Goal: Information Seeking & Learning: Learn about a topic

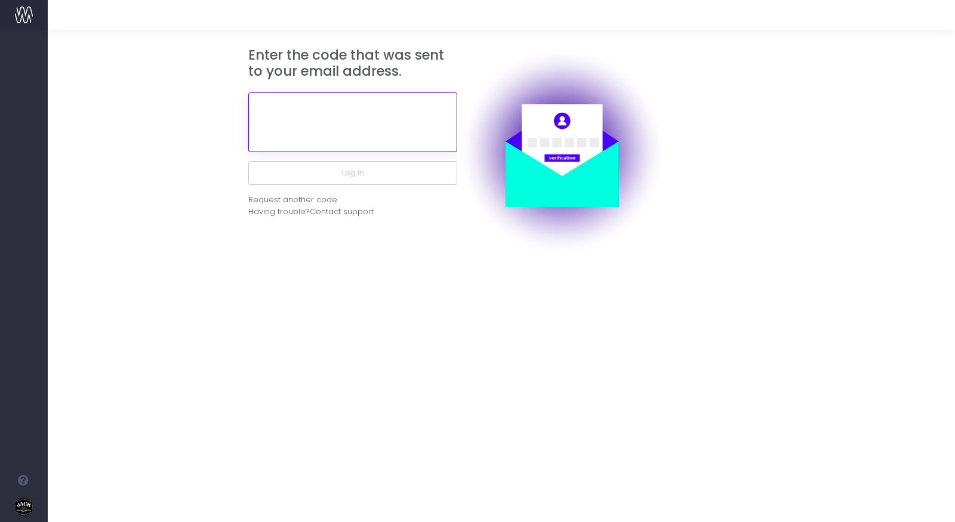
click at [360, 118] on input "text" at bounding box center [352, 123] width 209 height 60
paste input "169589"
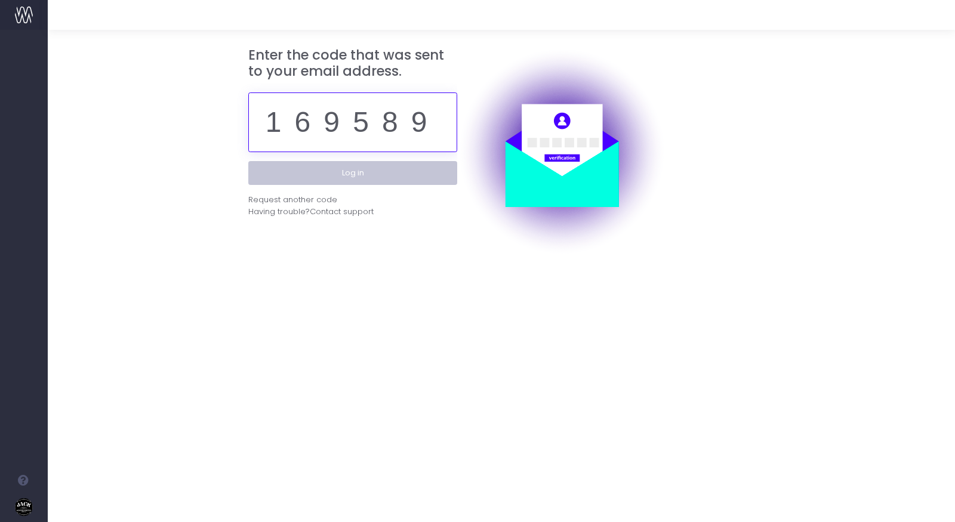
type input "169589"
click at [372, 169] on button "Log in" at bounding box center [352, 173] width 209 height 24
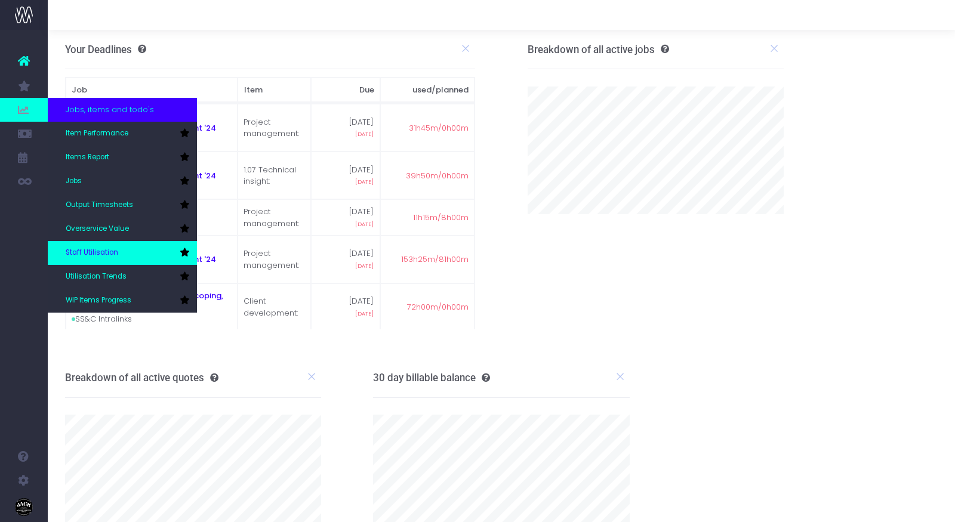
click at [124, 248] on link "Staff Utilisation" at bounding box center [122, 253] width 149 height 24
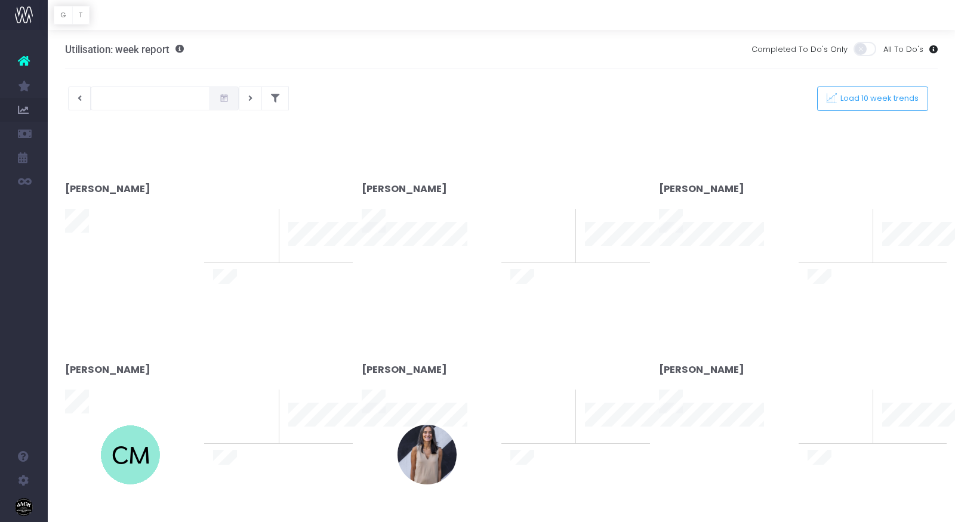
type input "18-09-2025"
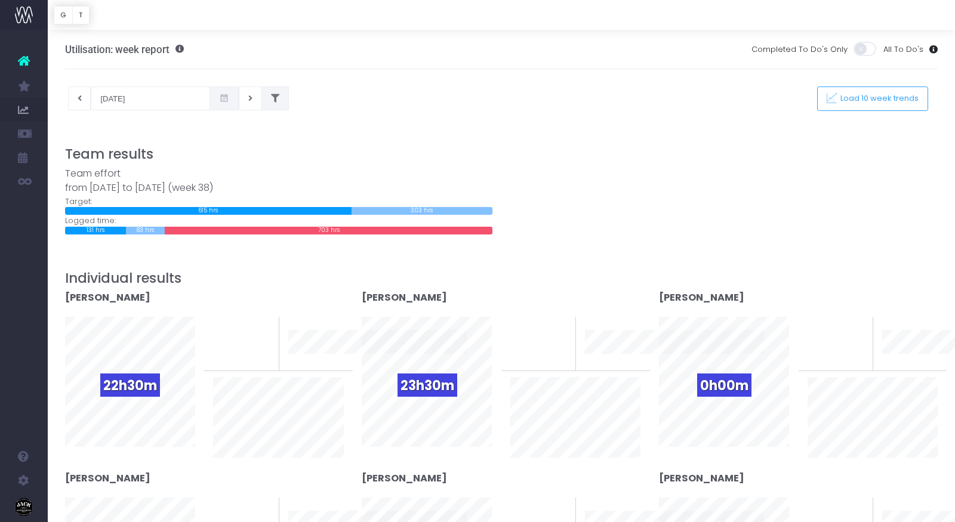
click at [271, 98] on icon at bounding box center [275, 98] width 8 height 0
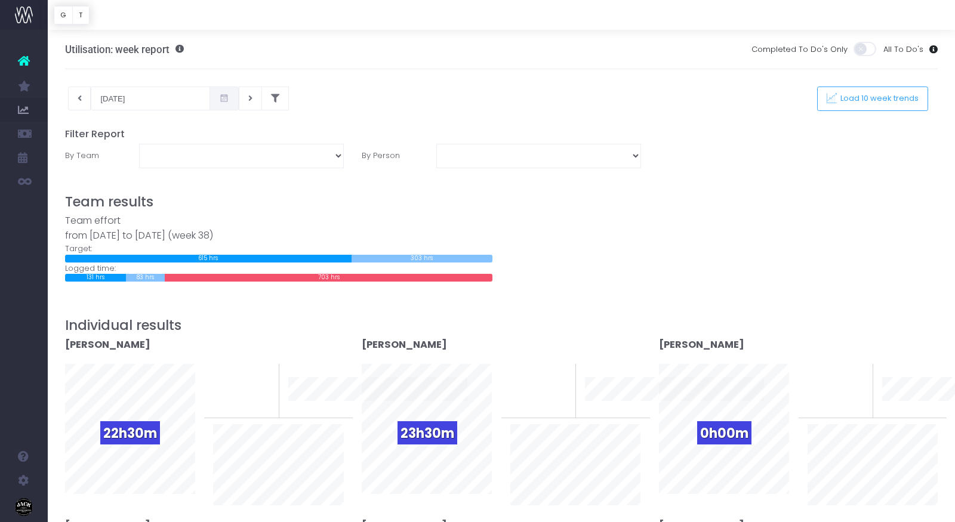
click at [95, 153] on label "By Team" at bounding box center [93, 156] width 74 height 24
click at [375, 152] on label "By Person" at bounding box center [390, 156] width 74 height 24
click at [338, 152] on select "DPT: Creative DPT: Digital Engineering DPT: Digital Strategy DPT: Production DP…" at bounding box center [241, 156] width 205 height 24
select select "DPT: Creative"
click at [139, 144] on select "DPT: Creative DPT: Digital Engineering DPT: Digital Strategy DPT: Production DP…" at bounding box center [241, 156] width 205 height 24
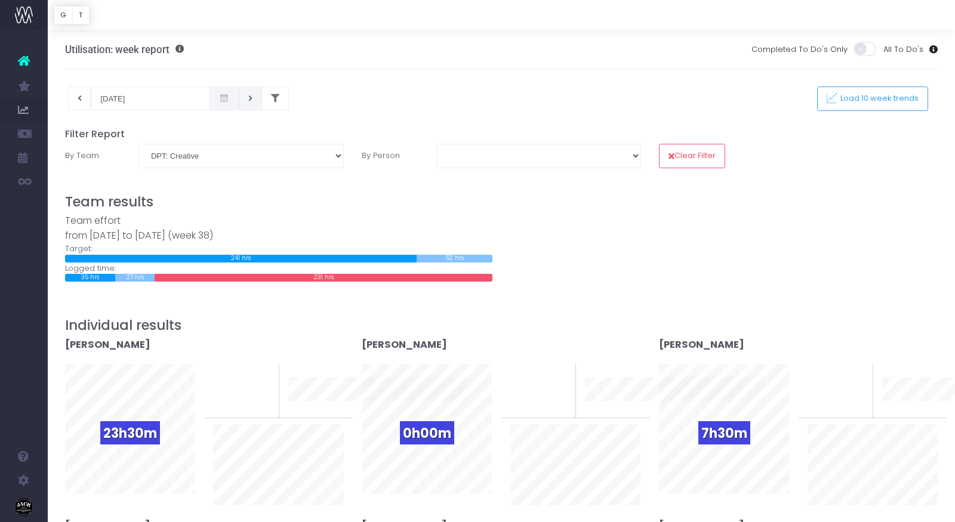
click at [248, 98] on icon at bounding box center [250, 98] width 4 height 0
type input "25-09-2025"
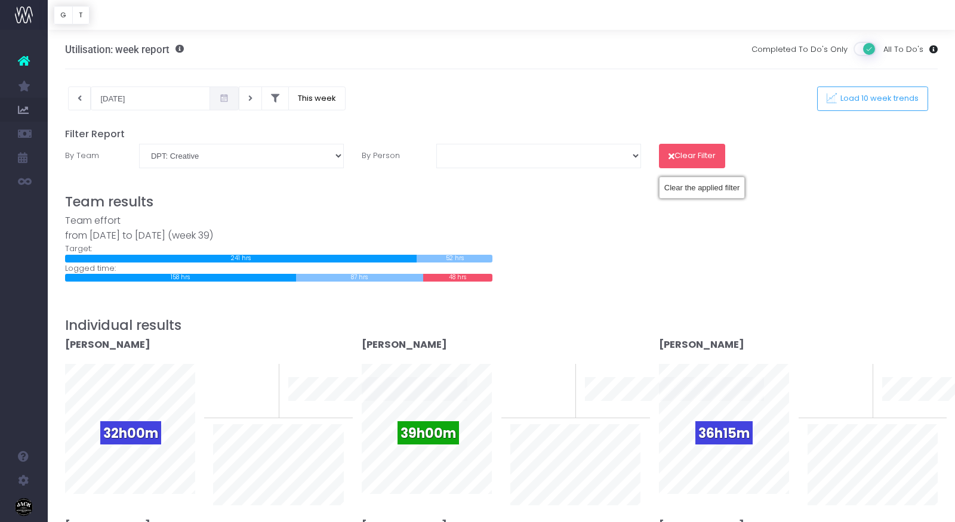
click at [690, 145] on button "Clear Filter" at bounding box center [692, 156] width 66 height 24
select select "-1"
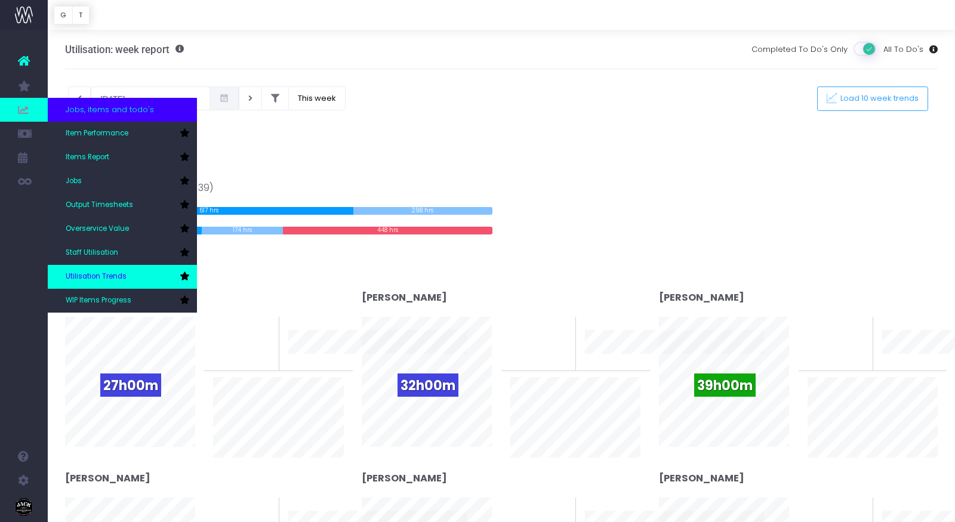
click at [119, 278] on span "Utilisation Trends" at bounding box center [96, 277] width 61 height 11
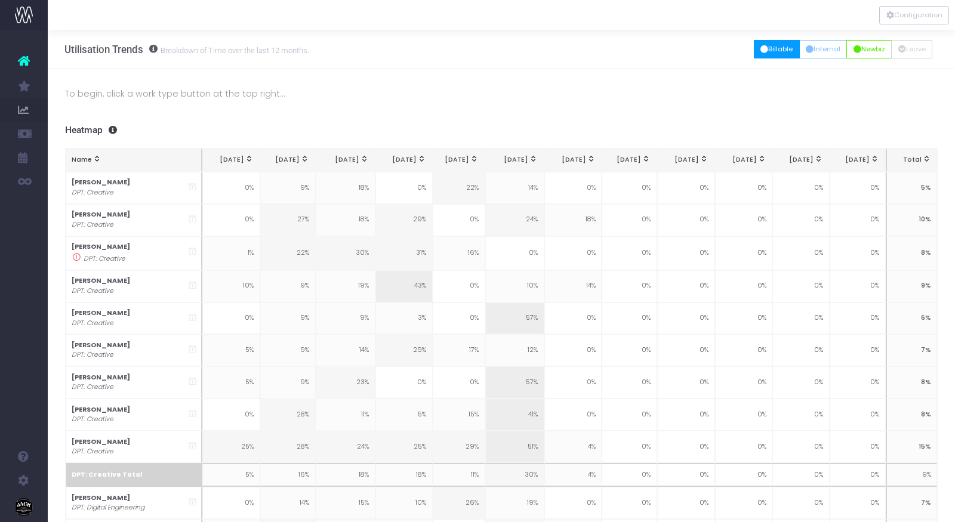
drag, startPoint x: 787, startPoint y: 54, endPoint x: 782, endPoint y: 50, distance: 6.5
click at [782, 50] on button "Billable" at bounding box center [777, 49] width 46 height 19
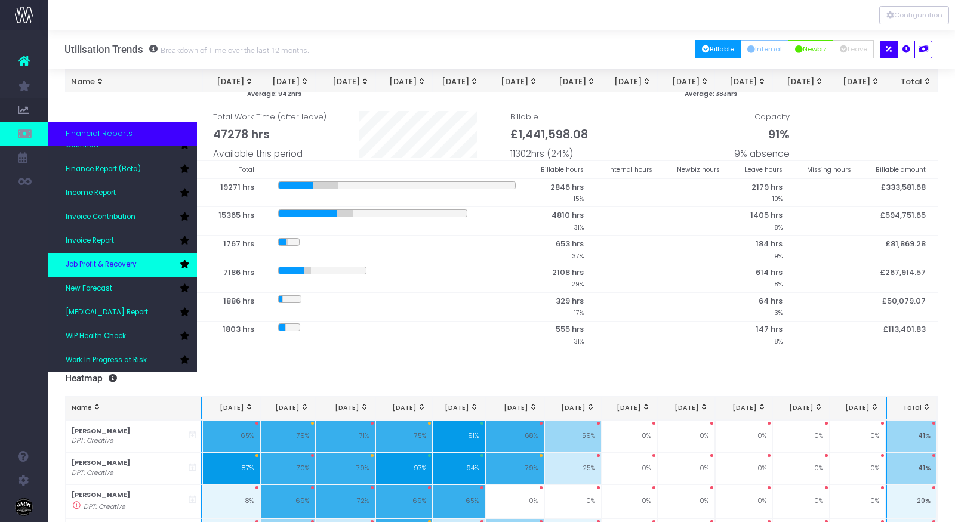
scroll to position [55, 0]
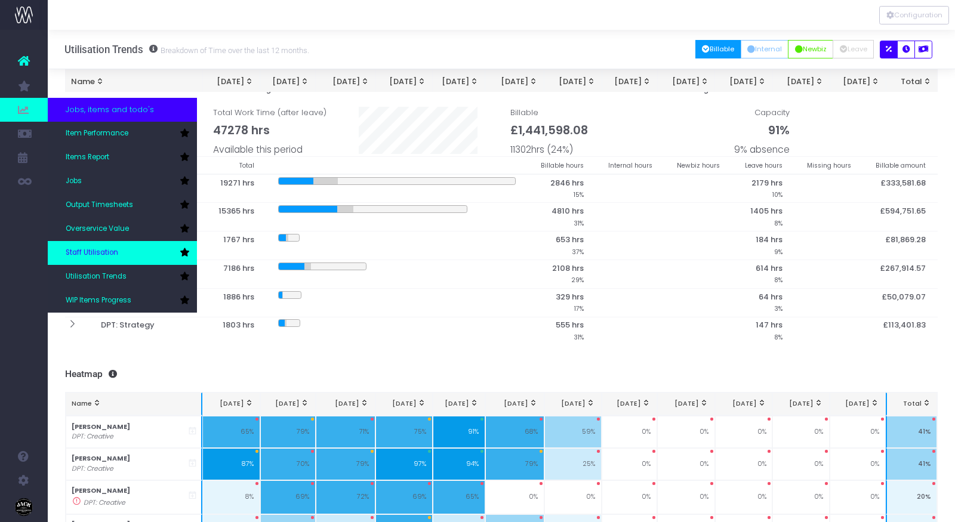
click at [113, 249] on span "Staff Utilisation" at bounding box center [92, 253] width 53 height 11
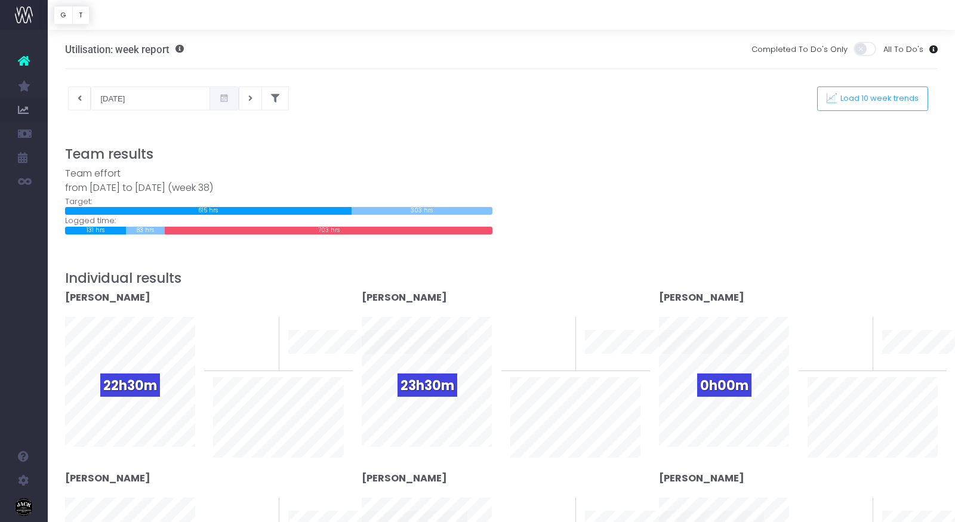
click at [219, 98] on icon at bounding box center [224, 98] width 10 height 0
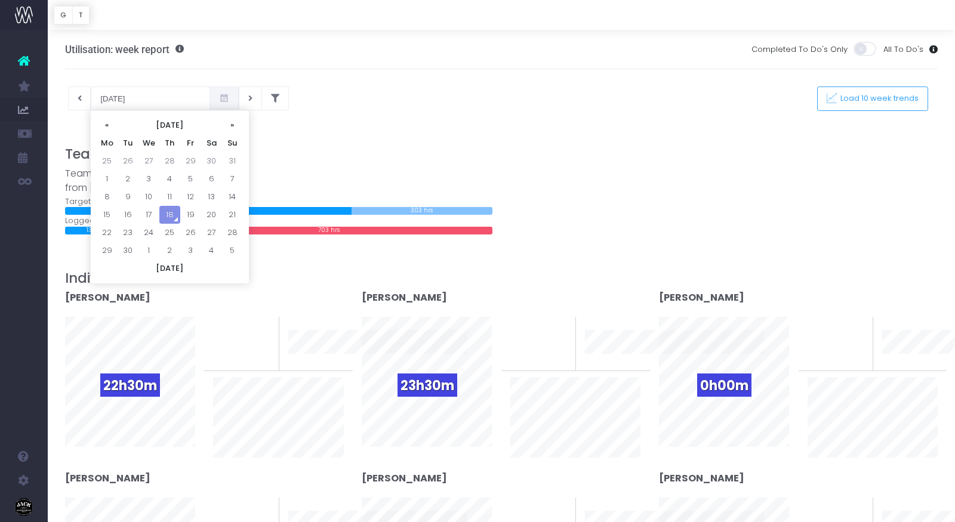
click at [219, 98] on icon at bounding box center [224, 98] width 10 height 0
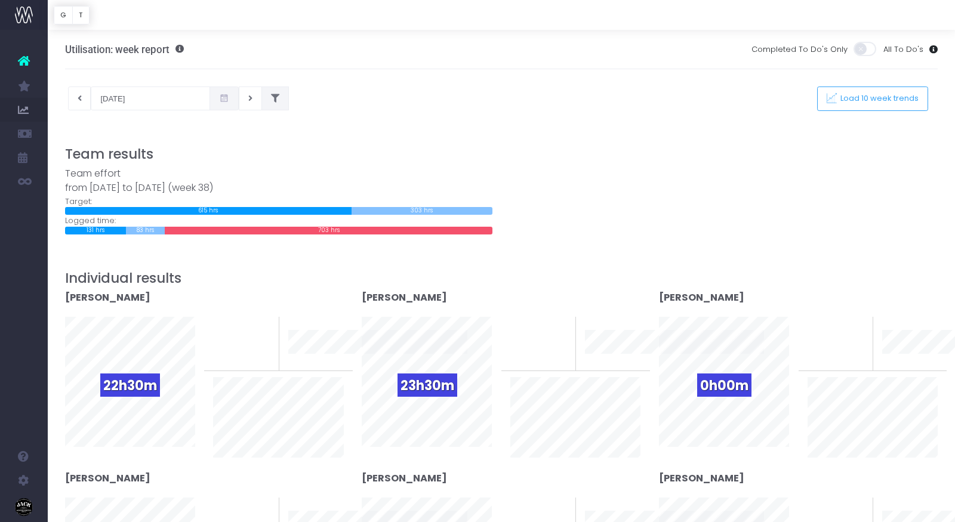
click at [271, 98] on icon at bounding box center [275, 98] width 8 height 0
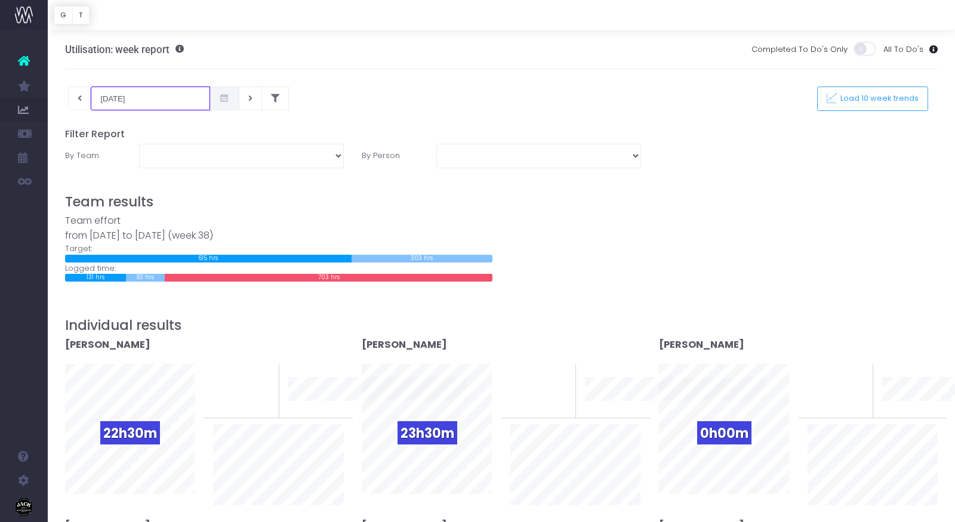
click at [140, 104] on input "[DATE]" at bounding box center [150, 99] width 119 height 24
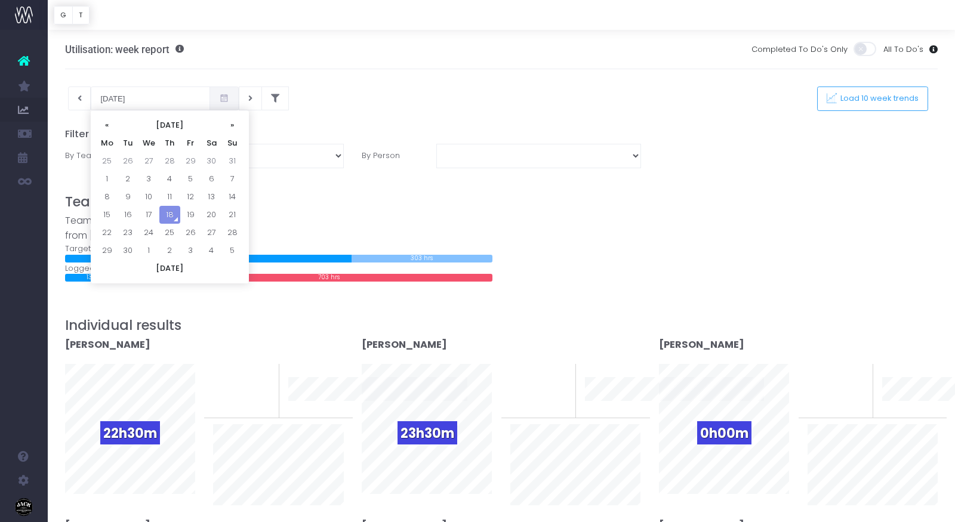
click at [212, 101] on span at bounding box center [223, 99] width 29 height 24
click at [115, 125] on th "«" at bounding box center [107, 125] width 21 height 18
click at [172, 127] on th "July 2025" at bounding box center [170, 125] width 104 height 18
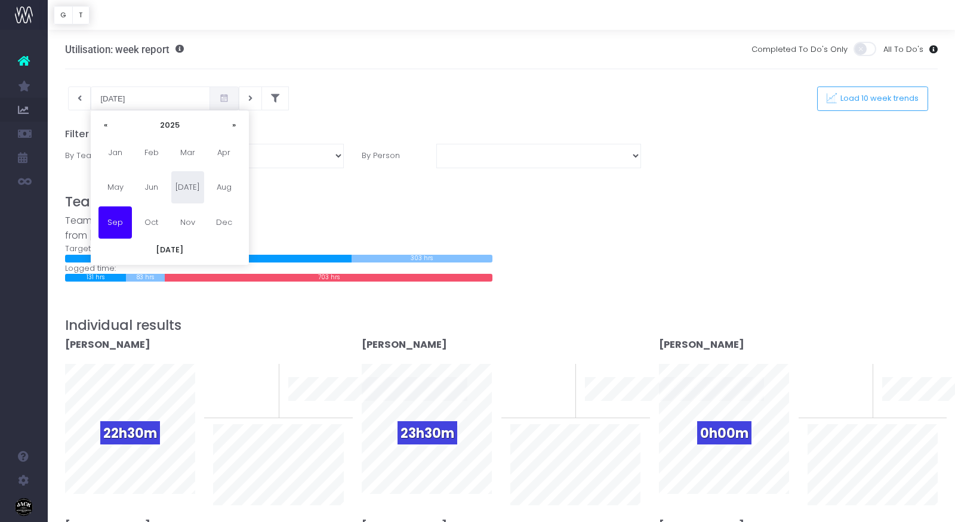
click at [188, 186] on span "Jul" at bounding box center [187, 187] width 33 height 32
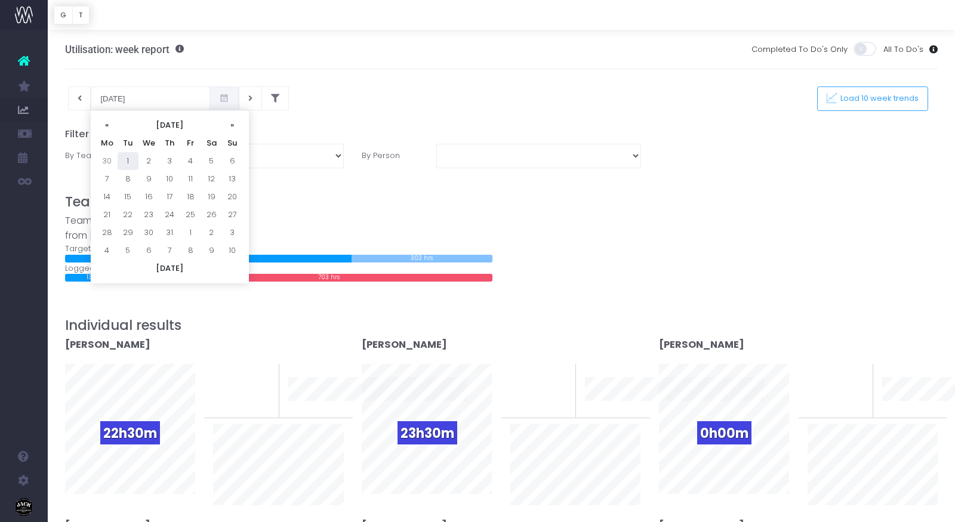
click at [127, 159] on td "1" at bounding box center [128, 161] width 21 height 18
type input "01-07-2025"
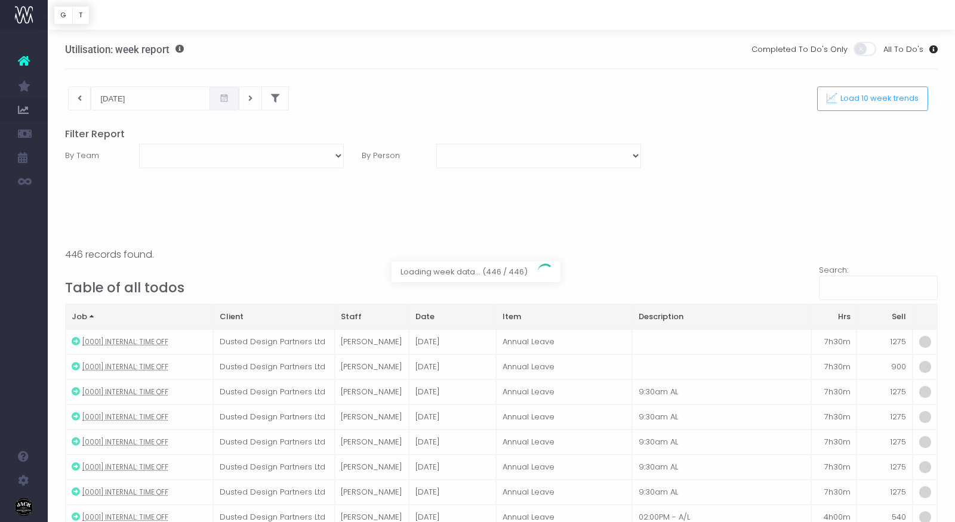
click at [180, 52] on div at bounding box center [477, 261] width 955 height 522
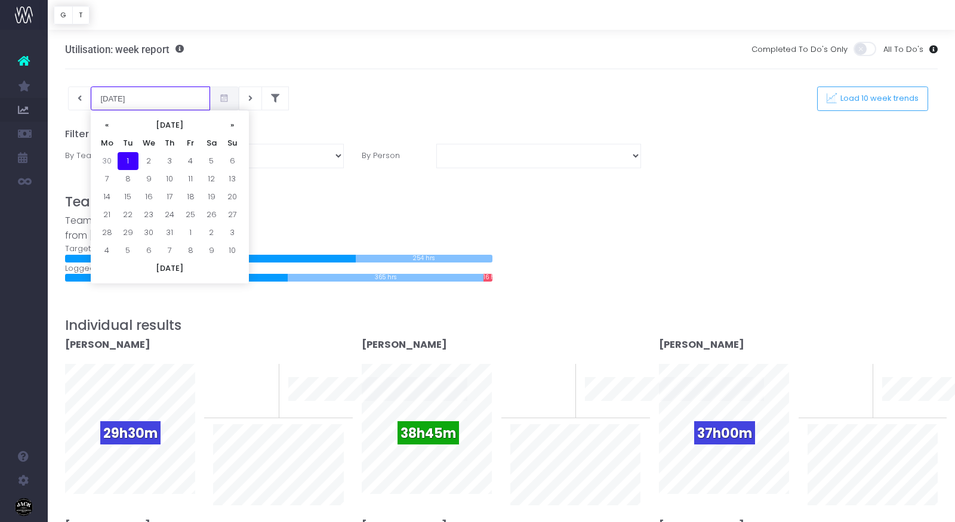
click at [152, 101] on input "01-07-2025" at bounding box center [150, 99] width 119 height 24
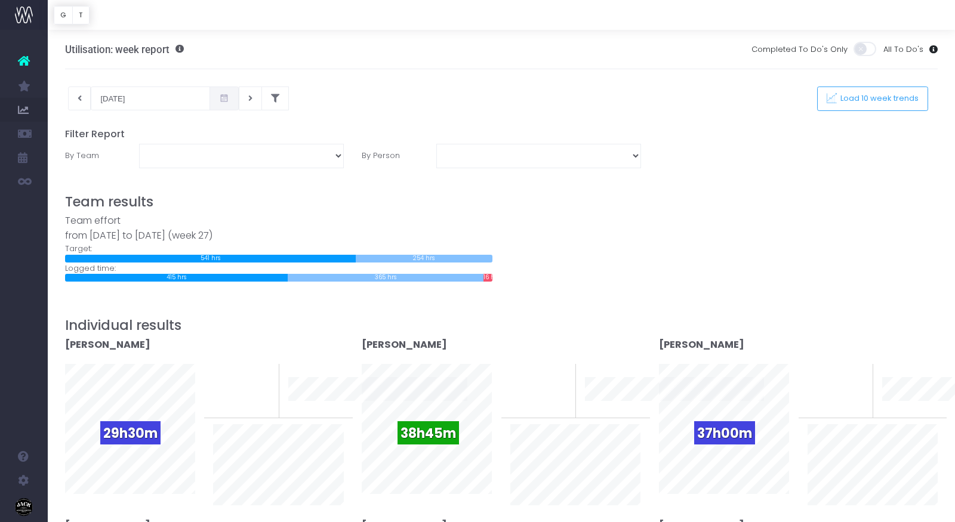
click at [212, 93] on span at bounding box center [223, 99] width 29 height 24
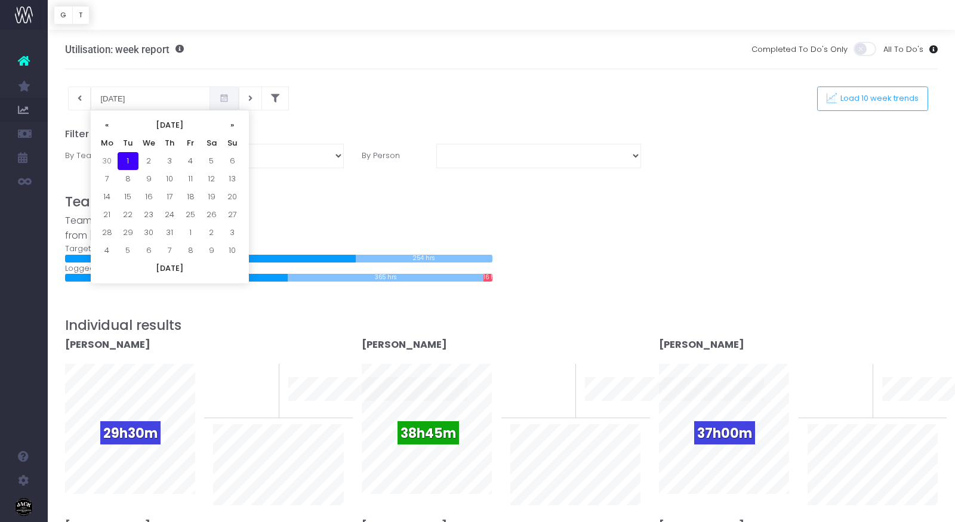
click at [212, 93] on span at bounding box center [223, 99] width 29 height 24
click at [64, 155] on label "By Team" at bounding box center [93, 156] width 74 height 24
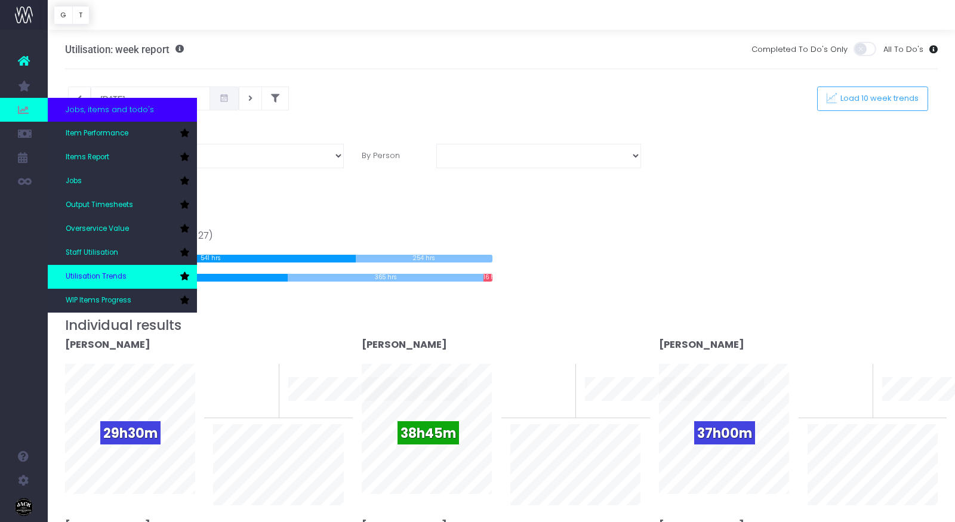
click at [87, 270] on link "Utilisation Trends" at bounding box center [122, 277] width 149 height 24
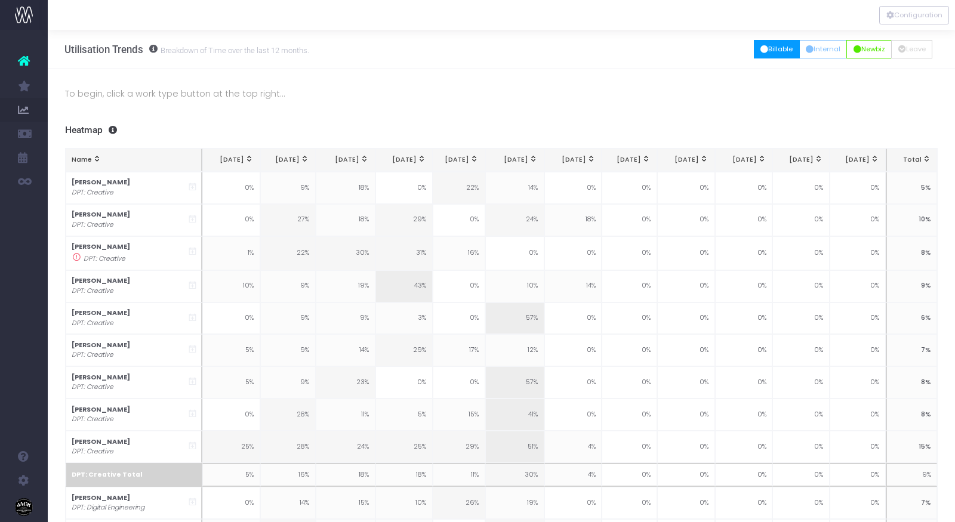
click at [775, 51] on button "Billable" at bounding box center [777, 49] width 46 height 19
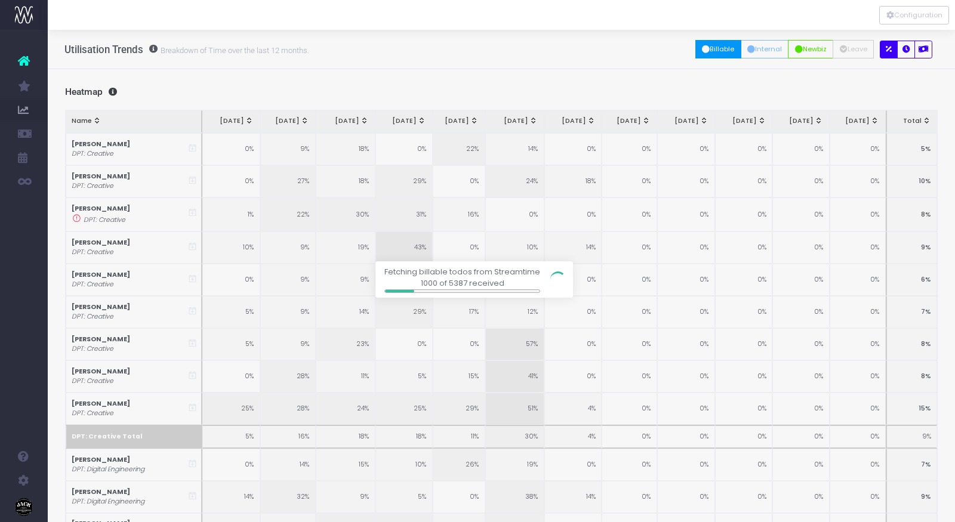
click at [905, 53] on div at bounding box center [477, 261] width 955 height 522
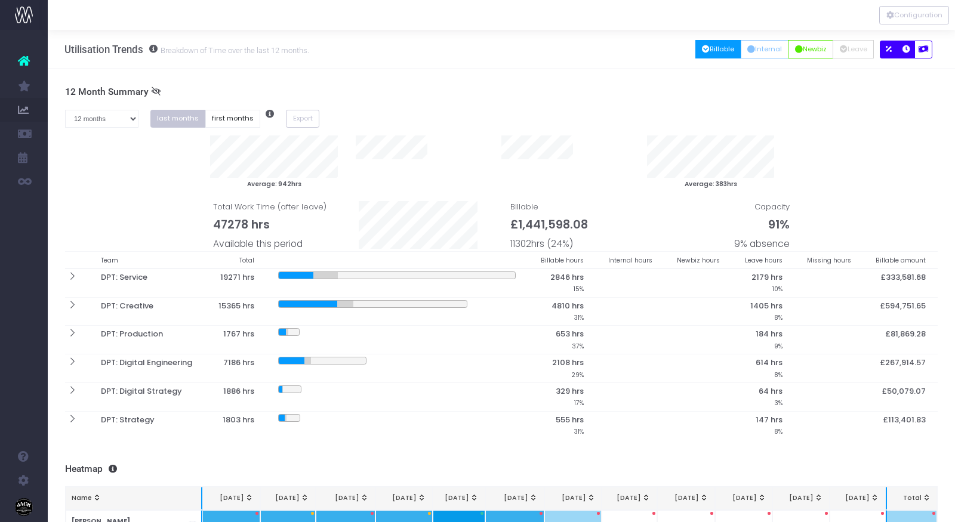
click at [907, 50] on icon "button" at bounding box center [906, 50] width 8 height 0
click at [889, 55] on button "button" at bounding box center [889, 50] width 18 height 18
click at [905, 53] on button "button" at bounding box center [906, 50] width 18 height 18
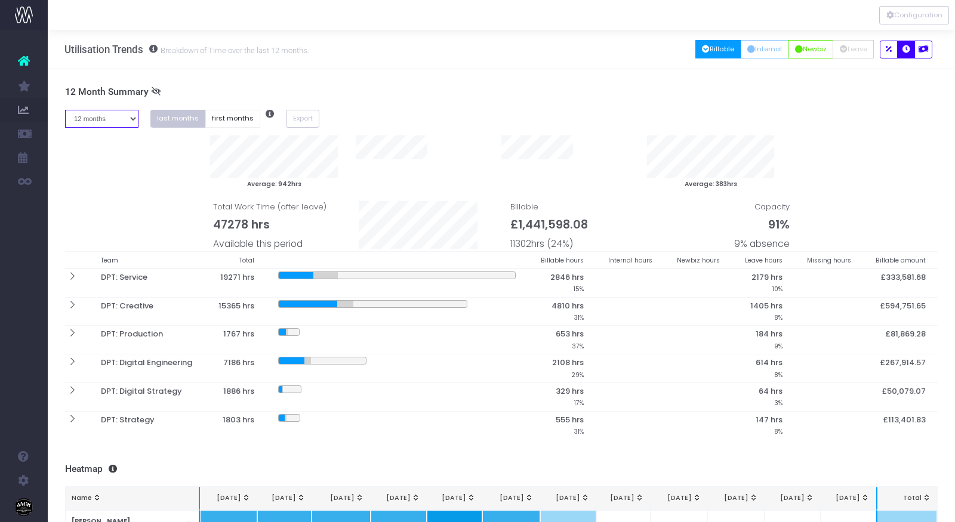
click at [104, 123] on select "1 month 2 months 3 months 4 months 5 months 6 months 7 months 8 months 9 months…" at bounding box center [101, 119] width 73 height 19
select select "two"
click at [65, 110] on select "1 month 2 months 3 months 4 months 5 months 6 months 7 months 8 months 9 months…" at bounding box center [101, 119] width 73 height 19
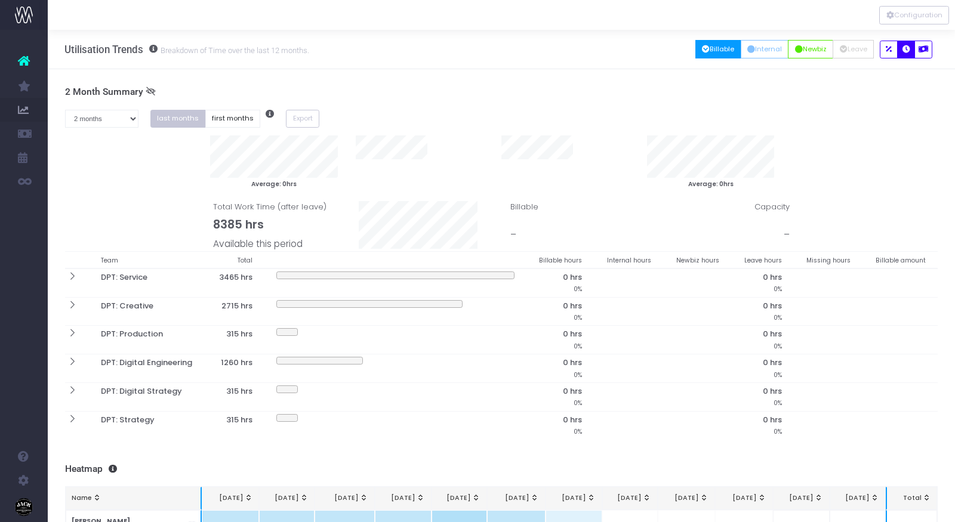
click at [135, 276] on th "DPT: Service" at bounding box center [147, 283] width 117 height 29
click at [70, 279] on icon at bounding box center [72, 277] width 10 height 10
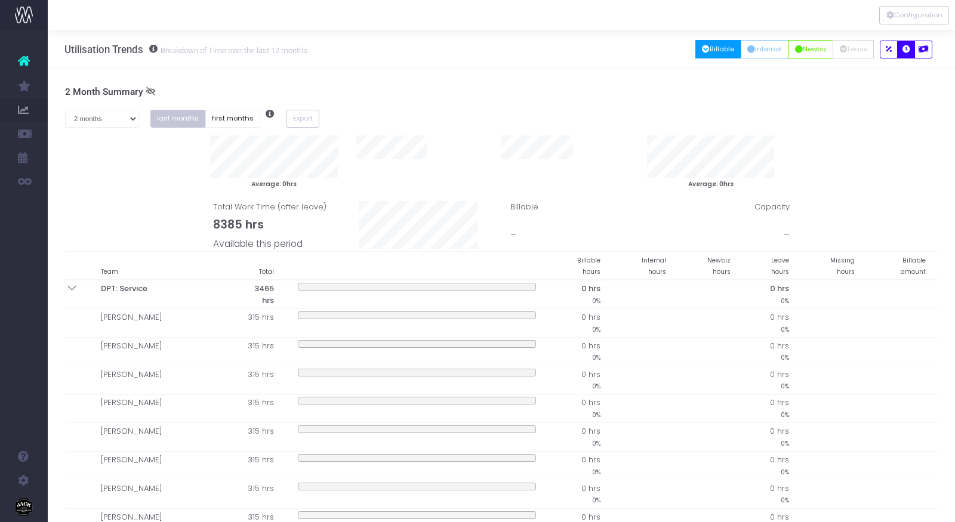
click at [70, 283] on icon at bounding box center [72, 288] width 10 height 10
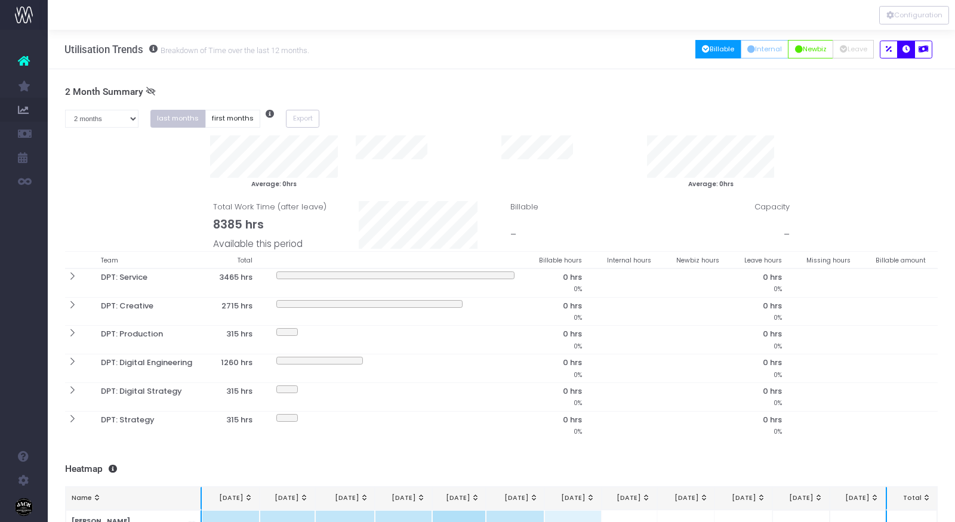
click at [29, 14] on img at bounding box center [24, 15] width 18 height 18
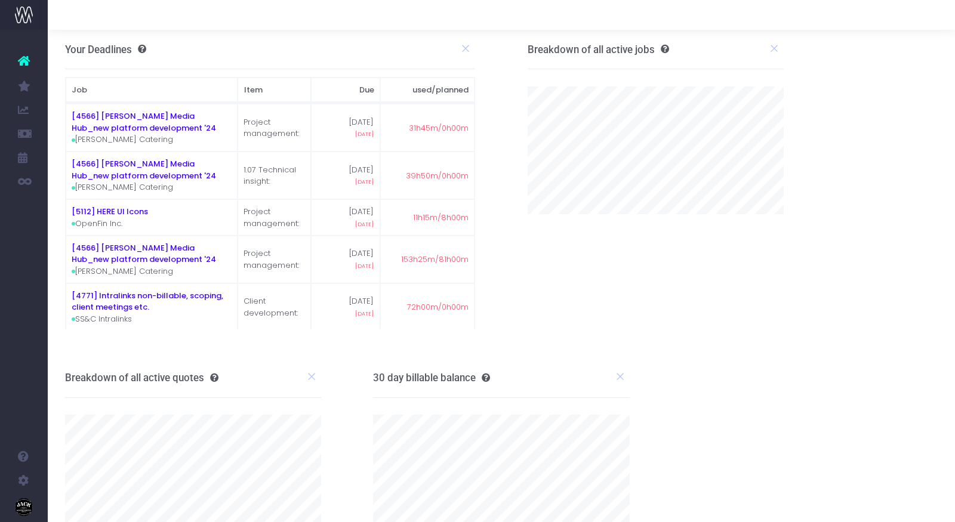
scroll to position [60, 0]
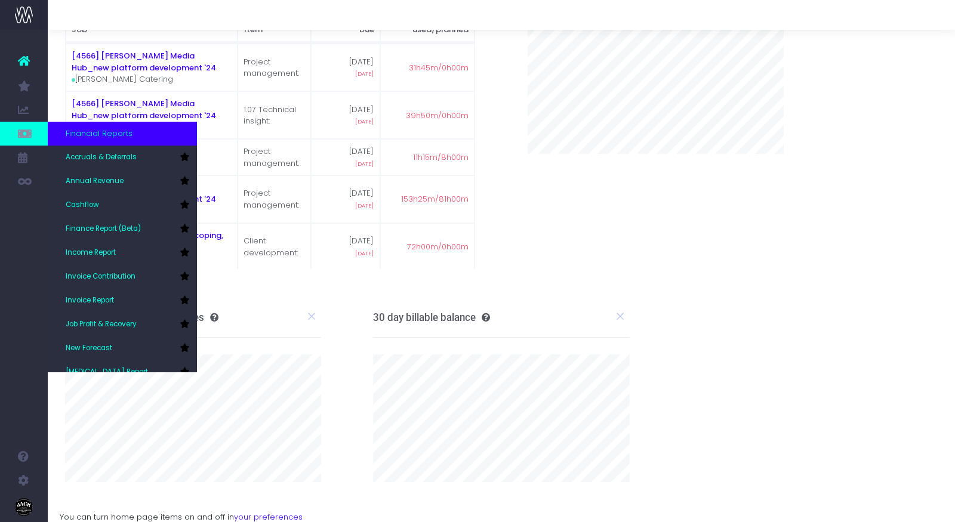
click at [103, 135] on span "Financial Reports" at bounding box center [99, 134] width 67 height 12
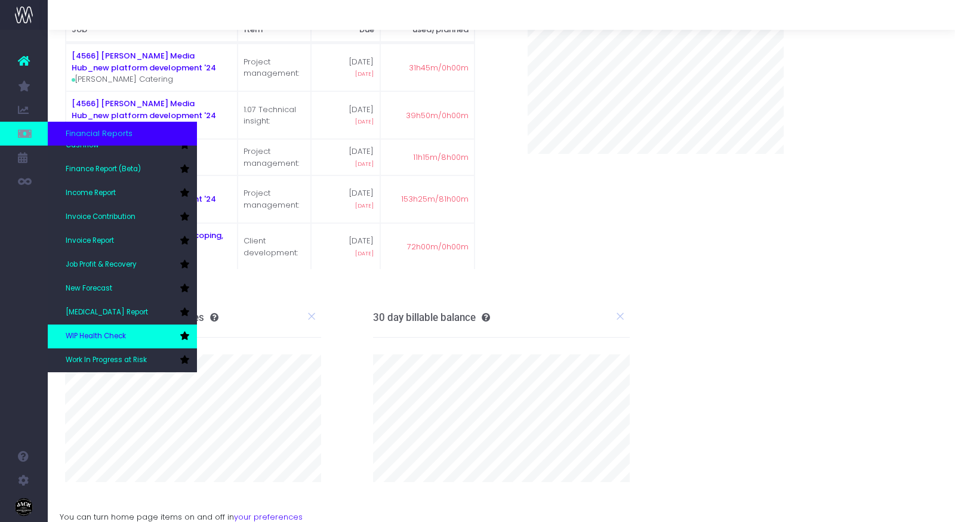
scroll to position [0, 0]
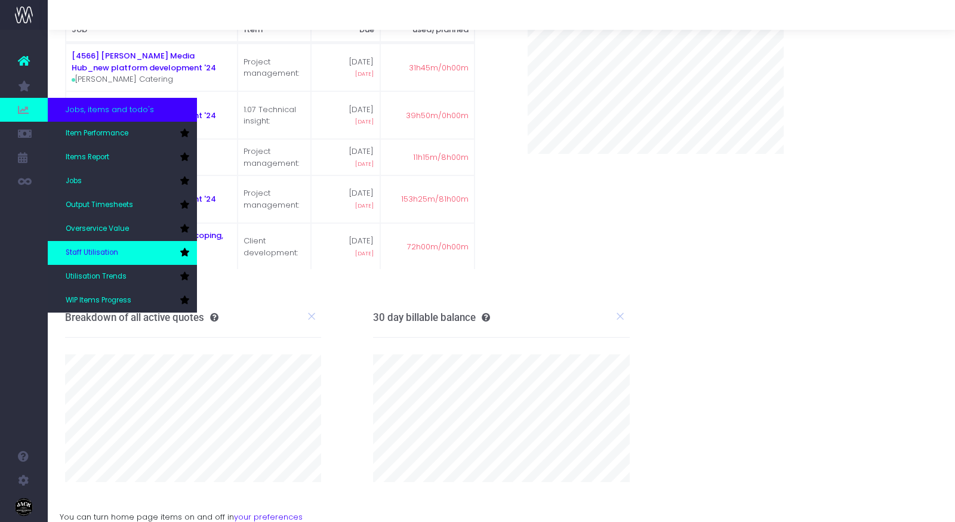
click at [104, 248] on span "Staff Utilisation" at bounding box center [92, 253] width 53 height 11
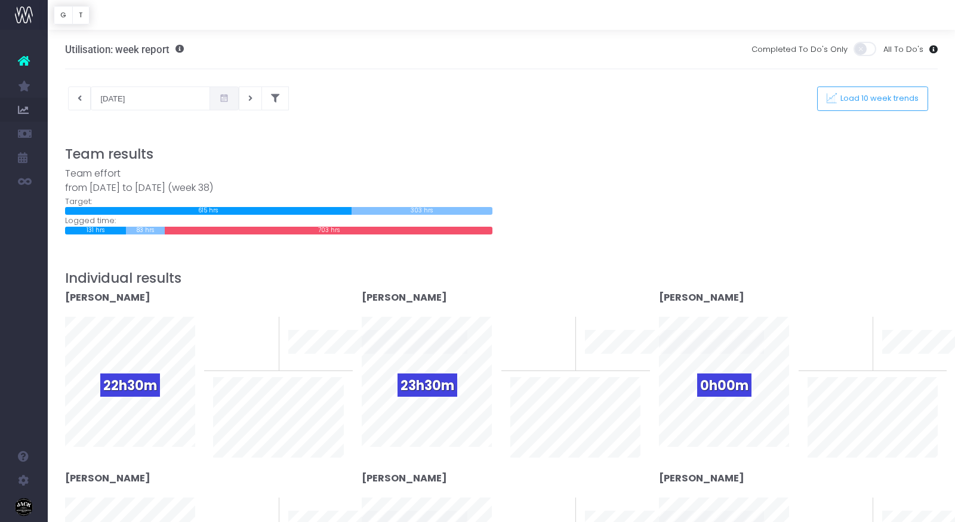
click at [872, 51] on span at bounding box center [865, 49] width 24 height 14
click at [257, 41] on input "checkbox" at bounding box center [257, 41] width 0 height 0
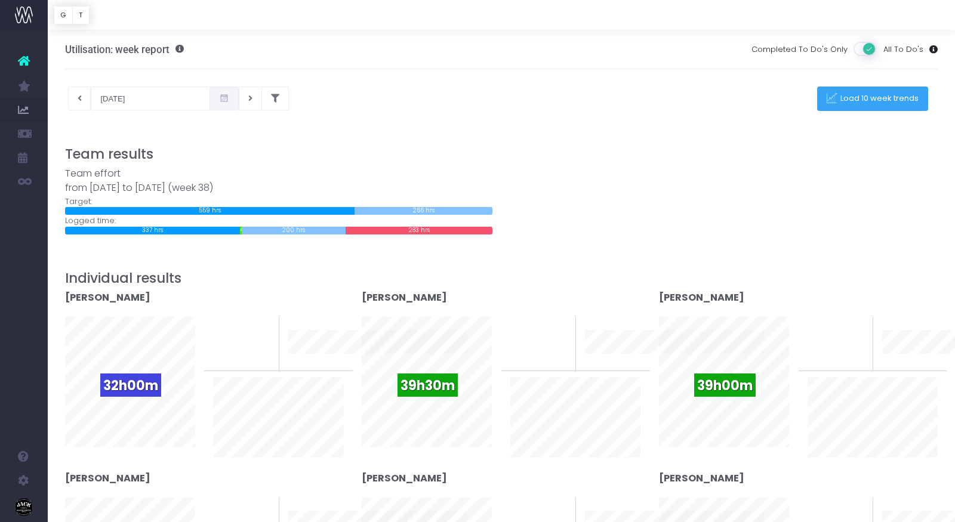
click at [874, 96] on span "Load 10 week trends" at bounding box center [878, 99] width 82 height 10
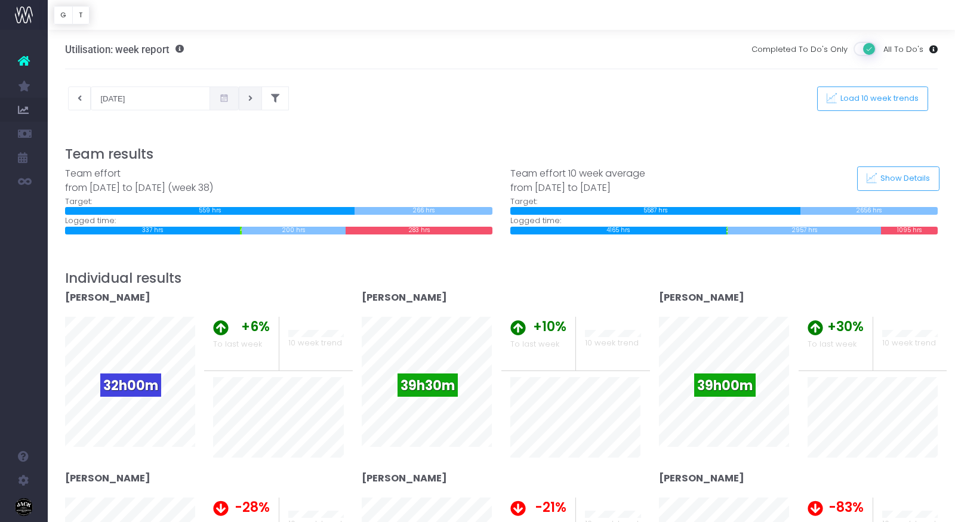
click at [239, 100] on button at bounding box center [250, 99] width 23 height 24
type input "25-09-2025"
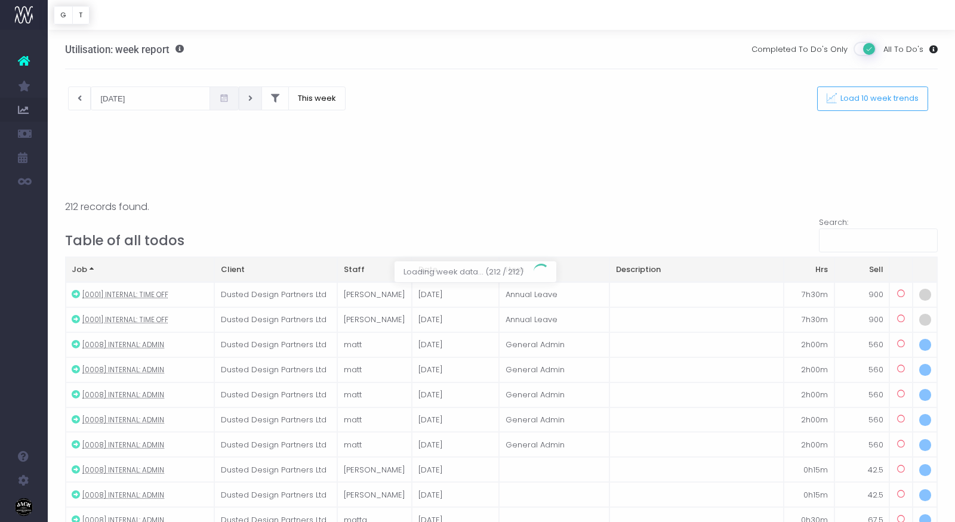
click at [78, 95] on div at bounding box center [477, 261] width 955 height 522
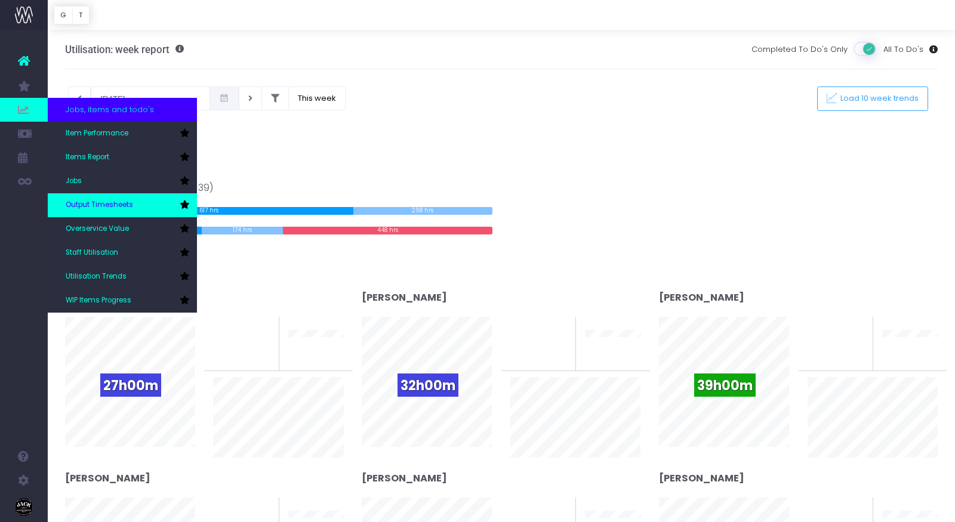
click at [133, 206] on link "Output Timesheets" at bounding box center [122, 205] width 149 height 24
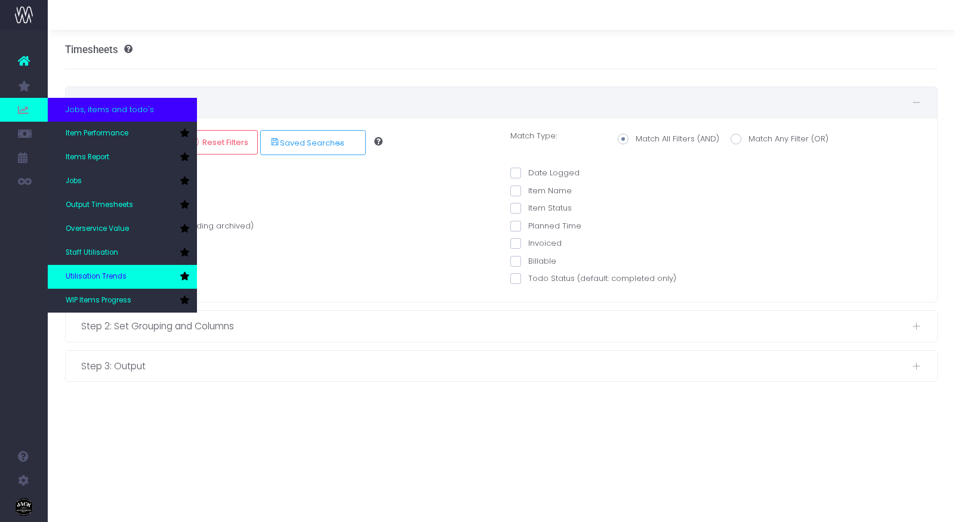
click at [121, 267] on link "Utilisation Trends" at bounding box center [122, 277] width 149 height 24
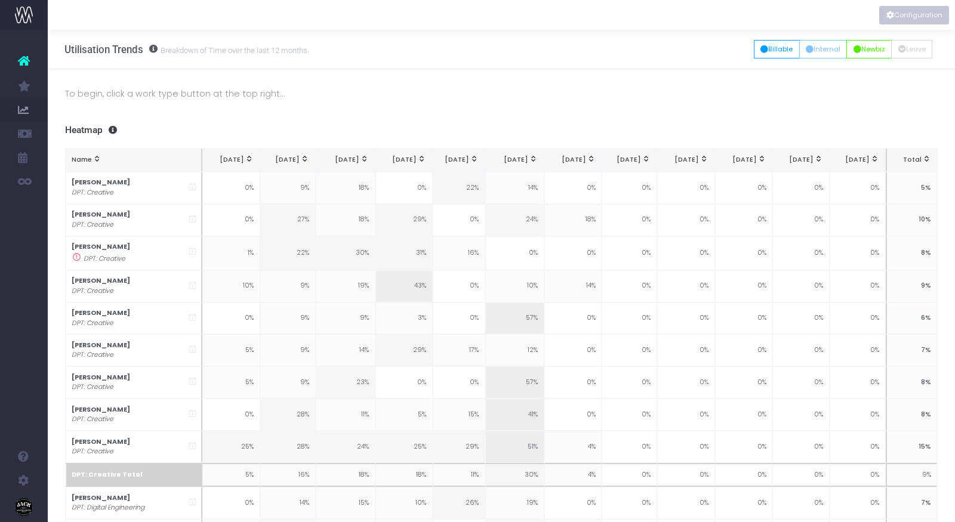
click at [918, 17] on button "Configuration" at bounding box center [914, 15] width 70 height 19
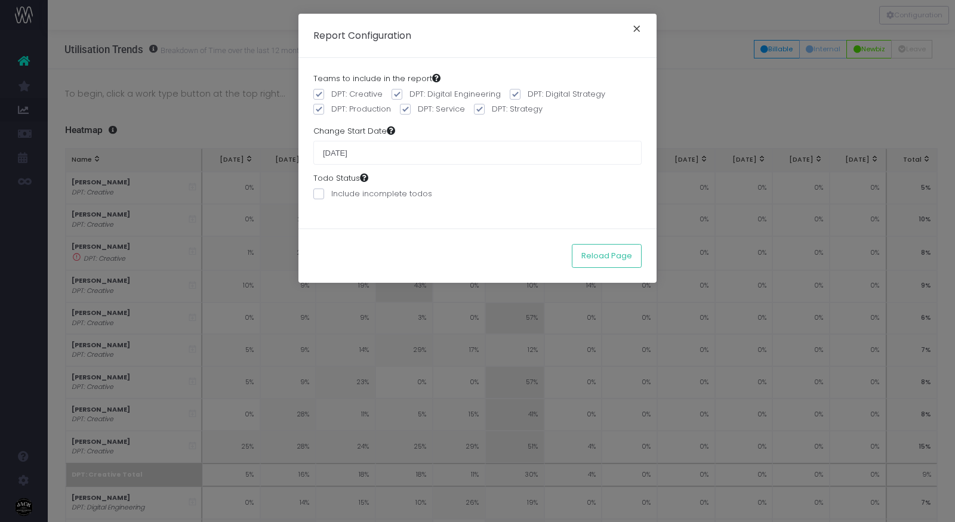
click at [634, 29] on button "×" at bounding box center [636, 30] width 25 height 19
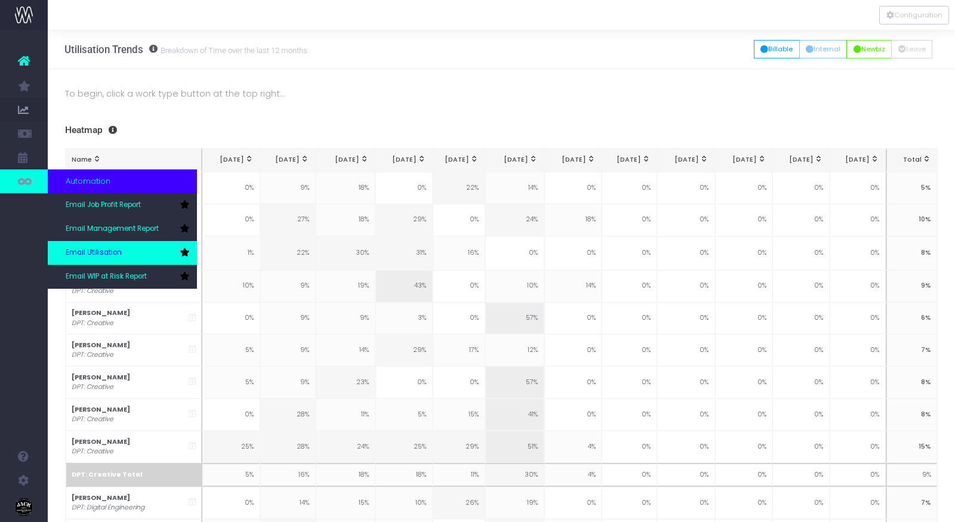
click at [107, 248] on span "Email Utilisation" at bounding box center [94, 253] width 56 height 11
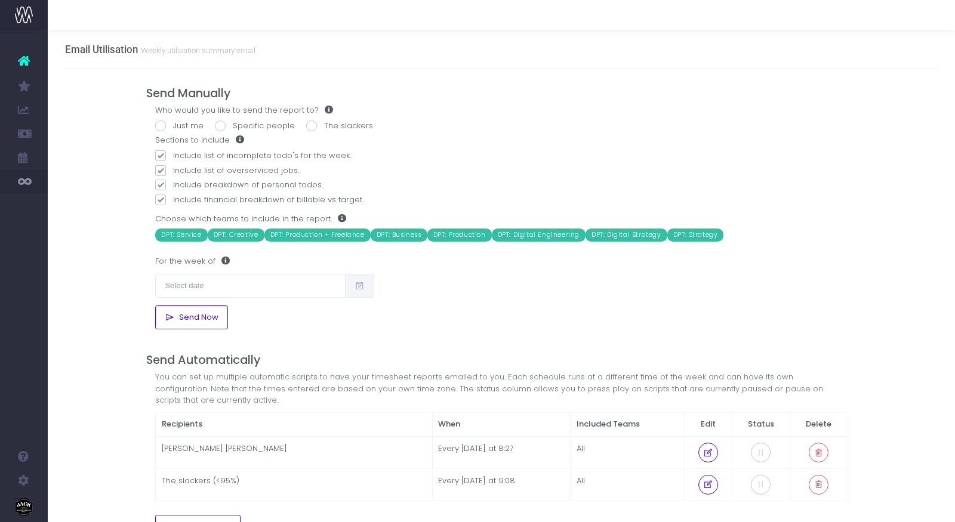
click at [186, 128] on label "Just me" at bounding box center [179, 126] width 48 height 12
click at [181, 128] on input "Just me" at bounding box center [177, 124] width 8 height 8
radio input "true"
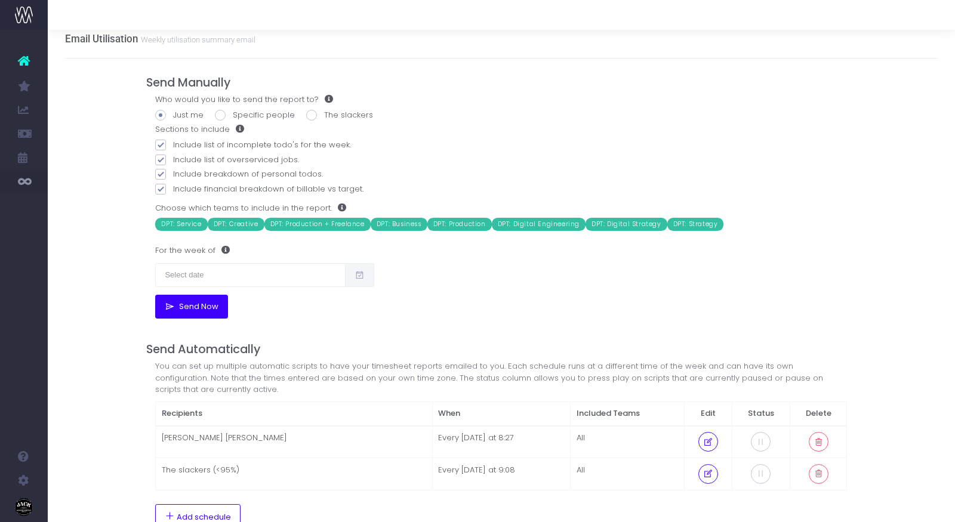
click at [202, 316] on button "Send Now" at bounding box center [191, 307] width 72 height 24
click at [23, 60] on icon at bounding box center [24, 61] width 12 height 16
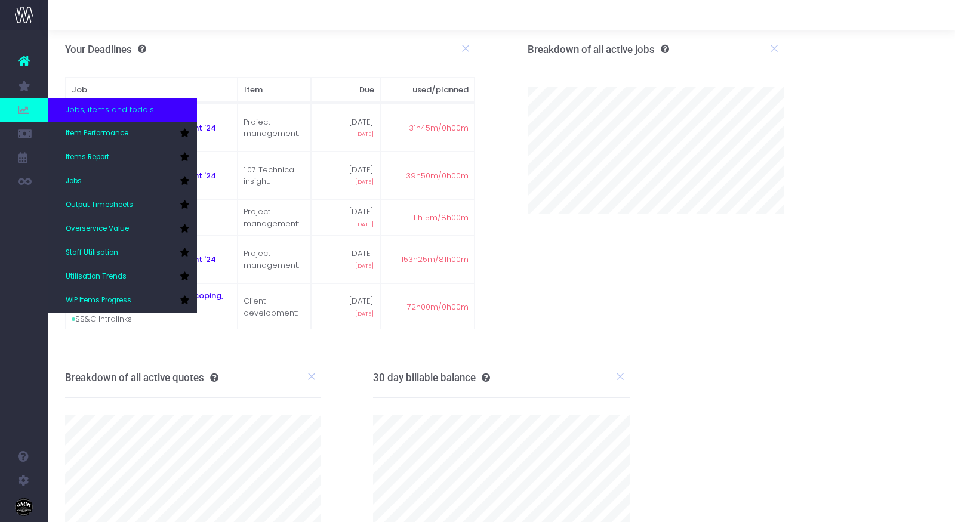
click at [27, 115] on icon at bounding box center [24, 109] width 12 height 13
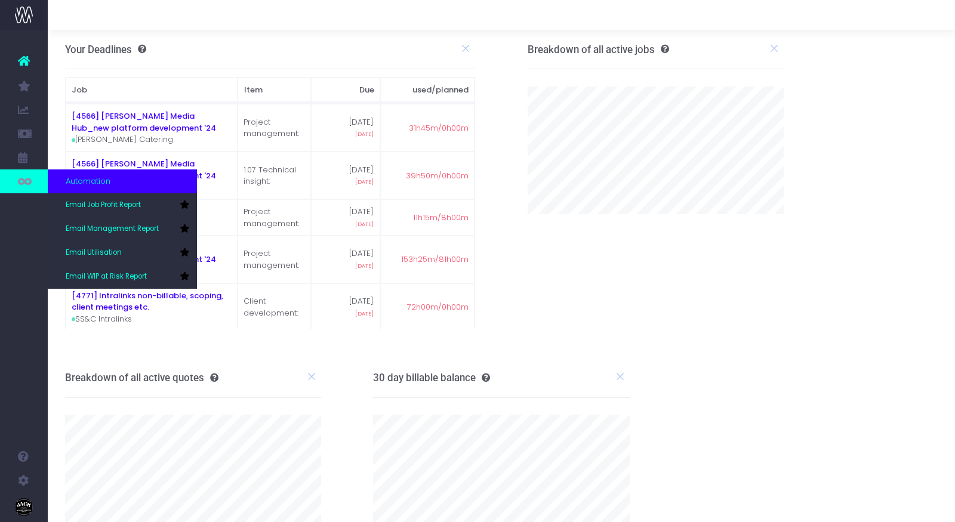
click at [26, 184] on icon at bounding box center [24, 181] width 12 height 13
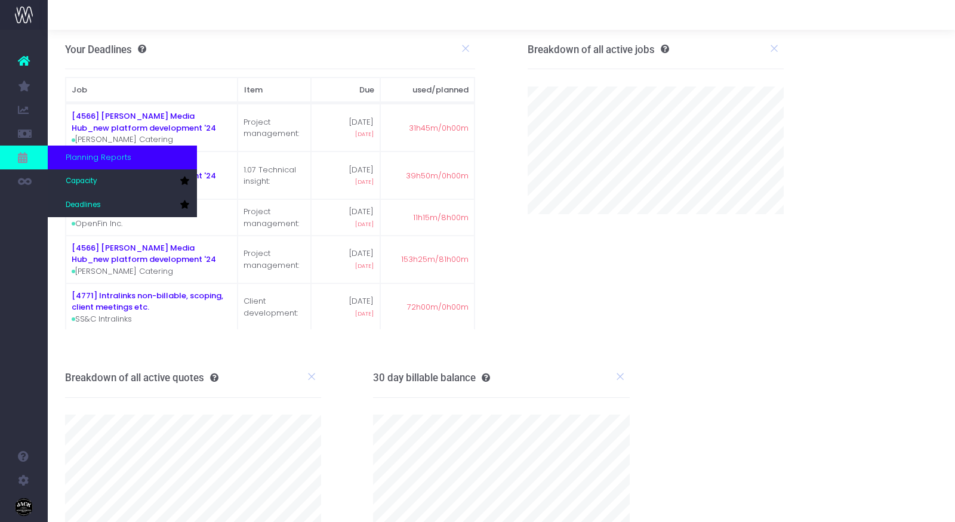
click at [27, 151] on icon at bounding box center [24, 157] width 12 height 13
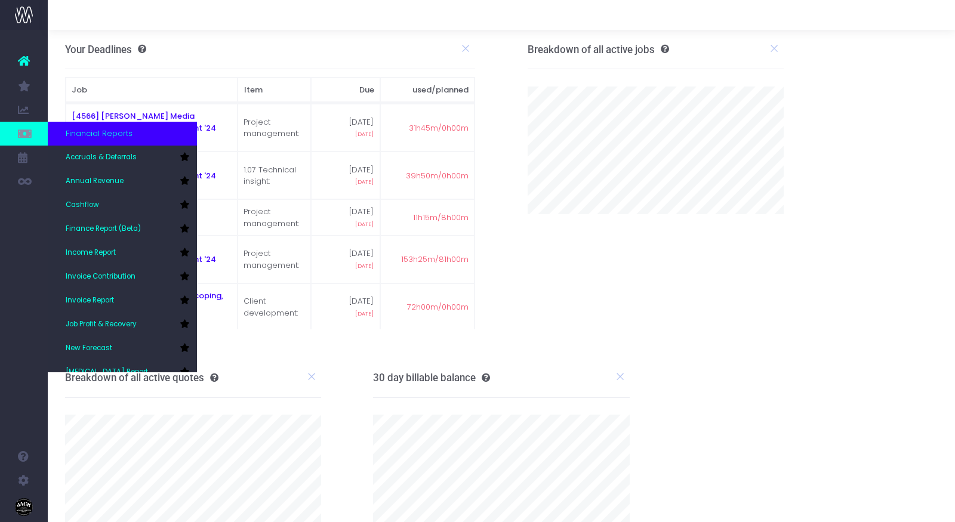
click at [27, 128] on icon at bounding box center [24, 133] width 12 height 13
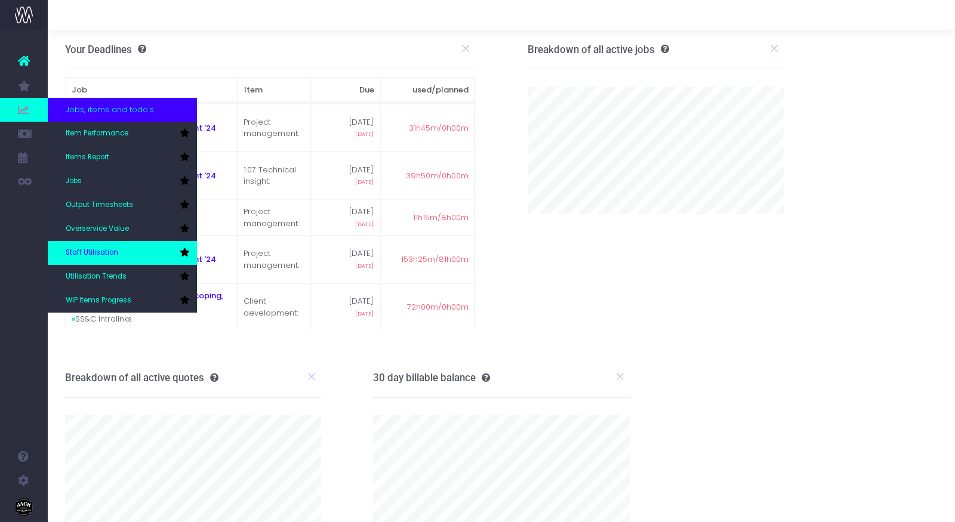
click at [107, 250] on span "Staff Utilisation" at bounding box center [92, 253] width 53 height 11
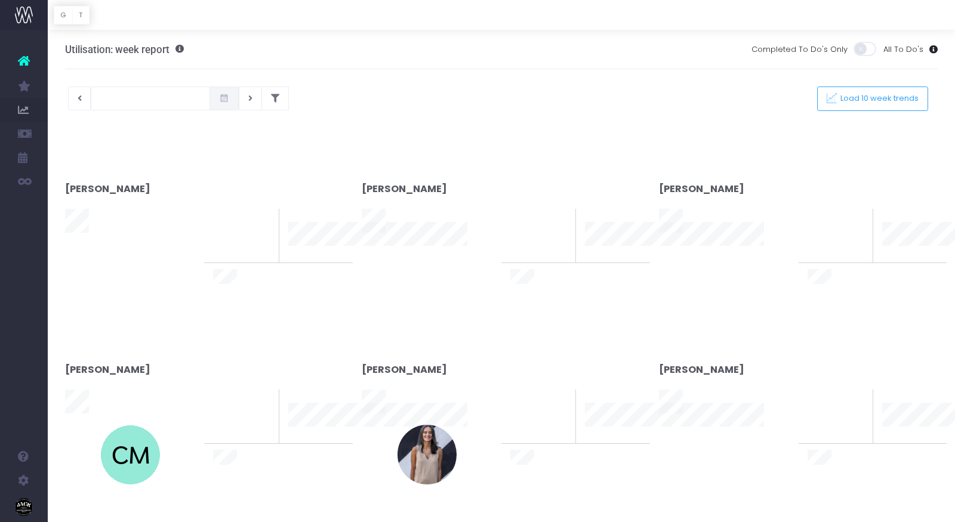
type input "18-09-2025"
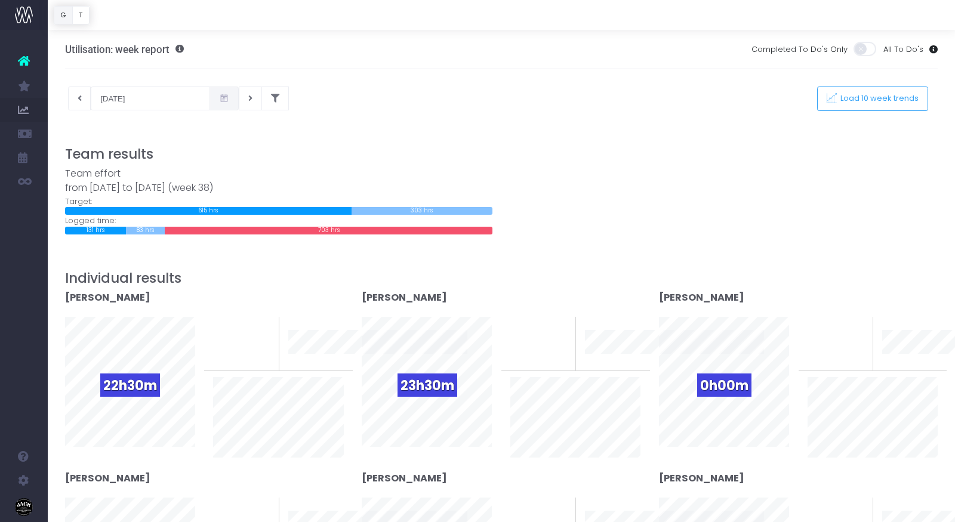
click at [64, 14] on button "G" at bounding box center [63, 15] width 19 height 19
click at [84, 13] on button "T" at bounding box center [80, 15] width 17 height 19
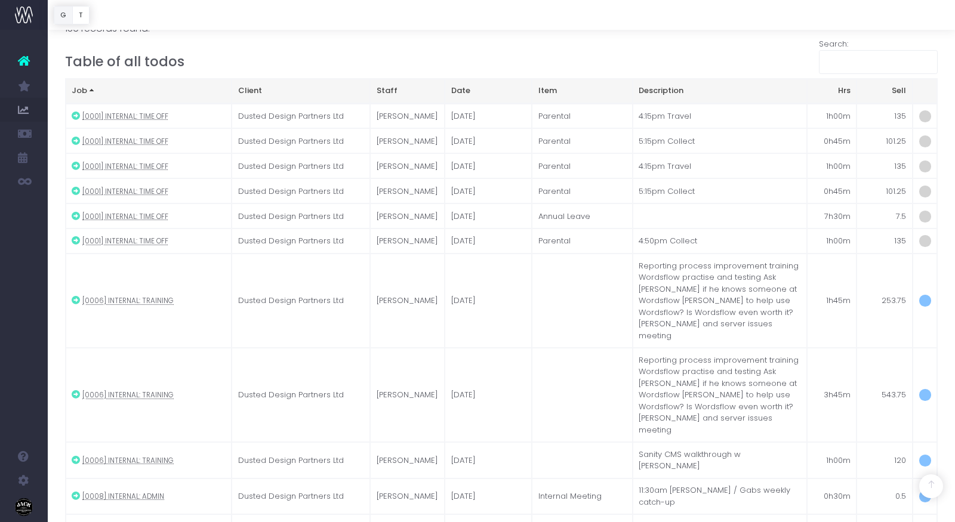
click at [56, 18] on button "G" at bounding box center [63, 15] width 19 height 19
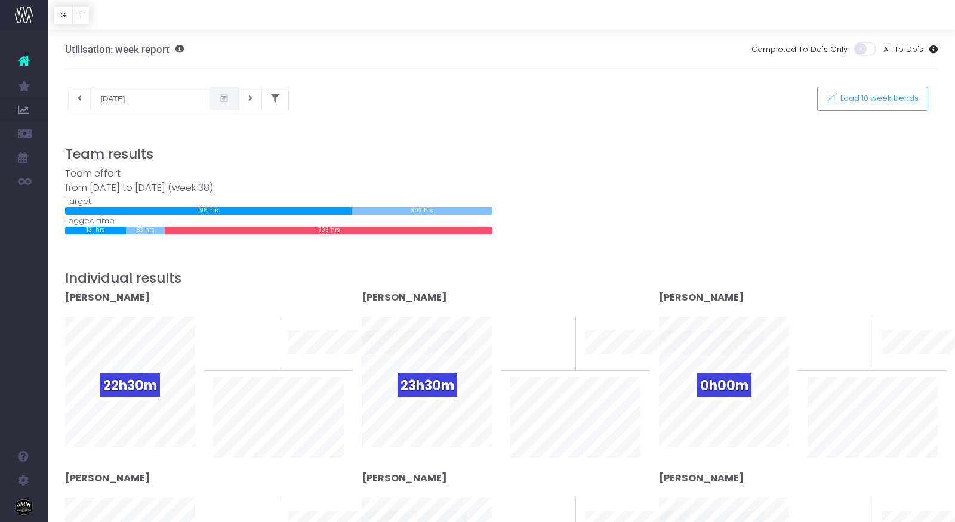
click at [865, 48] on span at bounding box center [865, 49] width 24 height 14
click at [257, 41] on input "checkbox" at bounding box center [257, 41] width 0 height 0
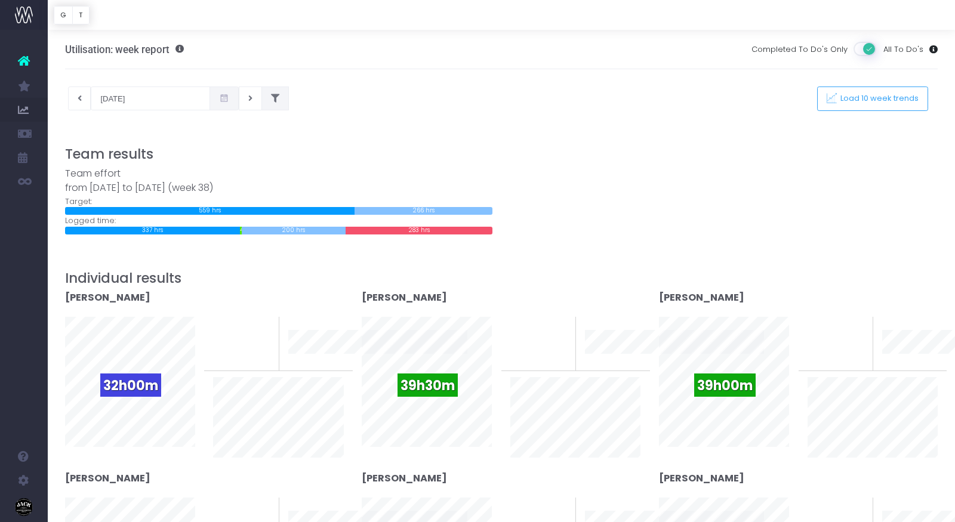
click at [261, 97] on button at bounding box center [274, 99] width 27 height 24
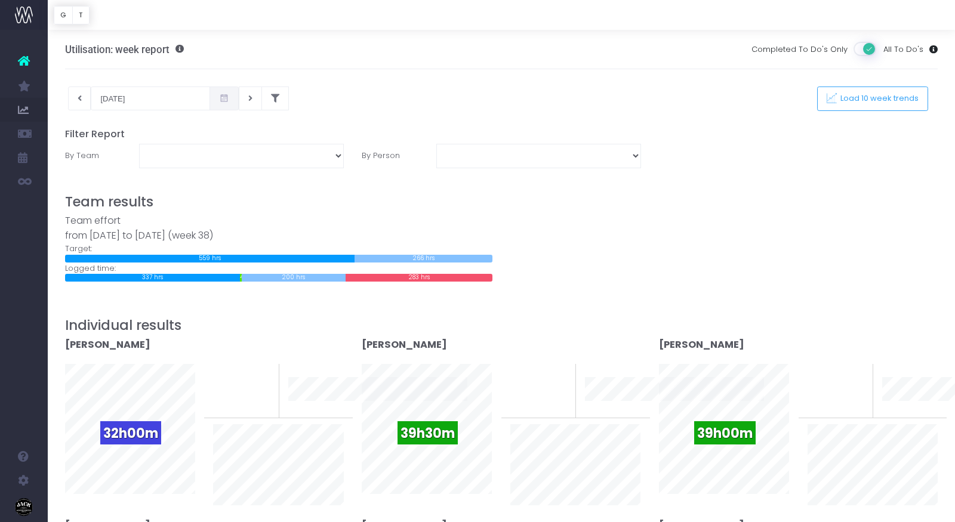
click at [83, 158] on label "By Team" at bounding box center [93, 156] width 74 height 24
click at [411, 158] on label "By Person" at bounding box center [390, 156] width 74 height 24
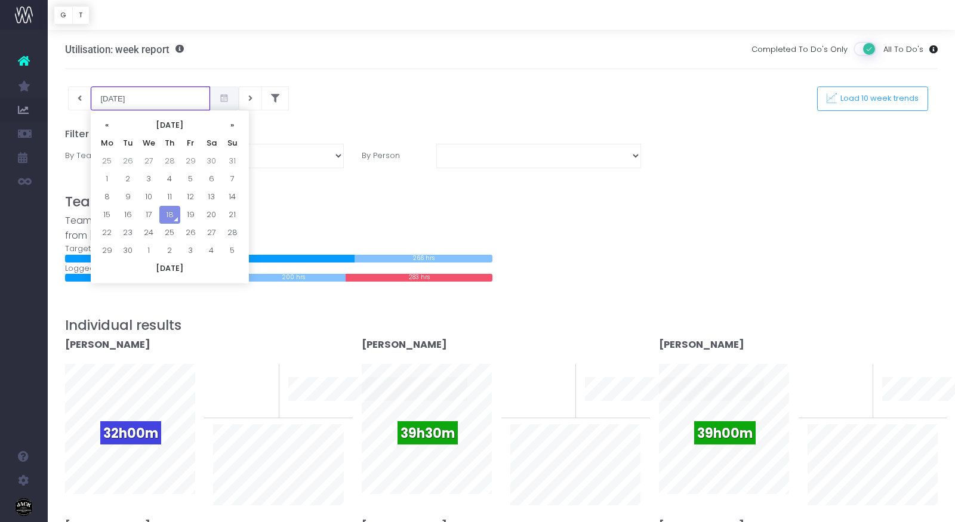
click at [113, 106] on input "18-09-2025" at bounding box center [150, 99] width 119 height 24
click at [137, 48] on h3 "Utilisation: week report" at bounding box center [124, 50] width 119 height 12
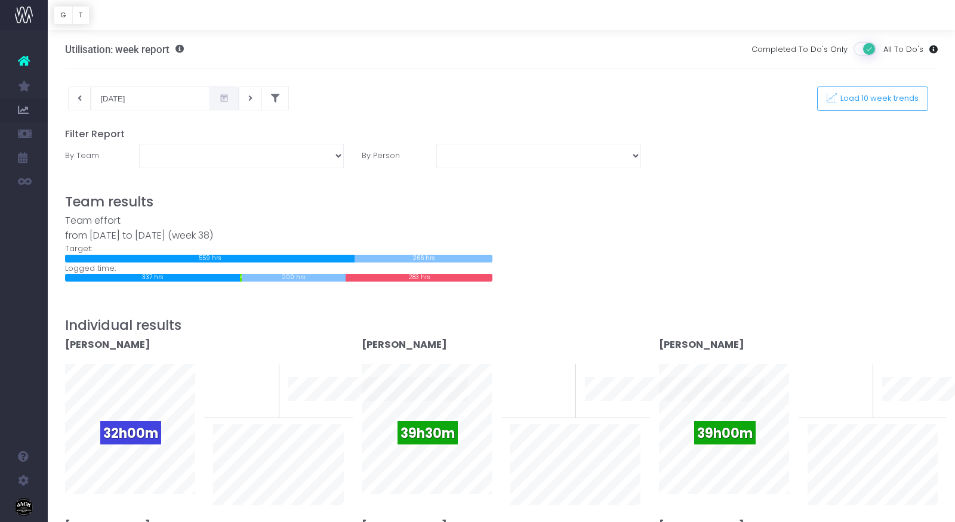
click at [186, 48] on div "Utilisation: week report Completed To Do's Only All To Do's" at bounding box center [501, 49] width 873 height 39
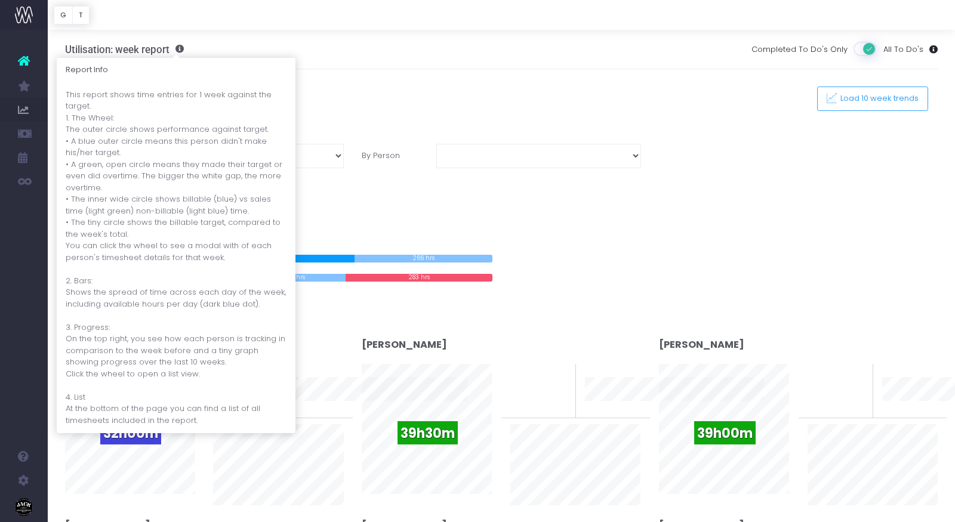
click at [182, 48] on span at bounding box center [176, 49] width 14 height 8
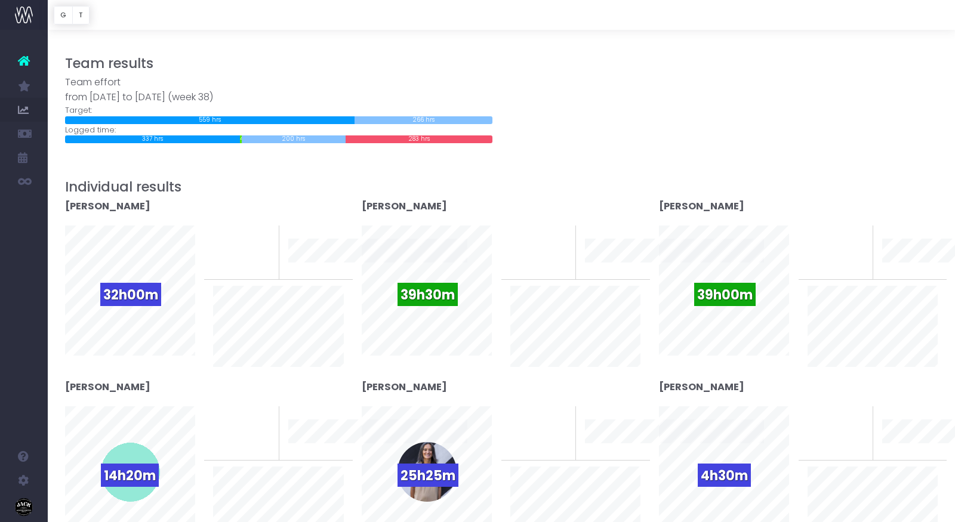
scroll to position [116, 0]
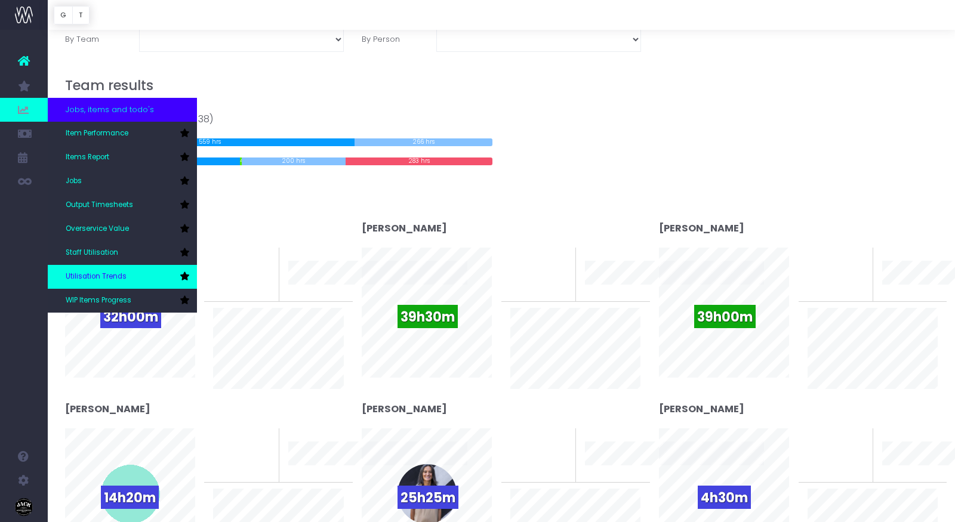
click at [115, 272] on span "Utilisation Trends" at bounding box center [96, 277] width 61 height 11
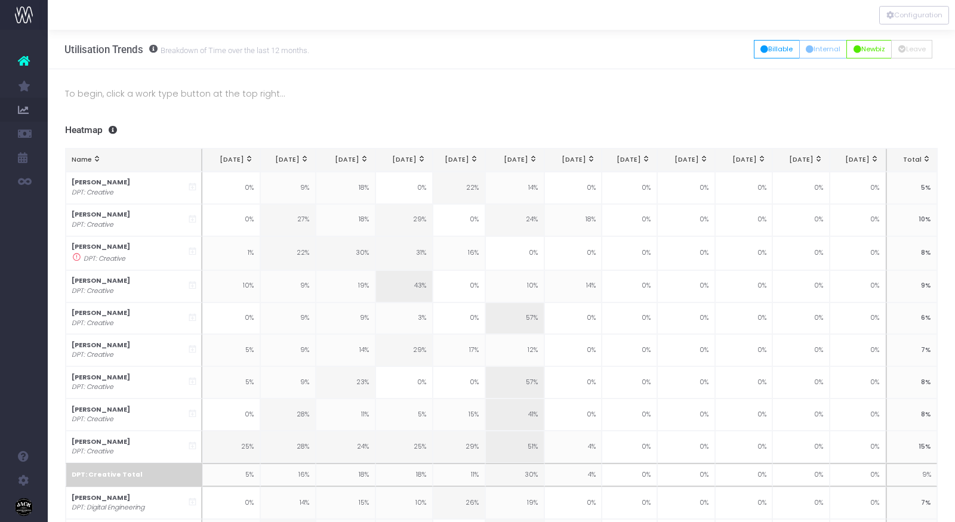
click at [267, 51] on small "Breakdown of Time over the last 12 months." at bounding box center [234, 50] width 152 height 12
click at [787, 49] on button "Billable" at bounding box center [777, 49] width 46 height 19
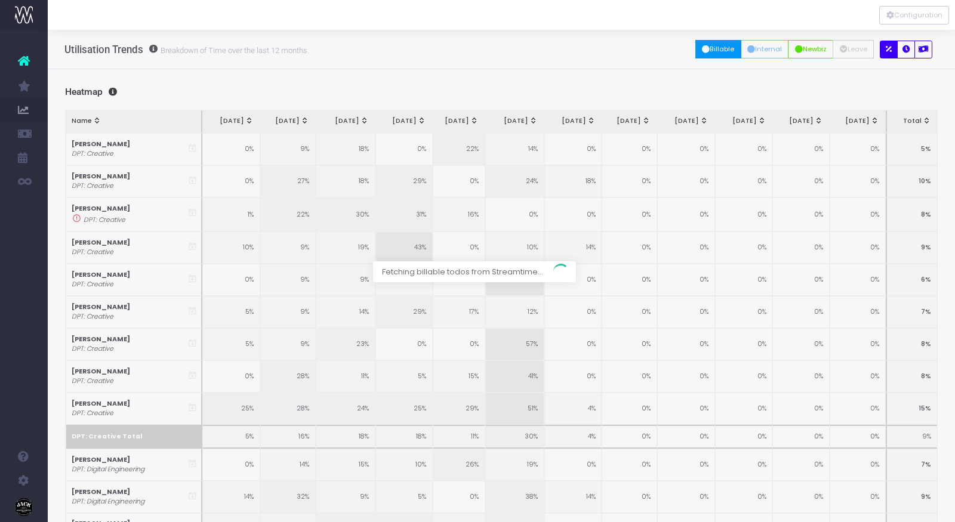
click at [771, 53] on div at bounding box center [477, 261] width 955 height 522
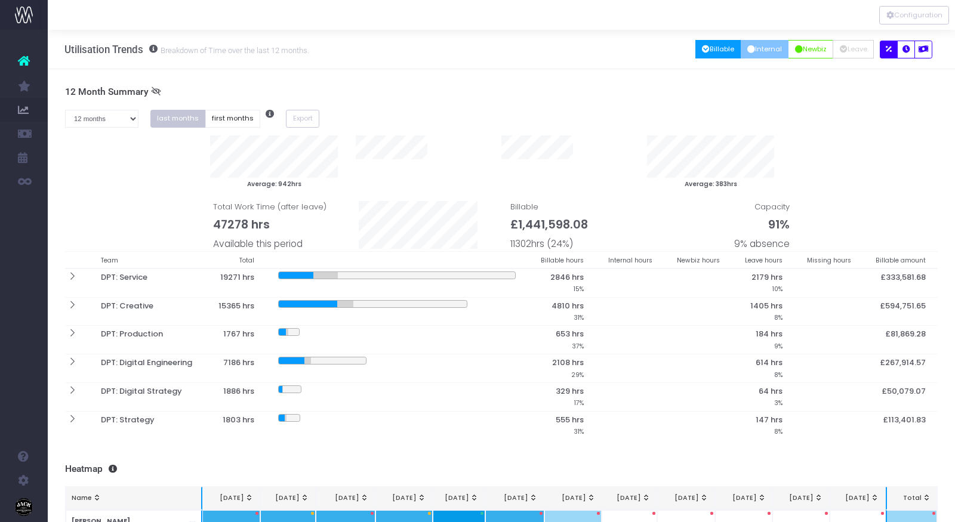
click at [769, 50] on button "Internal" at bounding box center [765, 49] width 48 height 19
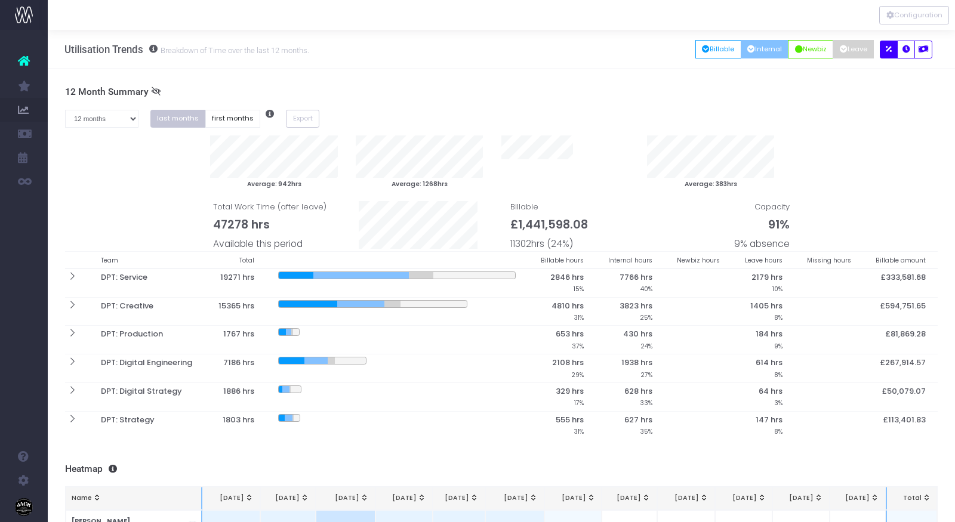
click at [865, 54] on button "Leave" at bounding box center [853, 49] width 41 height 19
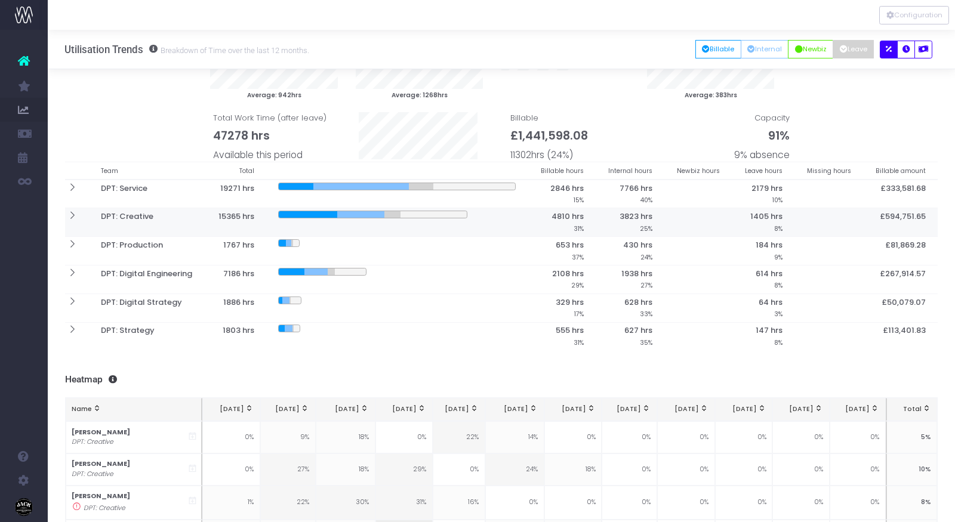
scroll to position [49, 0]
click at [72, 190] on icon at bounding box center [72, 188] width 10 height 10
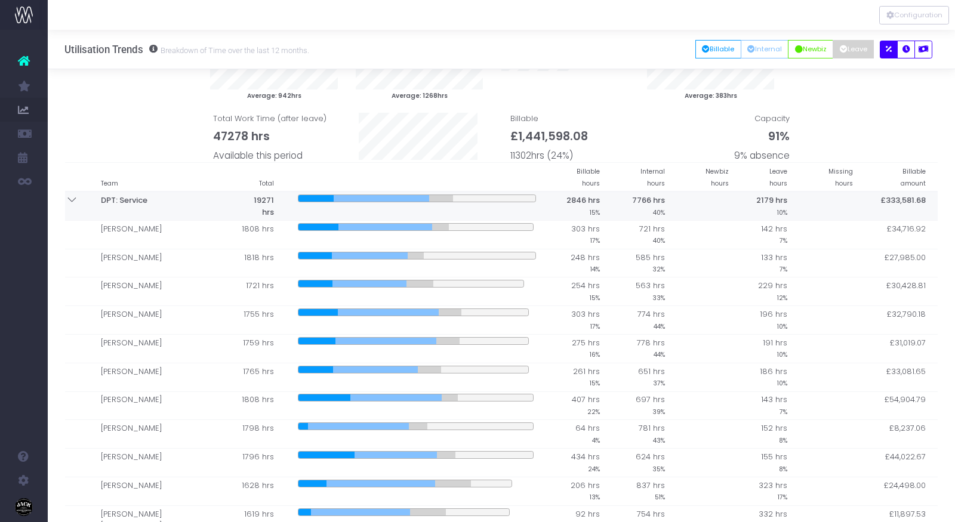
click at [72, 195] on icon at bounding box center [72, 200] width 10 height 10
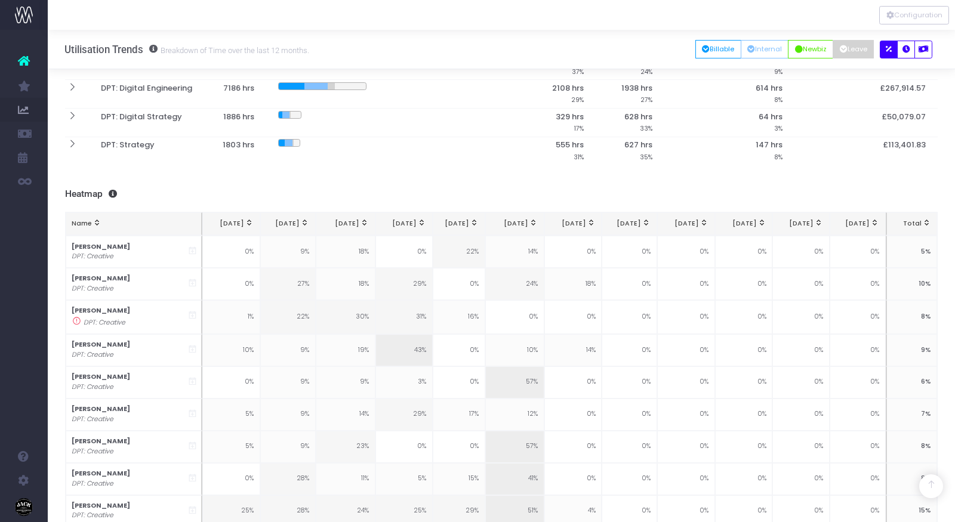
scroll to position [0, 0]
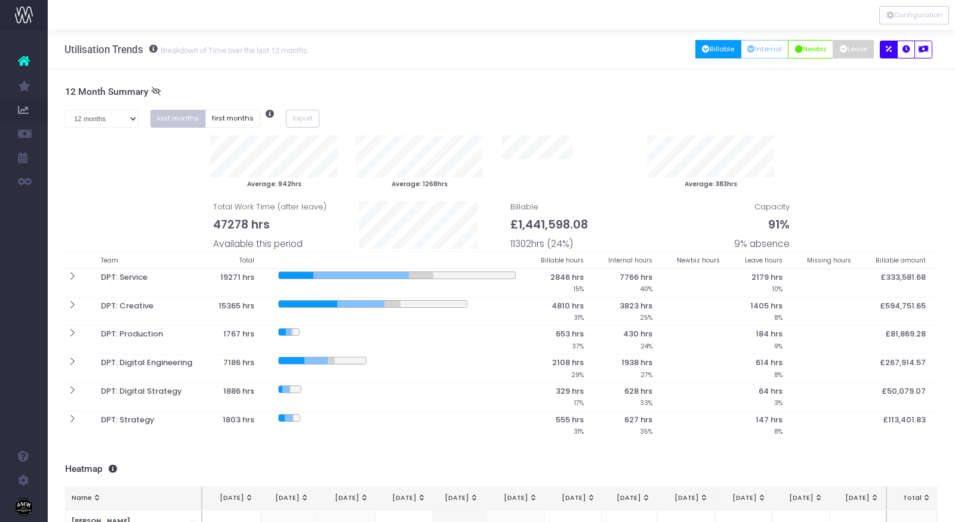
click at [710, 53] on button "Billable" at bounding box center [718, 49] width 46 height 19
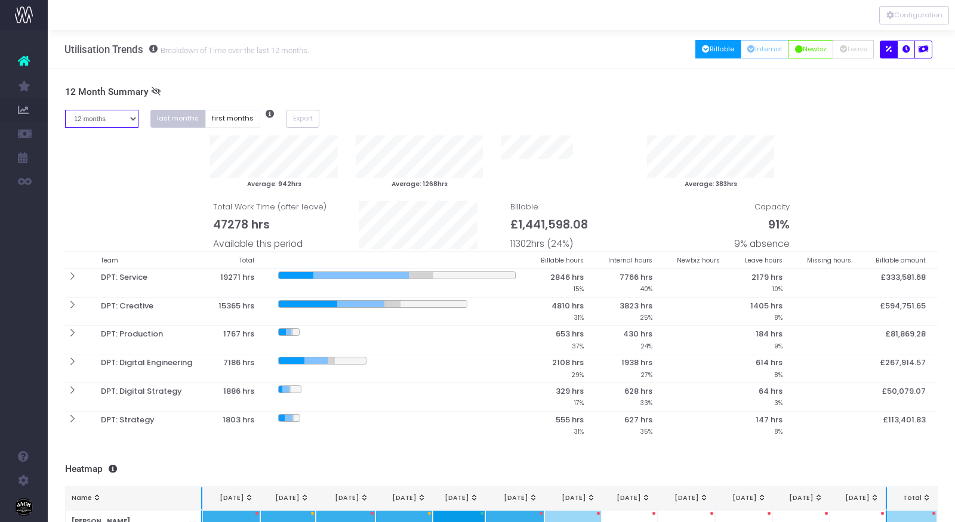
click at [105, 118] on select "1 month 2 months 3 months 4 months 5 months 6 months 7 months 8 months 9 months…" at bounding box center [101, 119] width 73 height 19
click at [65, 110] on select "1 month 2 months 3 months 4 months 5 months 6 months 7 months 8 months 9 months…" at bounding box center [101, 119] width 73 height 19
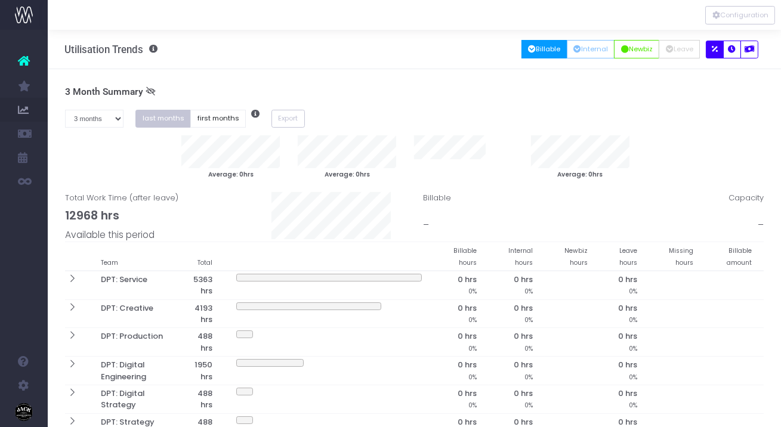
click at [176, 155] on div "Average: 0hrs" at bounding box center [230, 157] width 116 height 45
click at [149, 89] on icon at bounding box center [151, 92] width 10 height 10
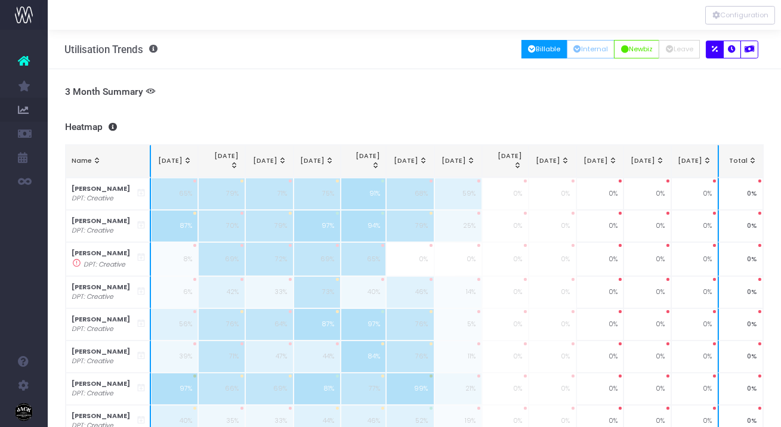
click at [152, 88] on icon at bounding box center [151, 92] width 10 height 10
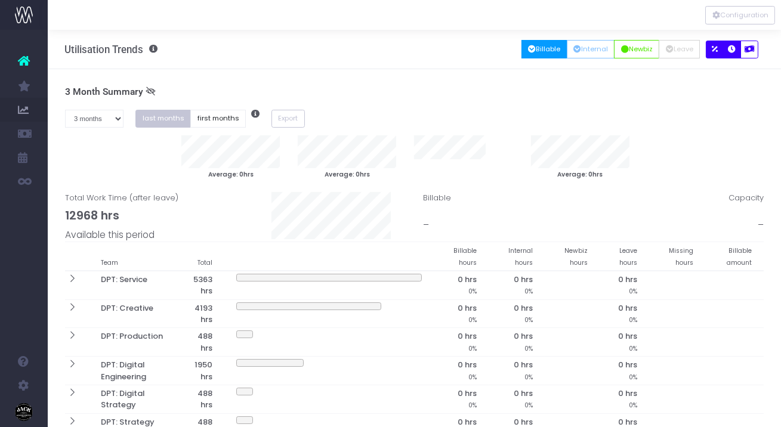
click at [731, 50] on icon "button" at bounding box center [733, 50] width 8 height 0
click at [118, 116] on select "1 month 2 months 3 months 4 months 5 months 6 months 7 months 8 months 9 months…" at bounding box center [94, 119] width 59 height 19
click at [65, 110] on select "1 month 2 months 3 months 4 months 5 months 6 months 7 months 8 months 9 months…" at bounding box center [94, 119] width 59 height 19
click at [214, 117] on button "first months" at bounding box center [218, 119] width 56 height 19
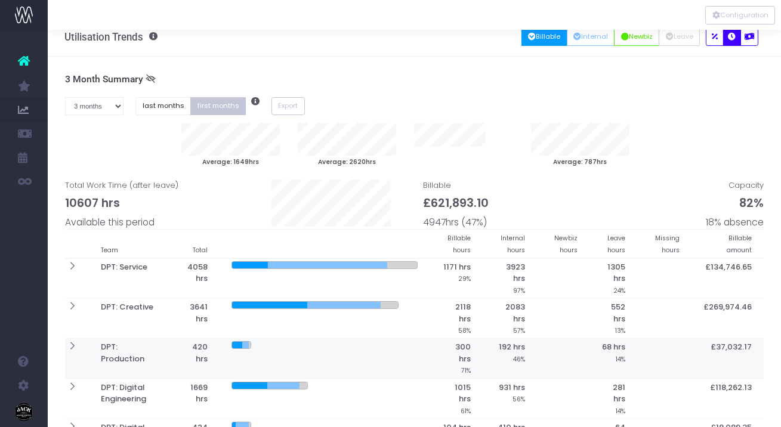
scroll to position [4, 0]
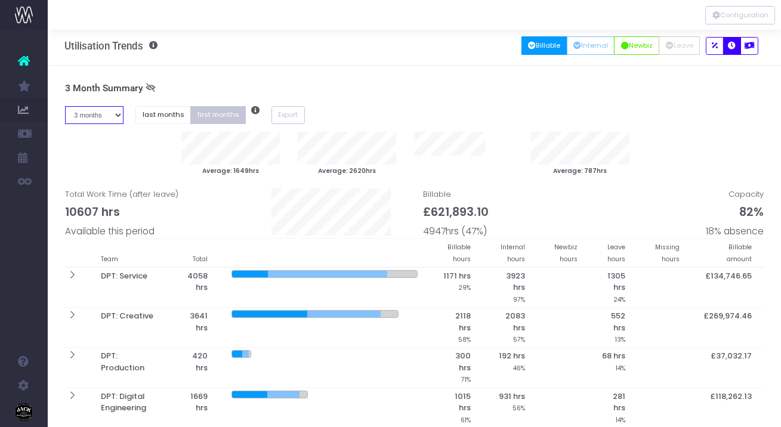
click at [107, 113] on select "1 month 2 months 3 months 4 months 5 months 6 months 7 months 8 months 9 months…" at bounding box center [94, 115] width 59 height 19
click at [65, 106] on select "1 month 2 months 3 months 4 months 5 months 6 months 7 months 8 months 9 months…" at bounding box center [94, 115] width 59 height 19
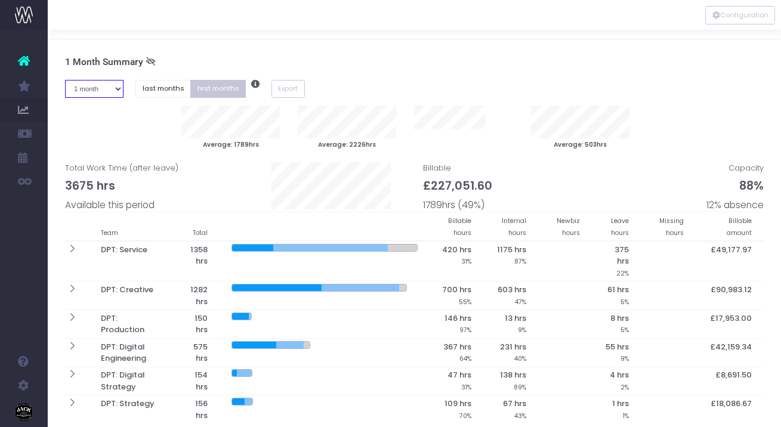
scroll to position [1, 0]
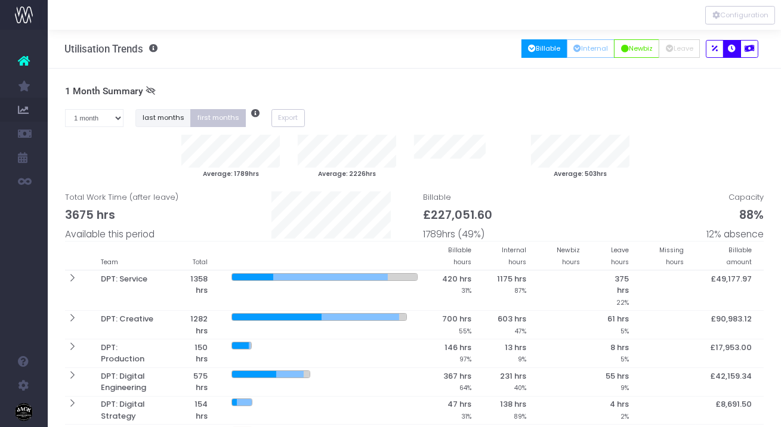
click at [174, 119] on button "last months" at bounding box center [163, 118] width 56 height 19
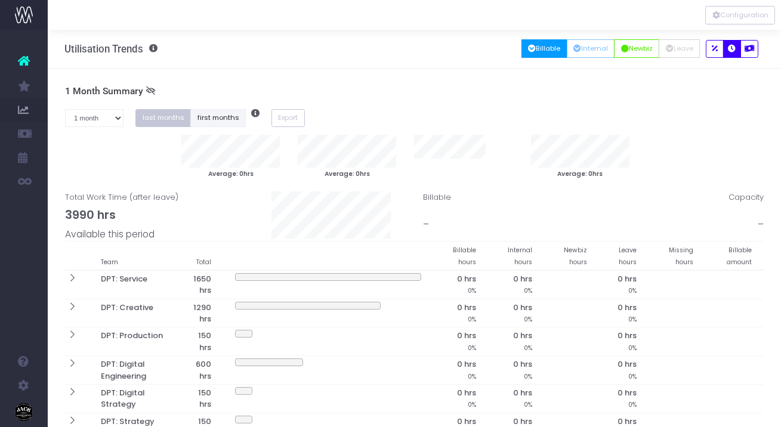
click at [217, 118] on button "first months" at bounding box center [218, 118] width 56 height 19
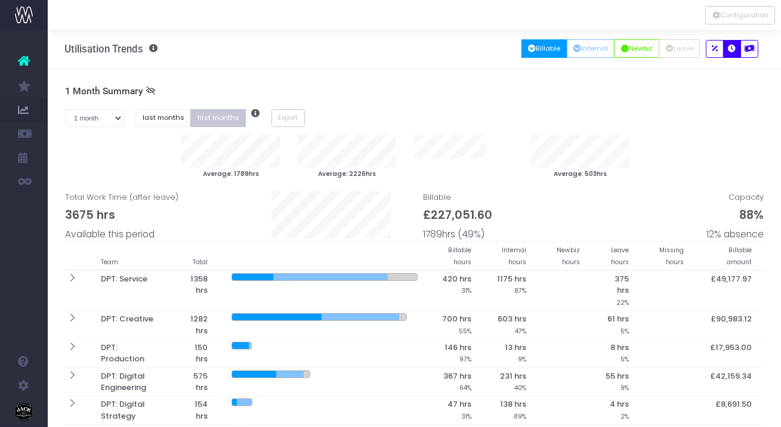
click at [150, 88] on icon at bounding box center [151, 91] width 10 height 10
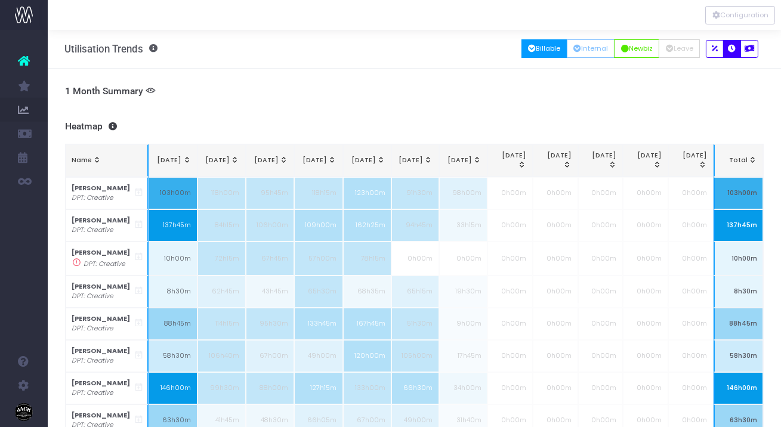
click at [150, 88] on icon at bounding box center [151, 91] width 10 height 10
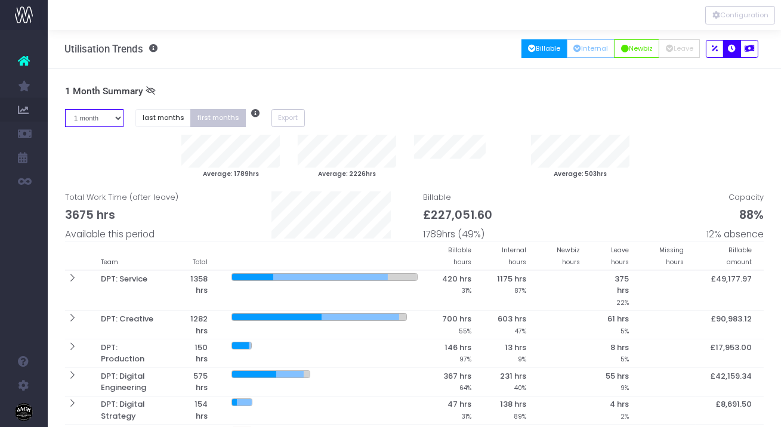
click at [109, 121] on select "1 month 2 months 3 months 4 months 5 months 6 months 7 months 8 months 9 months…" at bounding box center [94, 118] width 59 height 19
select select "two"
click at [65, 109] on select "1 month 2 months 3 months 4 months 5 months 6 months 7 months 8 months 9 months…" at bounding box center [94, 118] width 59 height 19
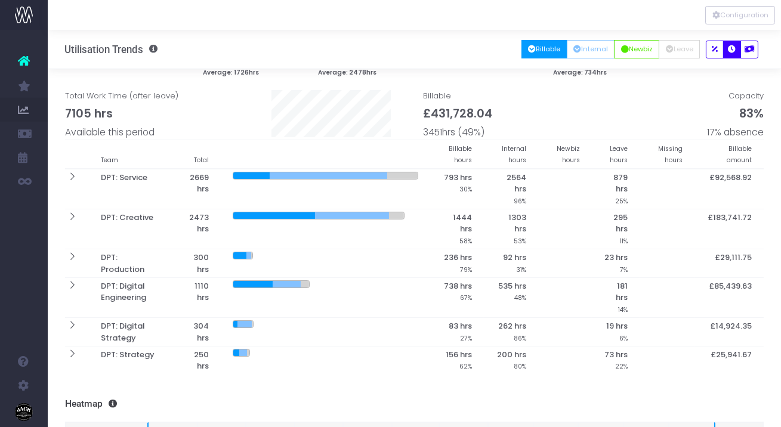
scroll to position [63, 0]
click at [111, 128] on span "Available this period" at bounding box center [110, 132] width 90 height 14
click at [75, 173] on icon at bounding box center [72, 176] width 10 height 10
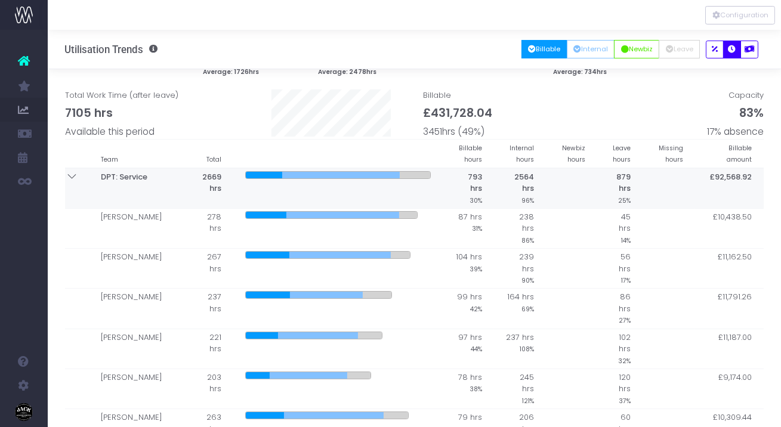
click at [75, 173] on icon at bounding box center [72, 176] width 10 height 10
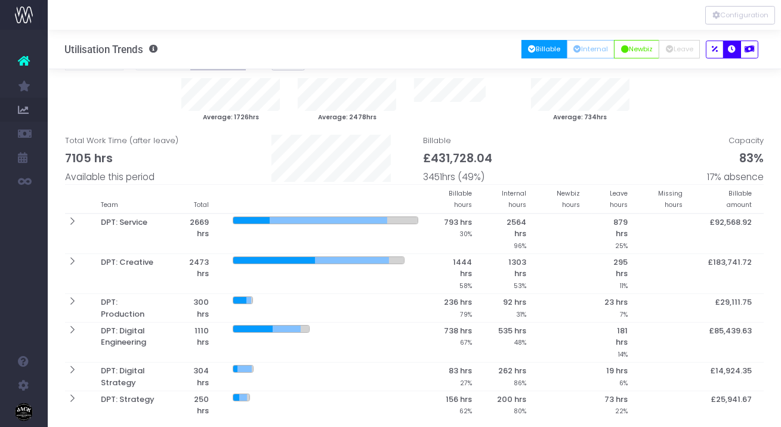
scroll to position [7, 0]
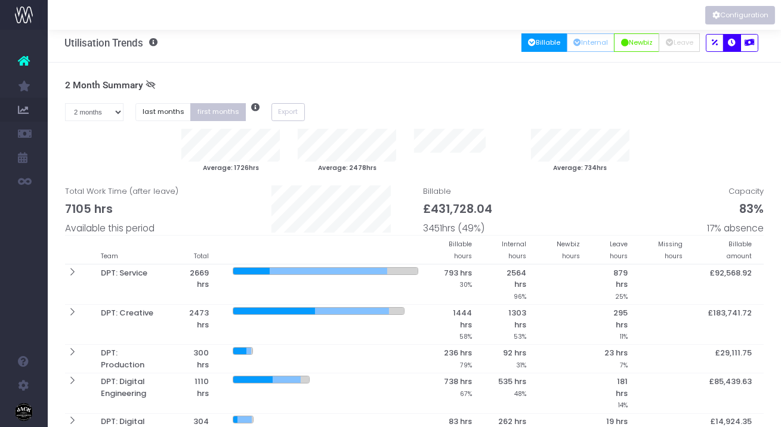
click at [751, 17] on button "Configuration" at bounding box center [740, 15] width 70 height 19
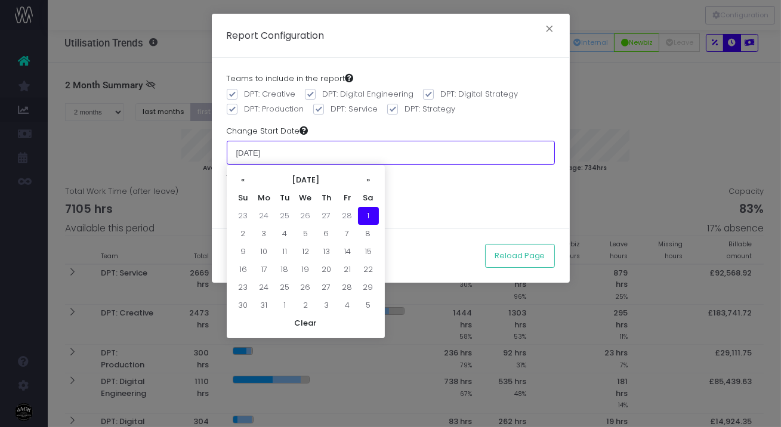
click at [283, 156] on input "[DATE]" at bounding box center [391, 153] width 328 height 24
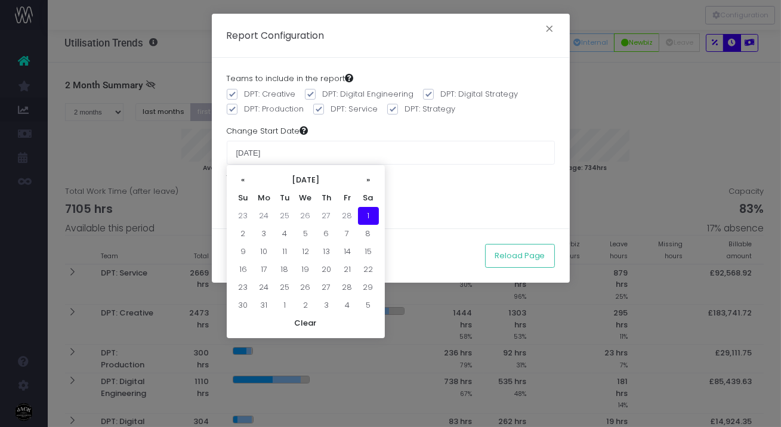
click at [366, 208] on td "1" at bounding box center [368, 216] width 21 height 18
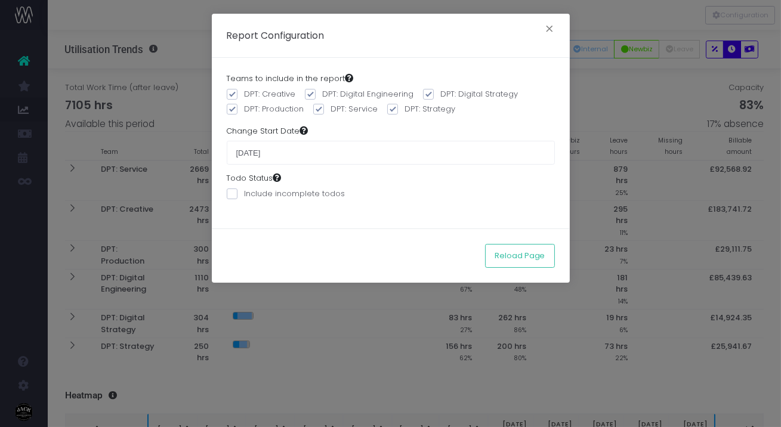
scroll to position [72, 0]
click at [533, 252] on button "Reload Page" at bounding box center [520, 256] width 70 height 24
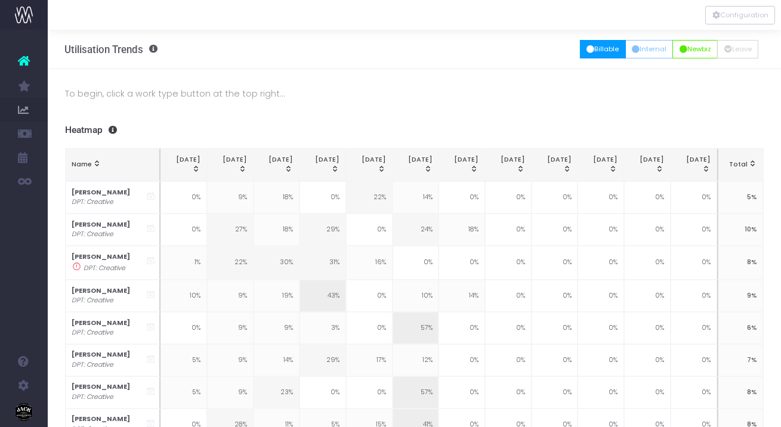
click at [590, 51] on button "Billable" at bounding box center [603, 49] width 46 height 19
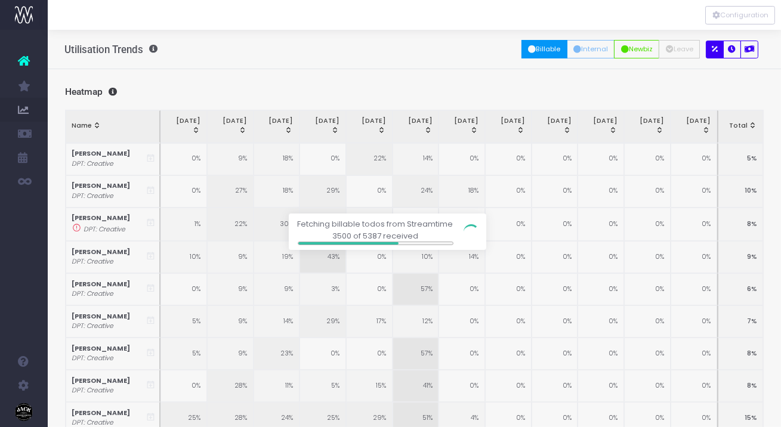
click at [731, 48] on div at bounding box center [390, 213] width 781 height 427
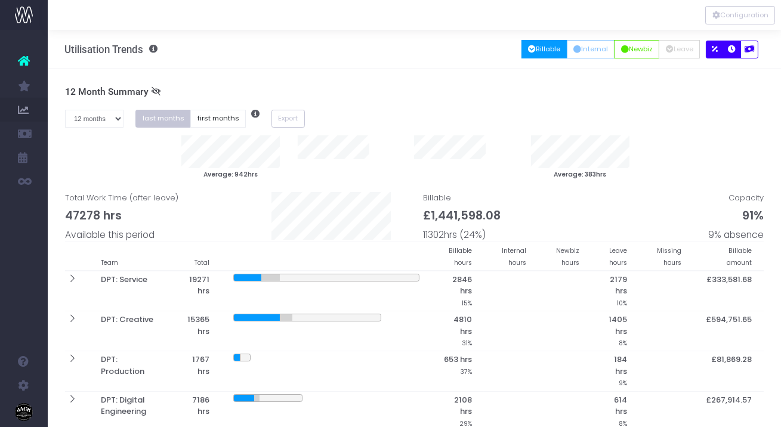
click at [731, 50] on icon "button" at bounding box center [733, 50] width 8 height 0
click at [206, 118] on button "first months" at bounding box center [218, 119] width 56 height 19
click at [109, 113] on select "1 month 2 months 3 months 4 months 5 months 6 months 7 months 8 months 9 months…" at bounding box center [94, 119] width 59 height 19
select select "three"
click at [65, 110] on select "1 month 2 months 3 months 4 months 5 months 6 months 7 months 8 months 9 months…" at bounding box center [94, 119] width 59 height 19
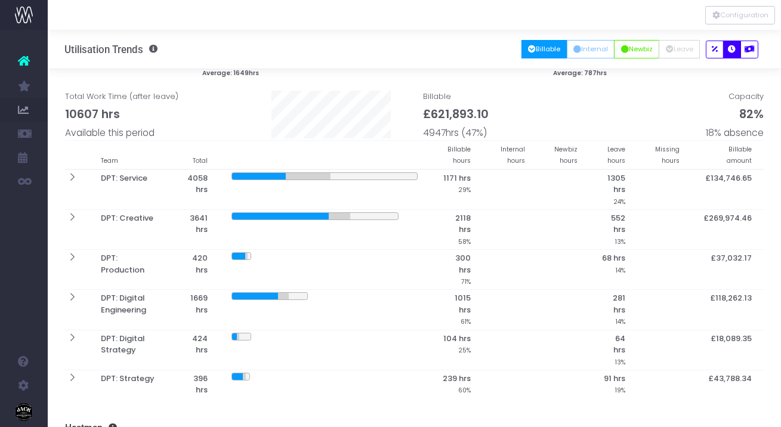
scroll to position [70, 0]
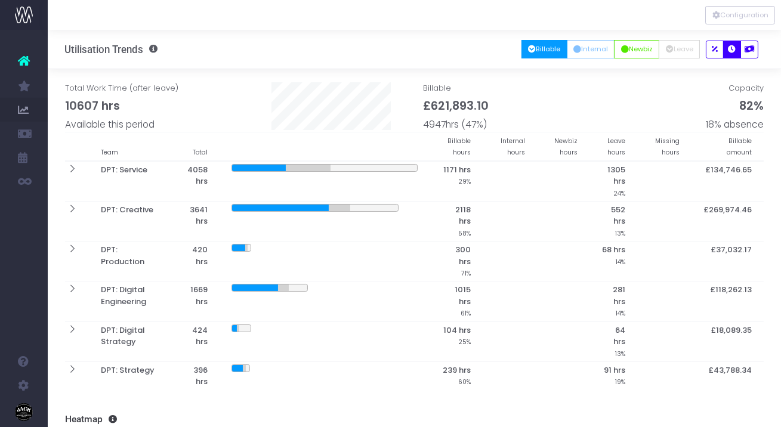
click at [528, 50] on icon "button" at bounding box center [532, 50] width 8 height 0
click at [574, 50] on icon "button" at bounding box center [578, 50] width 8 height 0
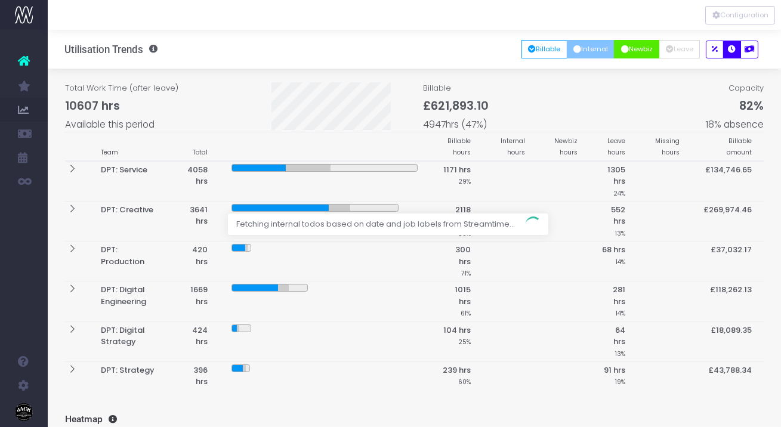
click at [628, 50] on button "Newbiz" at bounding box center [636, 49] width 45 height 19
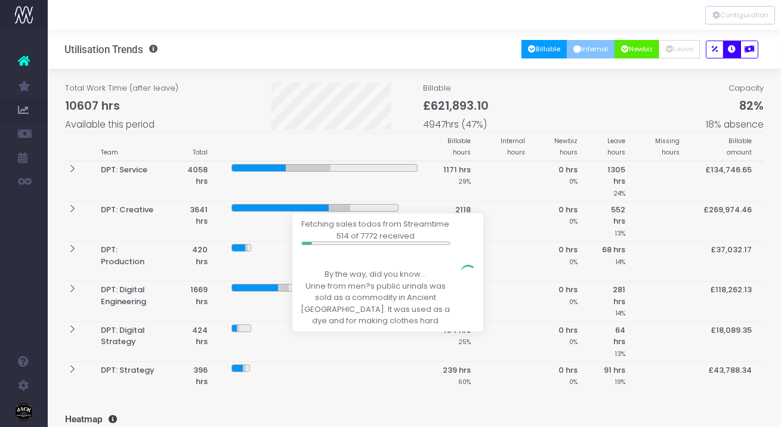
click at [551, 58] on button "Billable" at bounding box center [545, 49] width 46 height 19
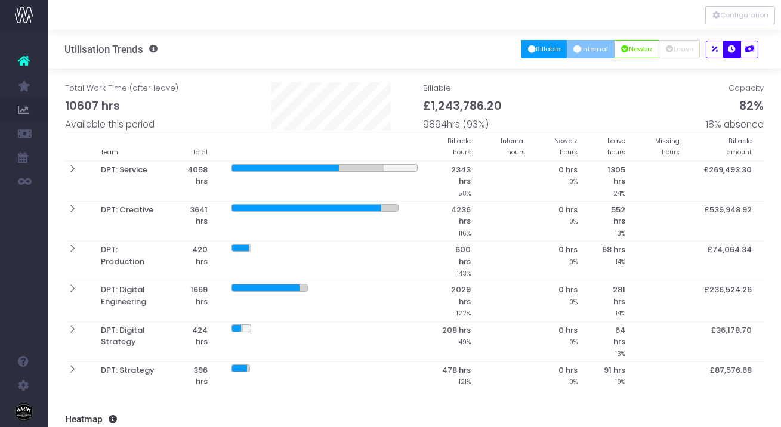
click at [591, 56] on button "Internal" at bounding box center [591, 49] width 48 height 19
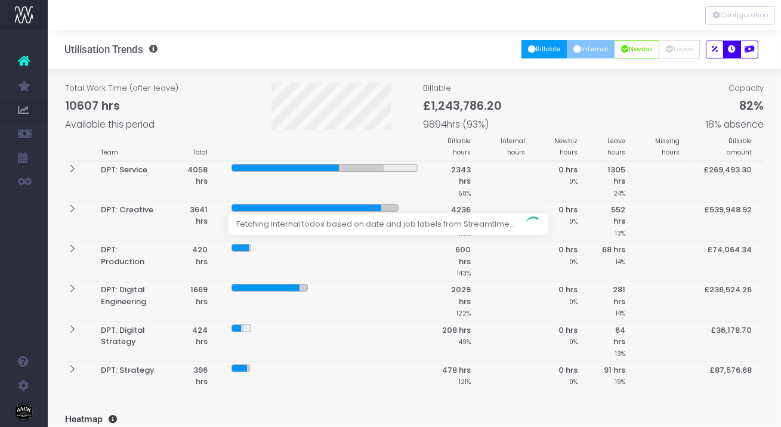
click at [552, 51] on button "Billable" at bounding box center [545, 49] width 46 height 19
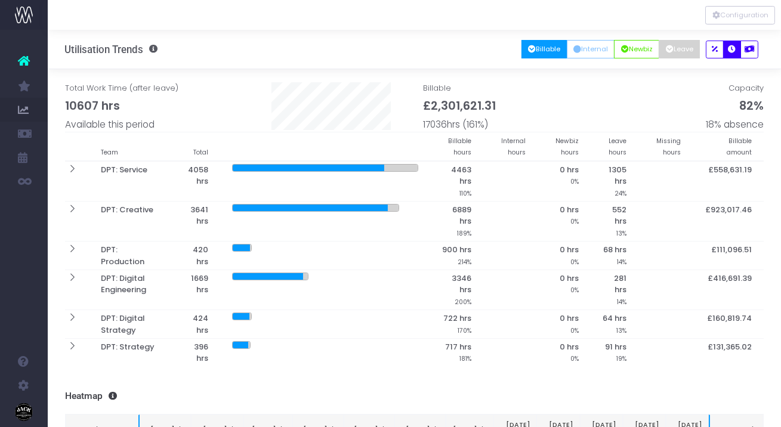
click at [675, 50] on button "Leave" at bounding box center [679, 49] width 41 height 19
click at [552, 50] on button "Billable" at bounding box center [545, 49] width 46 height 19
click at [591, 51] on button "Internal" at bounding box center [591, 49] width 48 height 19
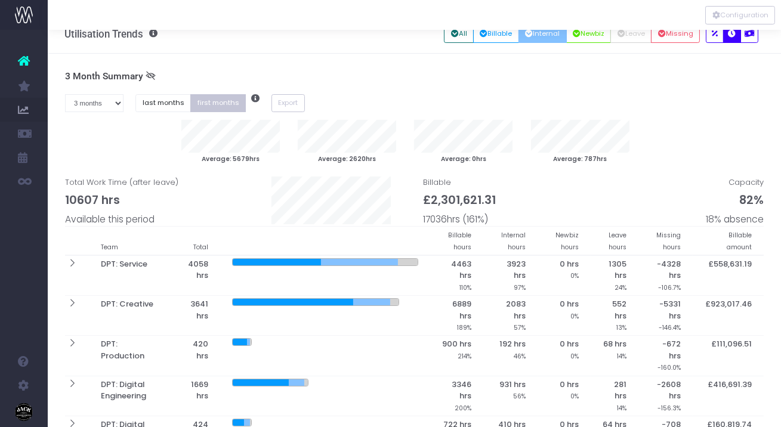
scroll to position [17, 0]
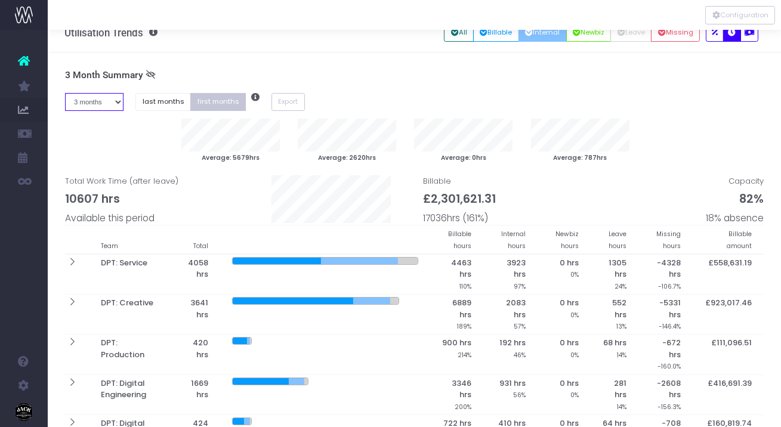
click at [110, 98] on select "1 month 2 months 3 months 4 months 5 months 6 months 7 months 8 months 9 months…" at bounding box center [94, 102] width 59 height 19
click at [65, 93] on select "1 month 2 months 3 months 4 months 5 months 6 months 7 months 8 months 9 months…" at bounding box center [94, 102] width 59 height 19
click at [234, 105] on button "first months" at bounding box center [218, 102] width 56 height 19
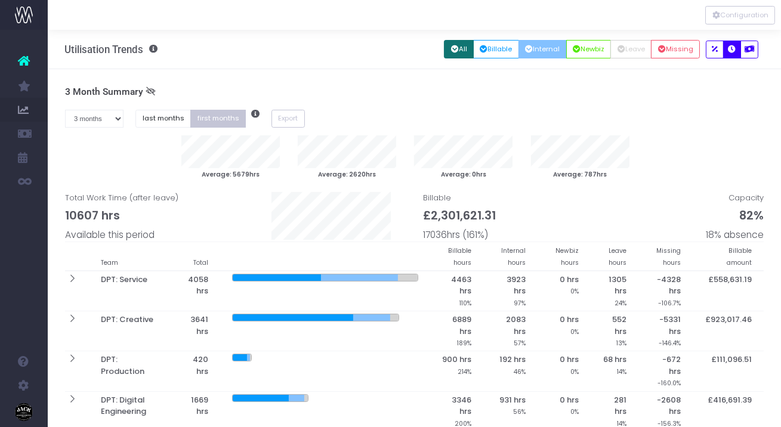
click at [451, 50] on icon "button" at bounding box center [455, 50] width 8 height 0
click at [736, 16] on button "Configuration" at bounding box center [740, 15] width 70 height 19
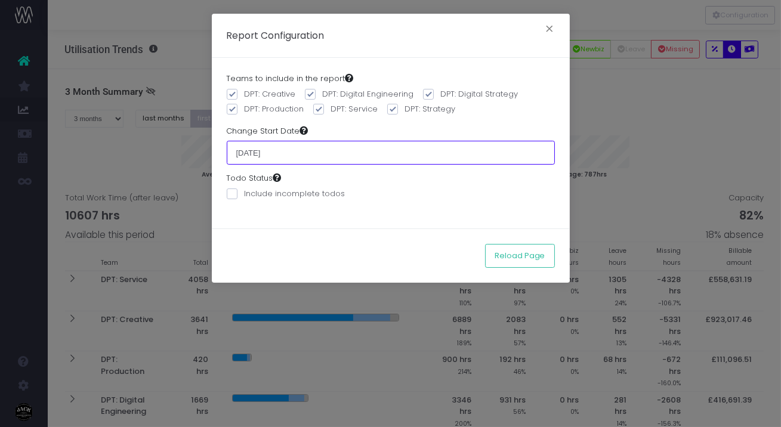
click at [260, 149] on input "01 March 2025" at bounding box center [391, 153] width 328 height 24
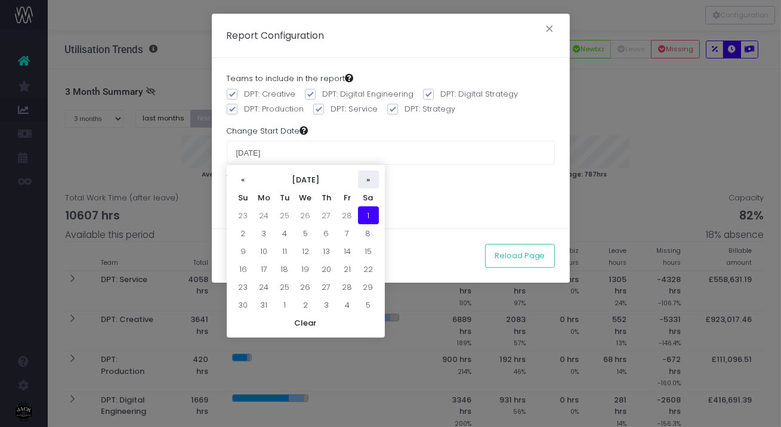
click at [361, 183] on th "»" at bounding box center [368, 180] width 21 height 18
click at [233, 178] on th "«" at bounding box center [243, 180] width 21 height 18
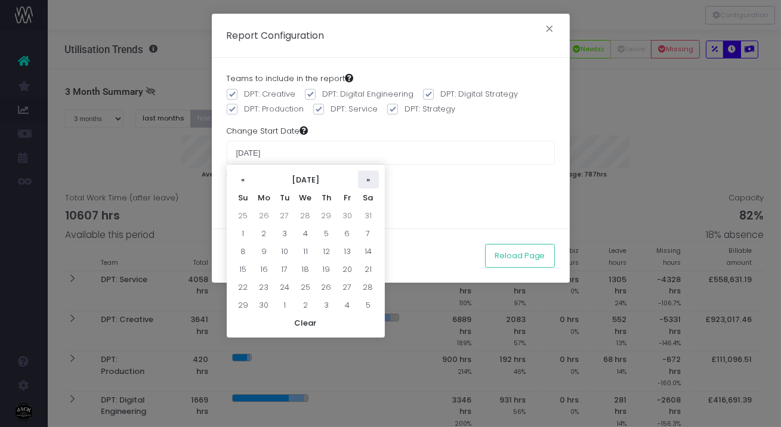
click at [368, 174] on th "»" at bounding box center [368, 180] width 21 height 18
click at [282, 217] on td "1" at bounding box center [285, 215] width 21 height 18
type input "[DATE]"
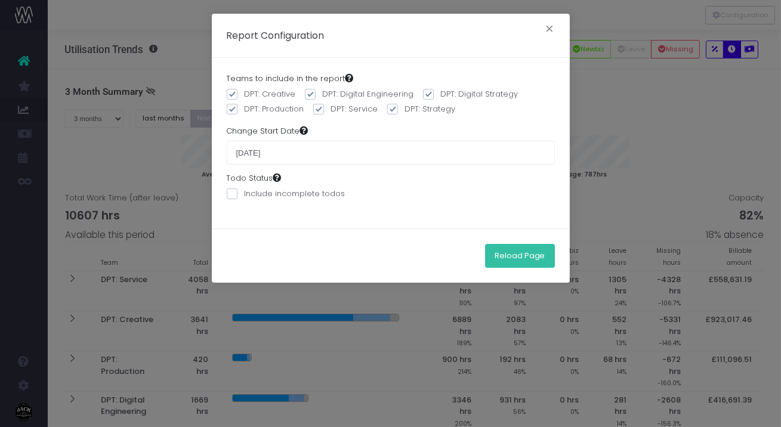
click at [519, 252] on button "Reload Page" at bounding box center [520, 256] width 70 height 24
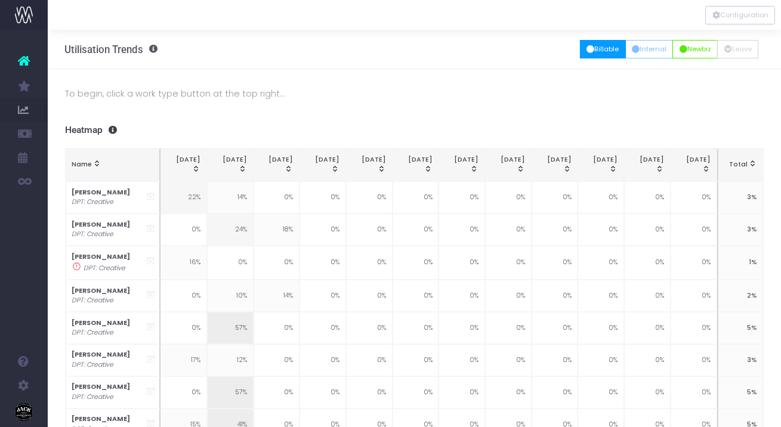
click at [600, 44] on button "Billable" at bounding box center [603, 49] width 46 height 19
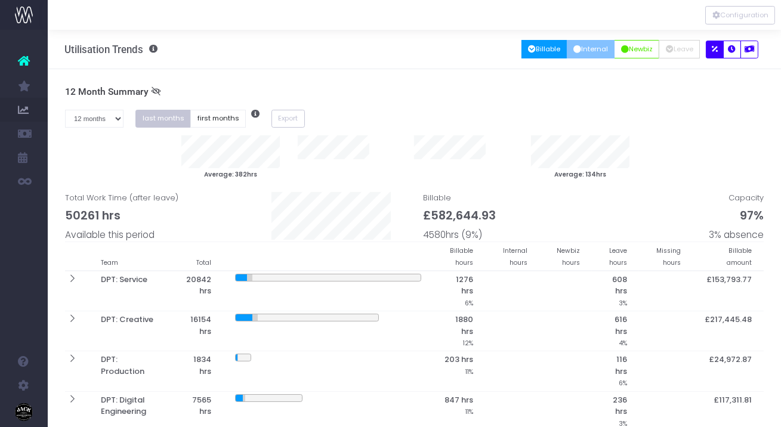
click at [591, 47] on button "Internal" at bounding box center [591, 49] width 48 height 19
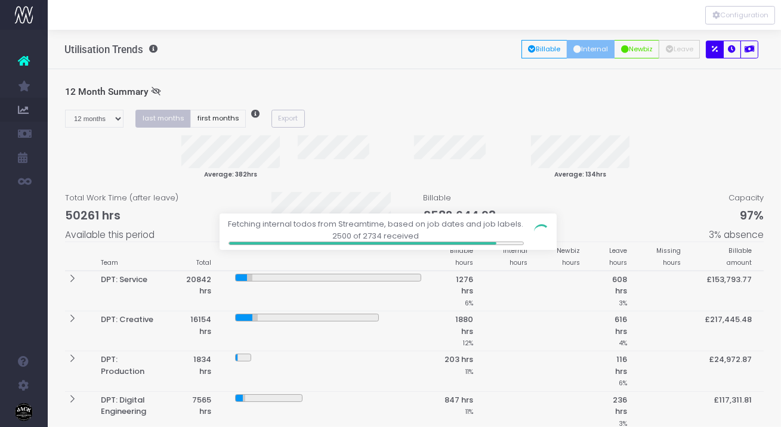
click at [212, 121] on div at bounding box center [390, 213] width 781 height 427
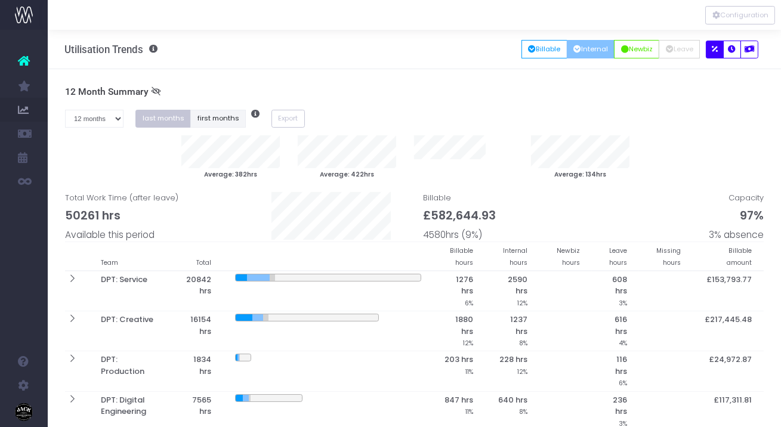
click at [212, 121] on button "first months" at bounding box center [218, 119] width 56 height 19
click at [127, 122] on div "last months first months" at bounding box center [192, 119] width 136 height 19
click at [109, 122] on select "1 month 2 months 3 months 4 months 5 months 6 months 7 months 8 months 9 months…" at bounding box center [94, 119] width 59 height 19
click at [65, 110] on select "1 month 2 months 3 months 4 months 5 months 6 months 7 months 8 months 9 months…" at bounding box center [94, 119] width 59 height 19
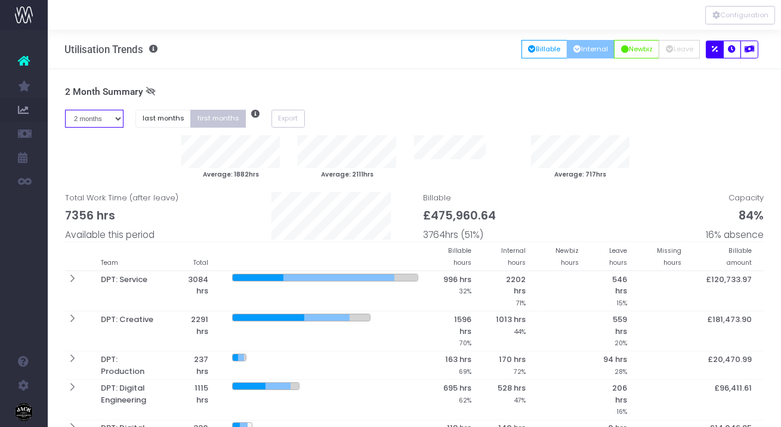
click at [112, 117] on select "1 month 2 months 3 months 4 months 5 months 6 months 7 months 8 months 9 months…" at bounding box center [94, 119] width 59 height 19
select select "one"
click at [65, 110] on select "1 month 2 months 3 months 4 months 5 months 6 months 7 months 8 months 9 months…" at bounding box center [94, 119] width 59 height 19
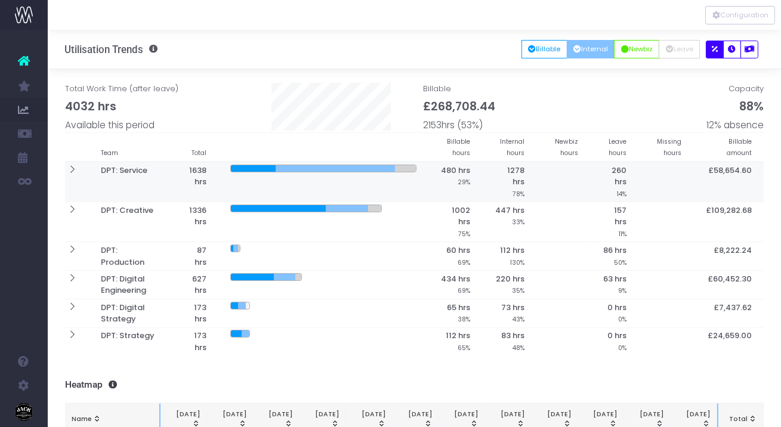
scroll to position [69, 0]
click at [248, 170] on div at bounding box center [253, 169] width 45 height 7
click at [76, 169] on icon at bounding box center [72, 170] width 10 height 10
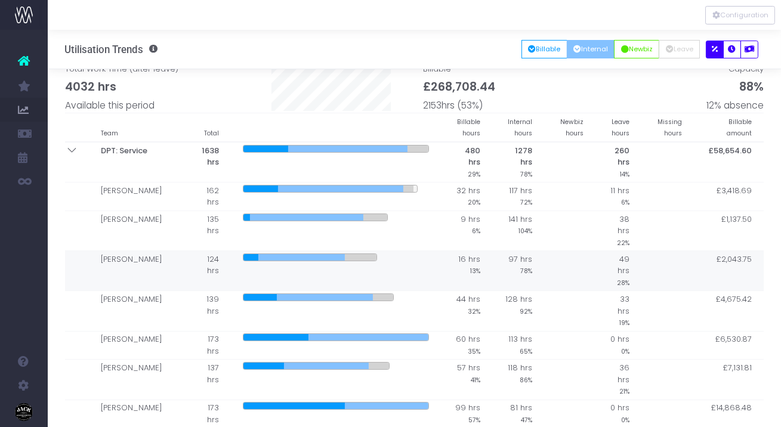
scroll to position [95, 0]
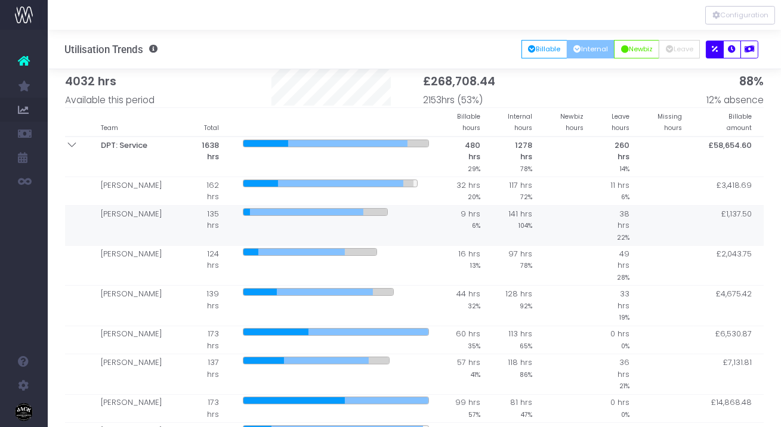
click at [303, 223] on td at bounding box center [336, 225] width 210 height 40
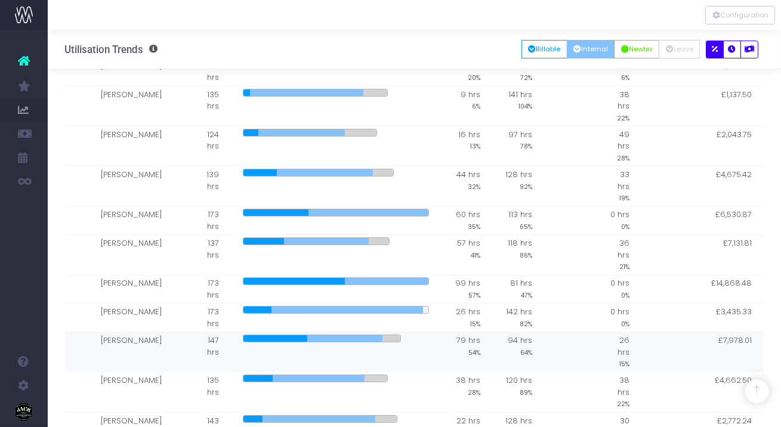
scroll to position [42, 0]
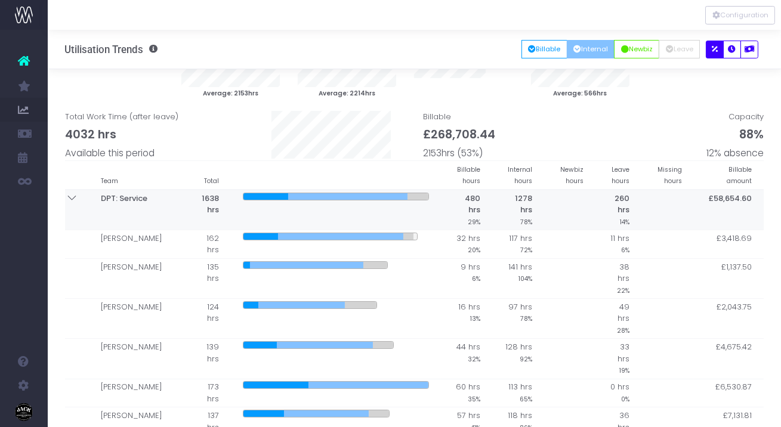
click at [67, 196] on icon at bounding box center [72, 198] width 10 height 10
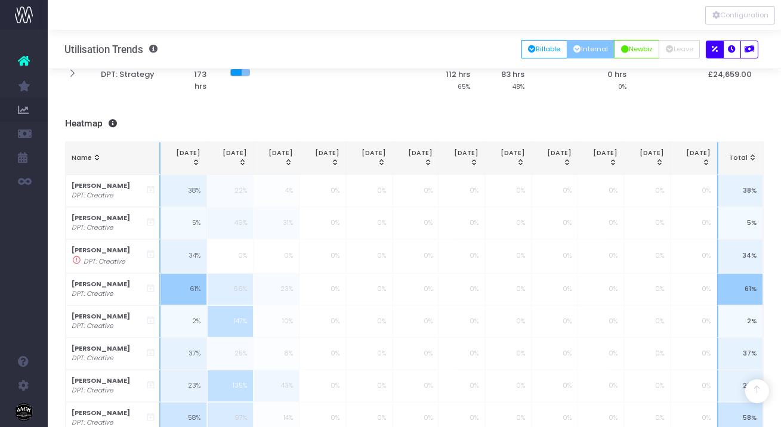
scroll to position [353, 0]
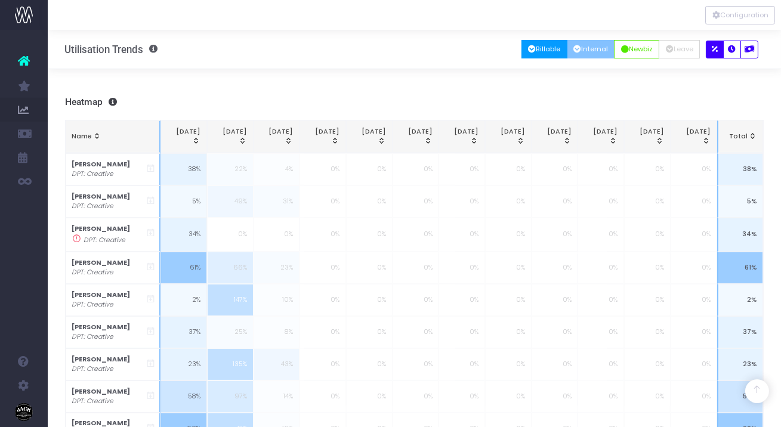
click at [534, 49] on button "Billable" at bounding box center [545, 49] width 46 height 19
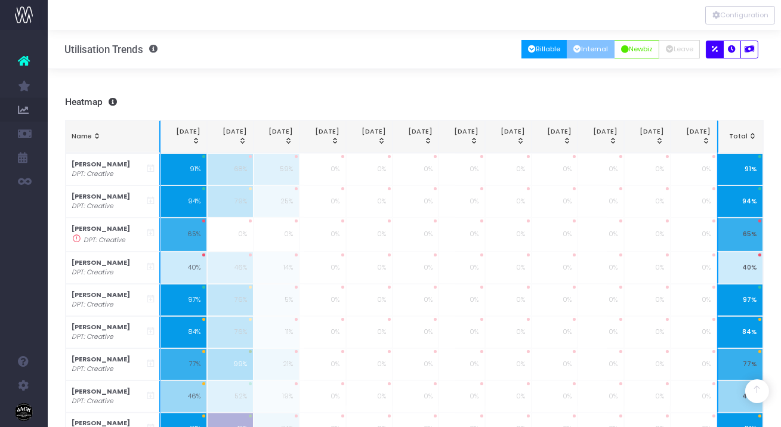
click at [587, 55] on button "Internal" at bounding box center [591, 49] width 48 height 19
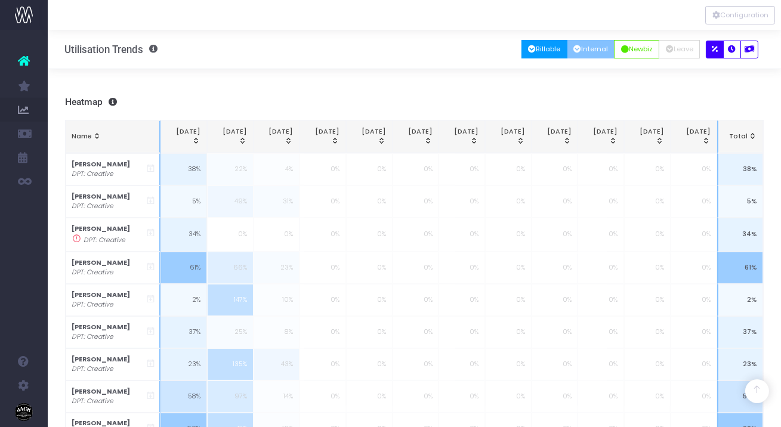
click at [541, 48] on button "Billable" at bounding box center [545, 49] width 46 height 19
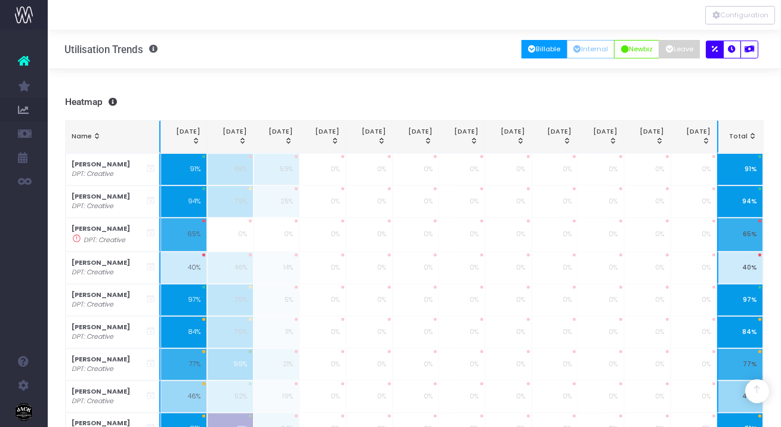
click at [681, 53] on button "Leave" at bounding box center [679, 49] width 41 height 19
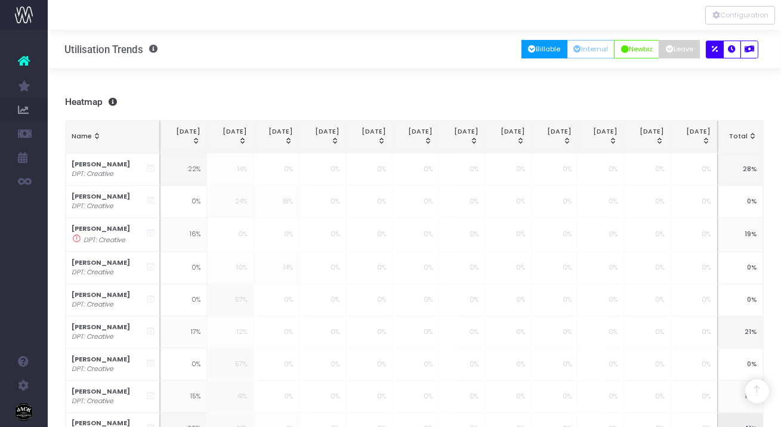
click at [544, 44] on button "Billable" at bounding box center [545, 49] width 46 height 19
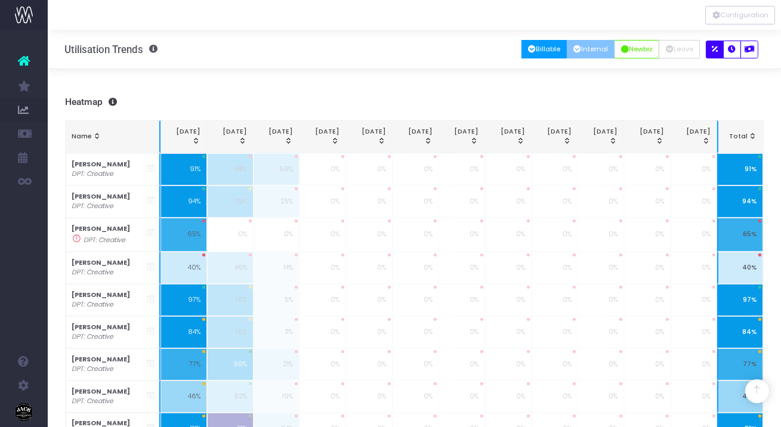
click at [582, 47] on button "Internal" at bounding box center [591, 49] width 48 height 19
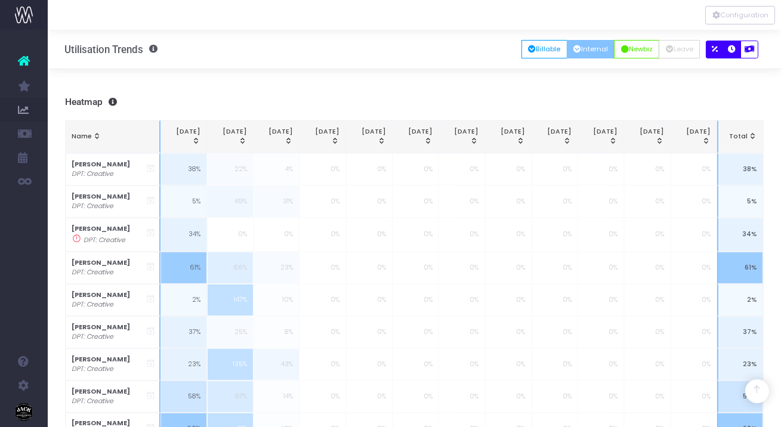
click at [730, 50] on icon "button" at bounding box center [733, 50] width 8 height 0
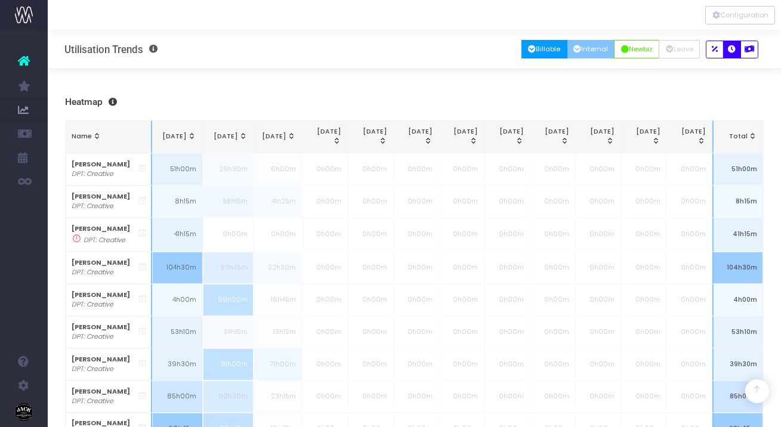
click at [543, 47] on button "Billable" at bounding box center [545, 49] width 46 height 19
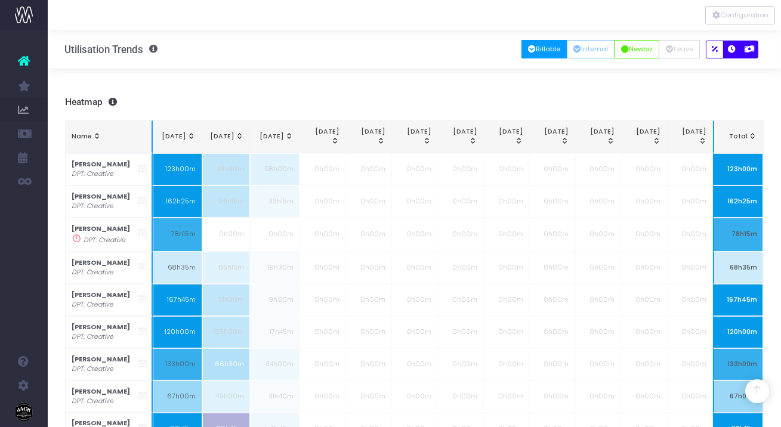
click at [747, 50] on icon "button" at bounding box center [750, 50] width 10 height 0
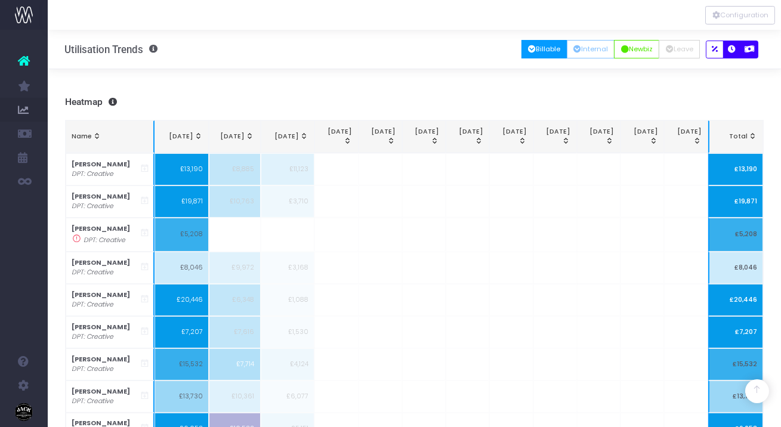
click at [734, 50] on icon "button" at bounding box center [733, 50] width 8 height 0
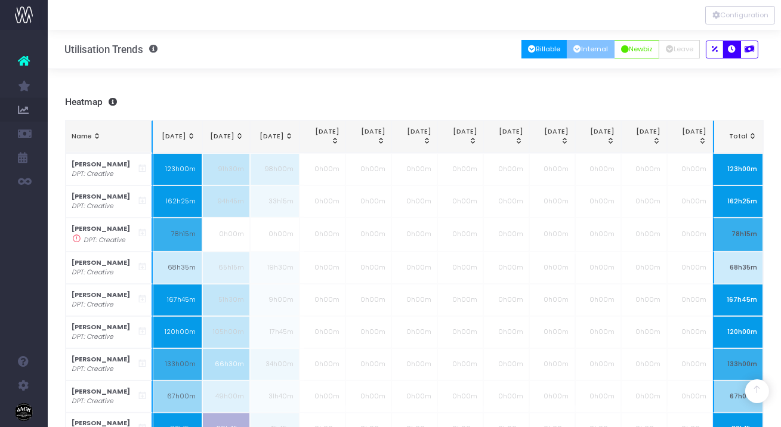
click at [589, 53] on button "Internal" at bounding box center [591, 49] width 48 height 19
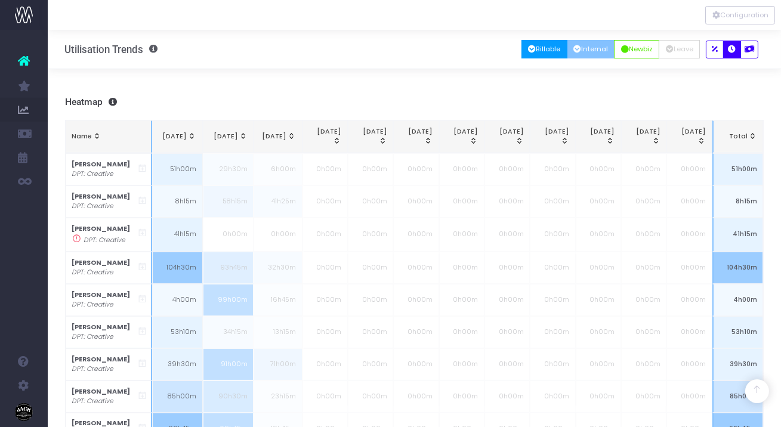
click at [546, 54] on button "Billable" at bounding box center [545, 49] width 46 height 19
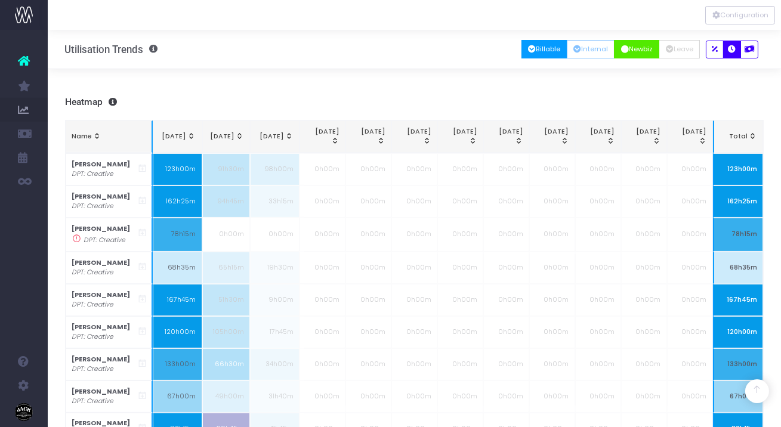
click at [646, 47] on button "Newbiz" at bounding box center [636, 49] width 45 height 19
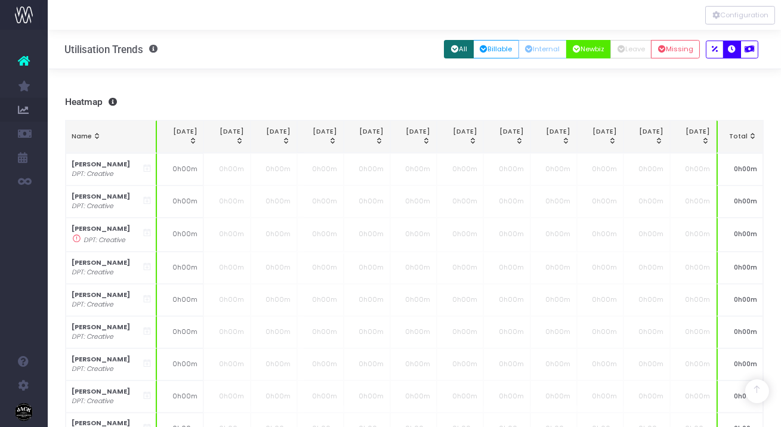
click at [452, 51] on button "All" at bounding box center [459, 49] width 30 height 19
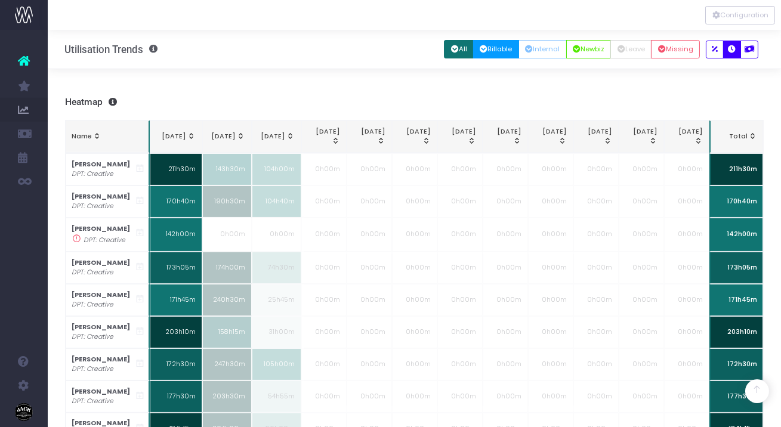
click at [494, 51] on button "Billable" at bounding box center [496, 49] width 46 height 19
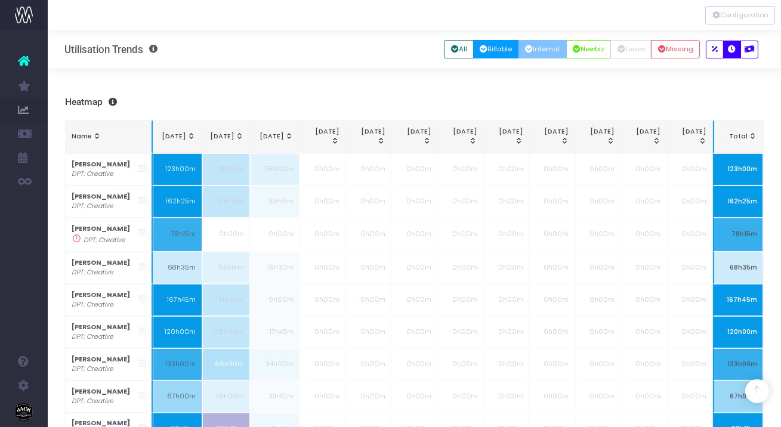
click at [531, 48] on button "Internal" at bounding box center [543, 49] width 48 height 19
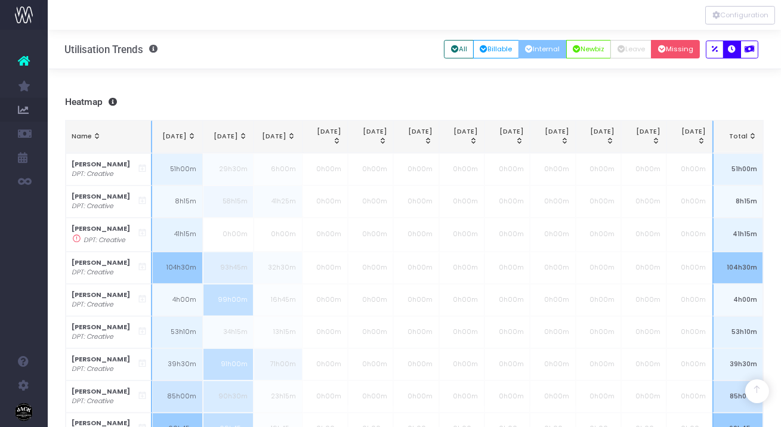
click at [688, 50] on button "Missing" at bounding box center [675, 49] width 49 height 19
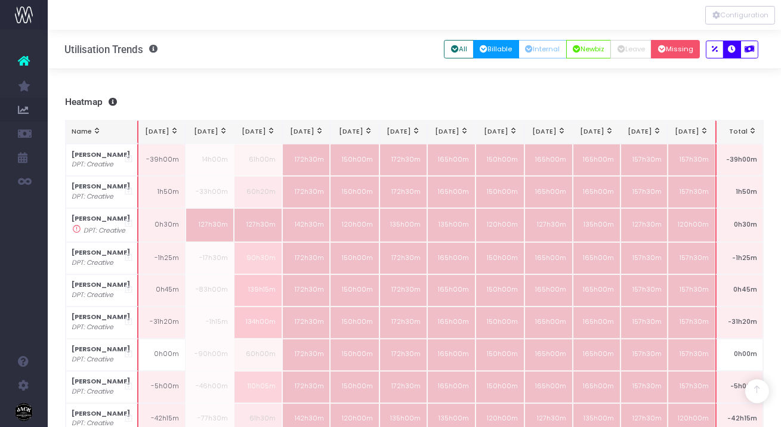
click at [498, 53] on button "Billable" at bounding box center [496, 49] width 46 height 19
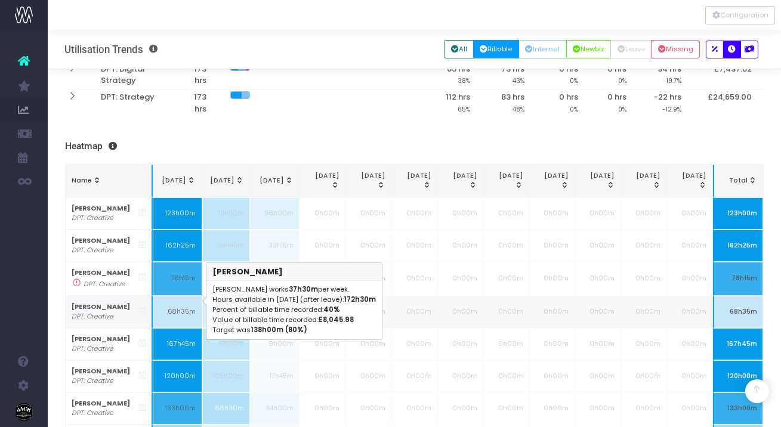
scroll to position [304, 0]
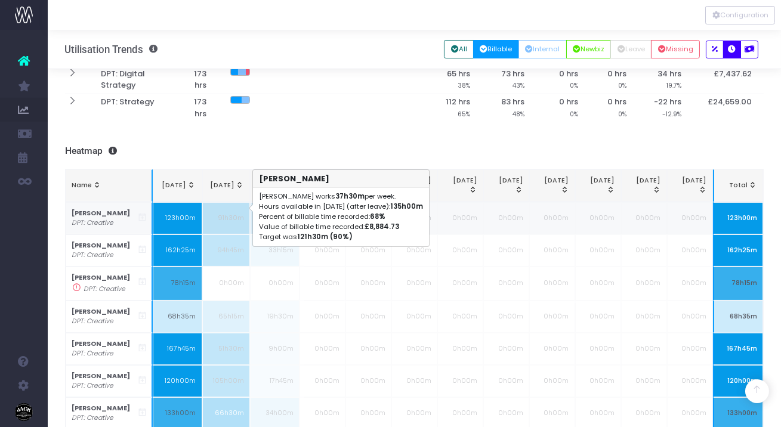
click at [236, 218] on td "91h30m" at bounding box center [226, 218] width 48 height 32
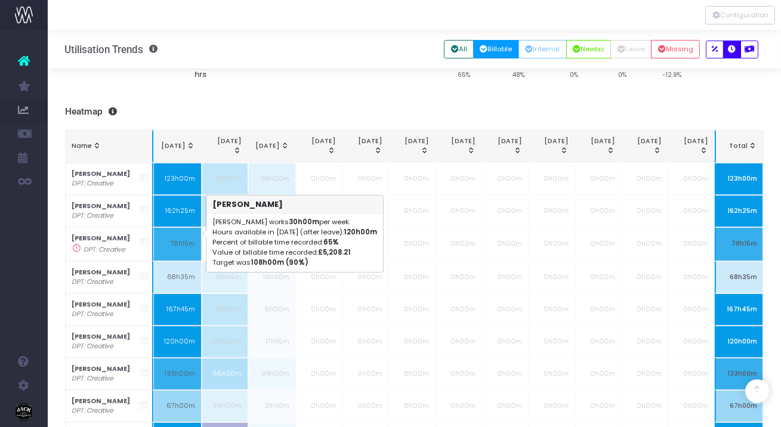
scroll to position [341, 0]
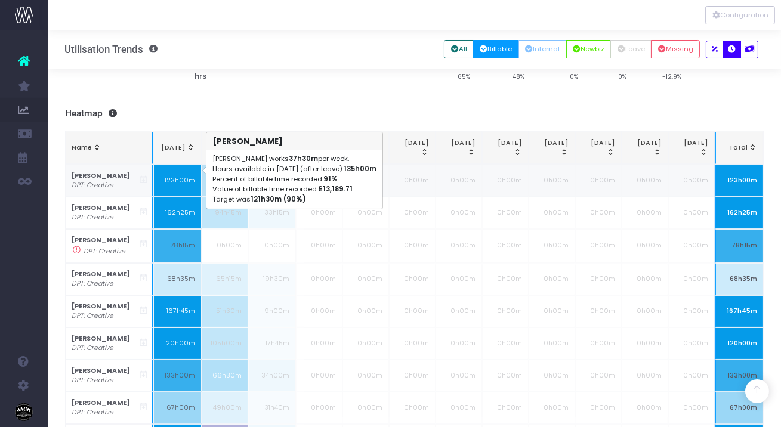
click at [157, 169] on td "123h00m" at bounding box center [177, 181] width 48 height 32
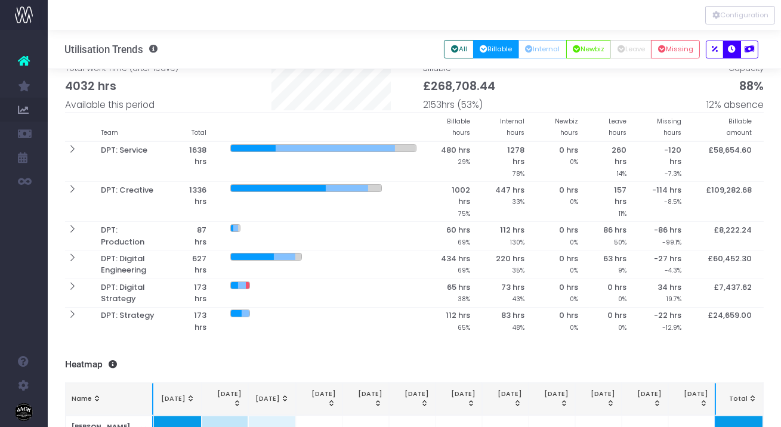
scroll to position [69, 0]
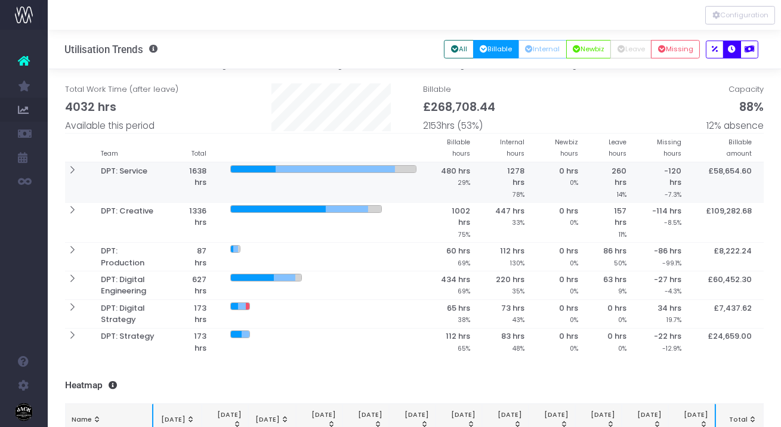
click at [78, 164] on th at bounding box center [77, 182] width 24 height 41
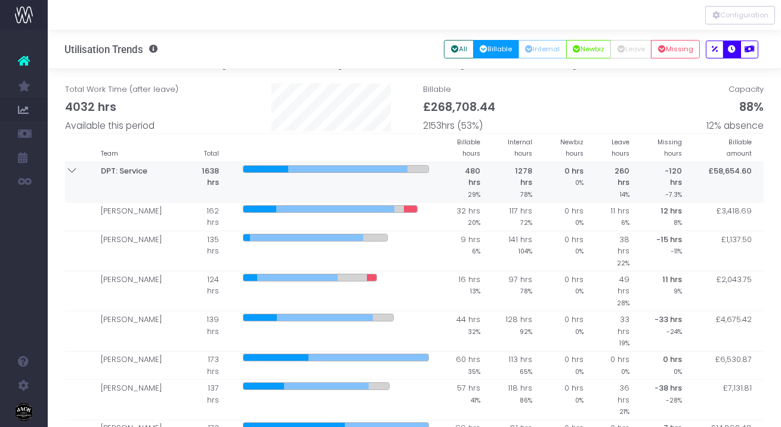
click at [73, 169] on icon at bounding box center [72, 170] width 10 height 10
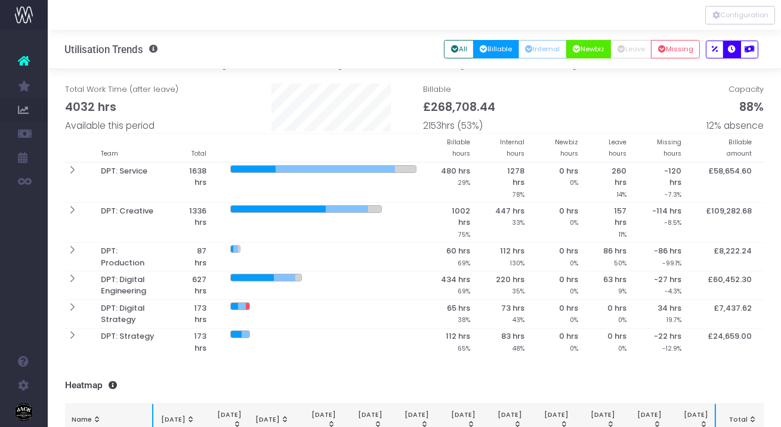
click at [600, 51] on button "Newbiz" at bounding box center [588, 49] width 45 height 19
click at [485, 52] on button "Billable" at bounding box center [496, 49] width 46 height 19
click at [533, 49] on button "Internal" at bounding box center [543, 49] width 48 height 19
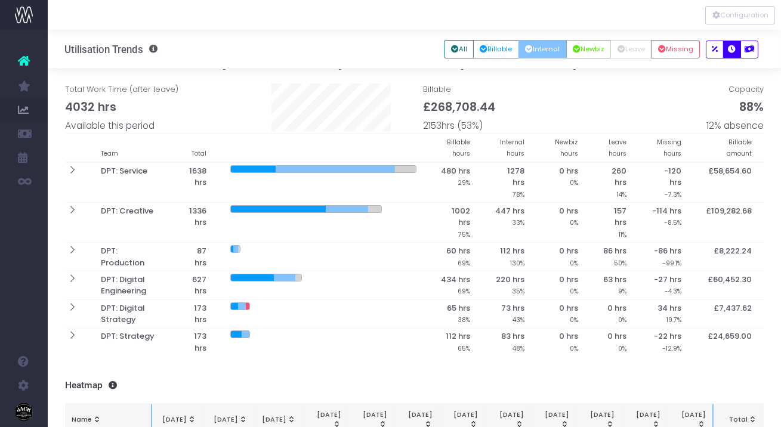
click at [495, 39] on div "All Billable Internal Newbiz Leave Missing" at bounding box center [575, 49] width 262 height 24
click at [72, 248] on icon at bounding box center [72, 250] width 10 height 10
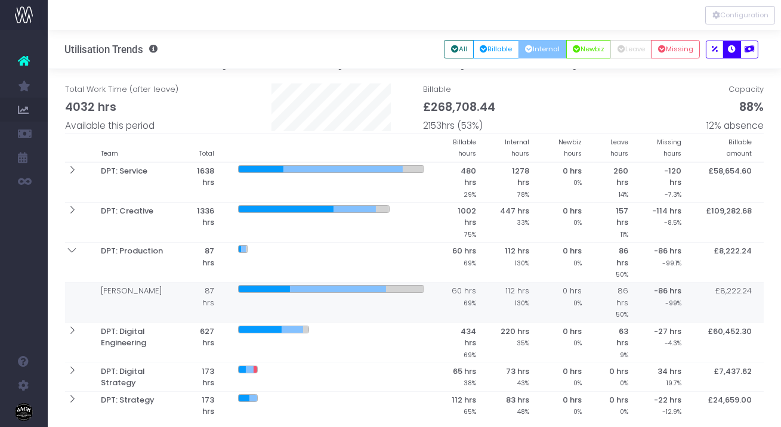
click at [405, 283] on td at bounding box center [331, 303] width 210 height 40
click at [462, 48] on button "All" at bounding box center [459, 49] width 30 height 19
click at [617, 56] on button "Leave" at bounding box center [631, 49] width 41 height 19
click at [633, 54] on button "Leave" at bounding box center [631, 49] width 41 height 19
click at [717, 50] on icon "button" at bounding box center [715, 50] width 6 height 0
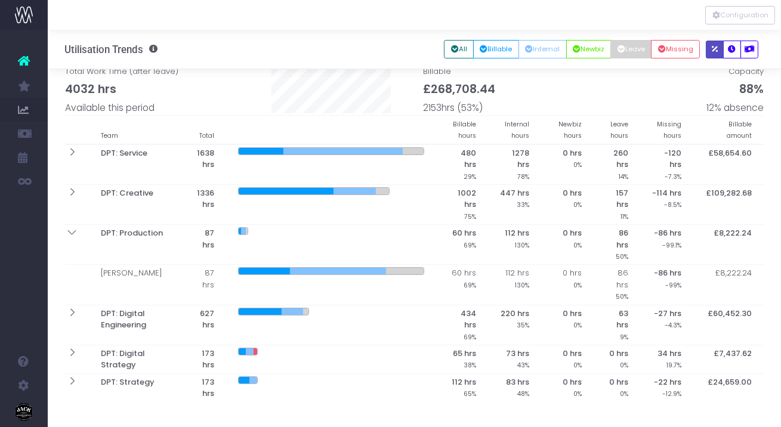
scroll to position [92, 0]
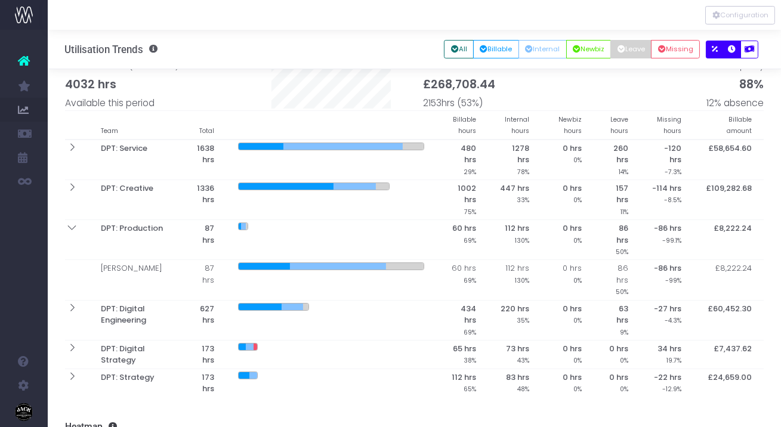
click at [734, 50] on icon "button" at bounding box center [733, 50] width 8 height 0
click at [720, 43] on button "button" at bounding box center [715, 50] width 18 height 18
click at [733, 50] on icon "button" at bounding box center [733, 50] width 8 height 0
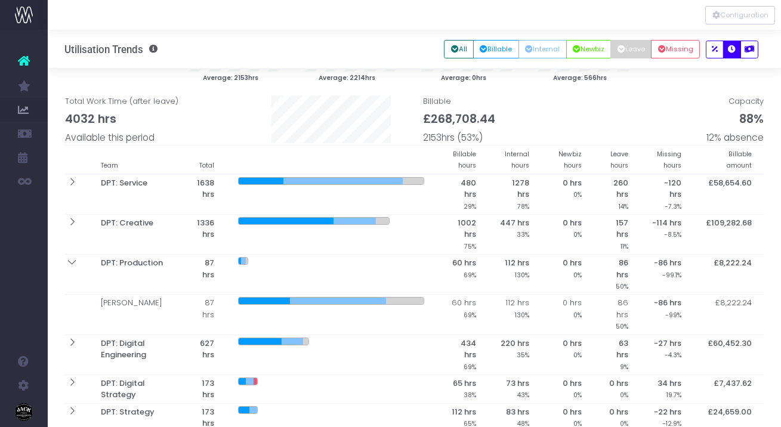
scroll to position [51, 0]
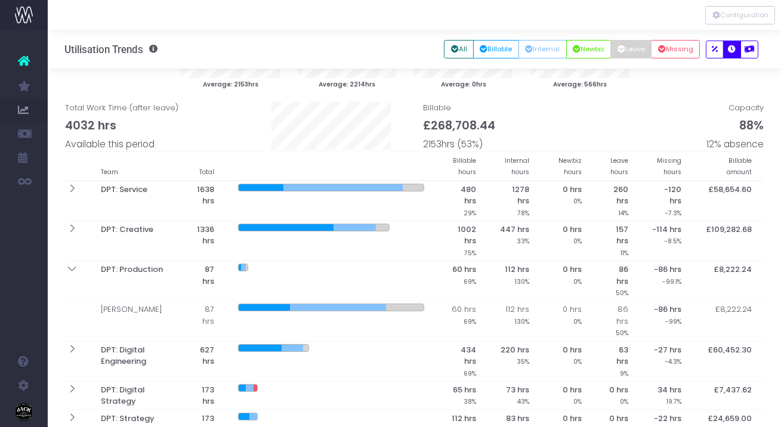
click at [624, 50] on icon "button" at bounding box center [622, 50] width 8 height 0
click at [456, 53] on button "All" at bounding box center [459, 49] width 30 height 19
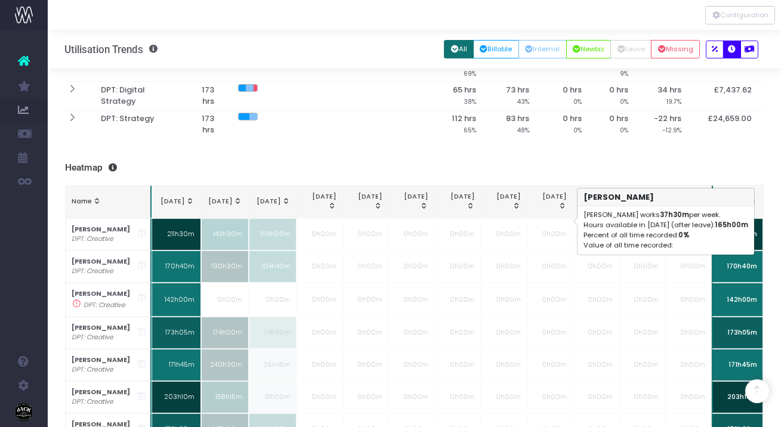
scroll to position [347, 0]
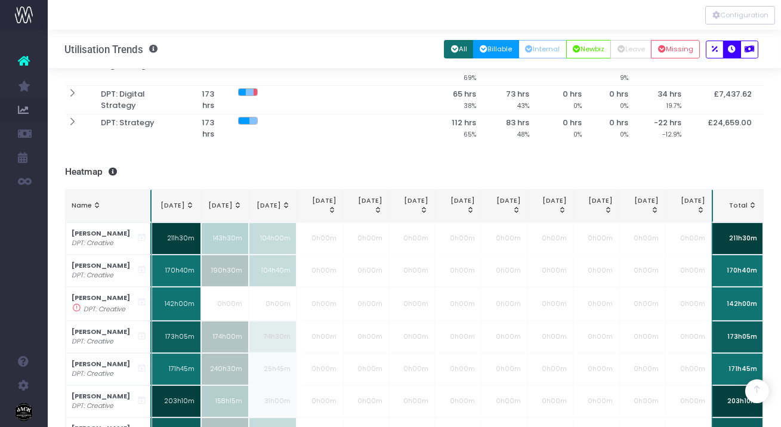
click at [498, 52] on button "Billable" at bounding box center [496, 49] width 46 height 19
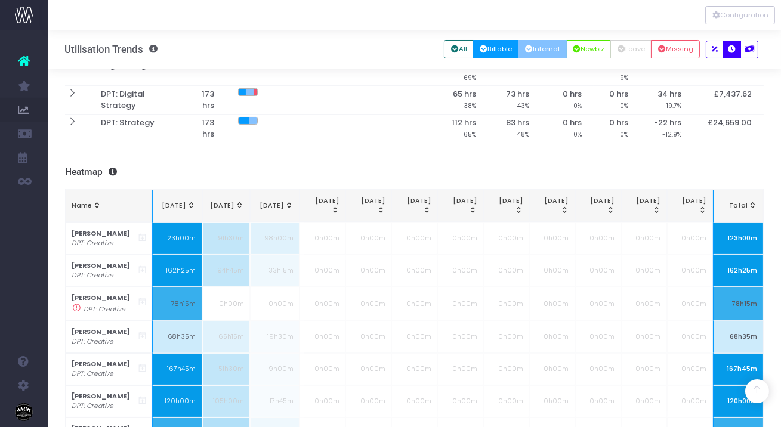
click at [526, 50] on icon "button" at bounding box center [529, 50] width 8 height 0
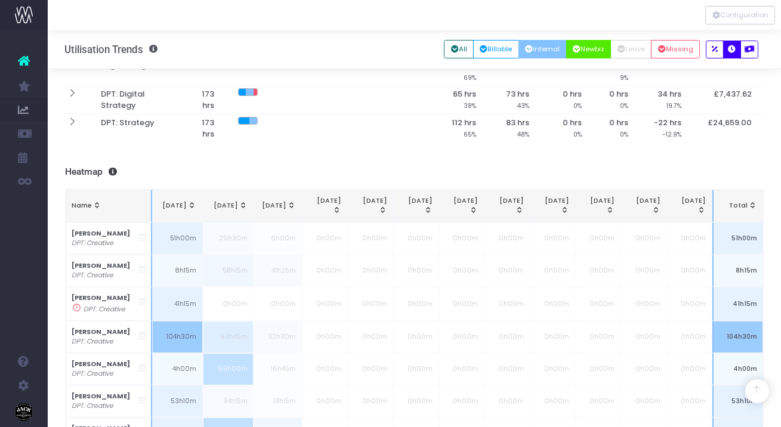
click at [587, 42] on button "Newbiz" at bounding box center [588, 49] width 45 height 19
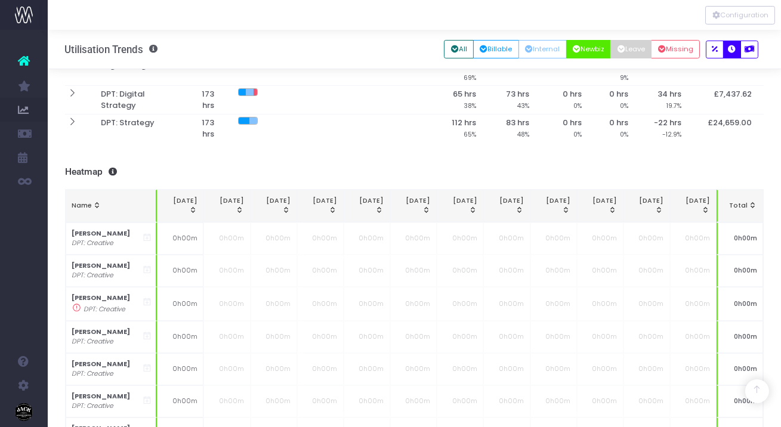
click at [635, 45] on button "Leave" at bounding box center [631, 49] width 41 height 19
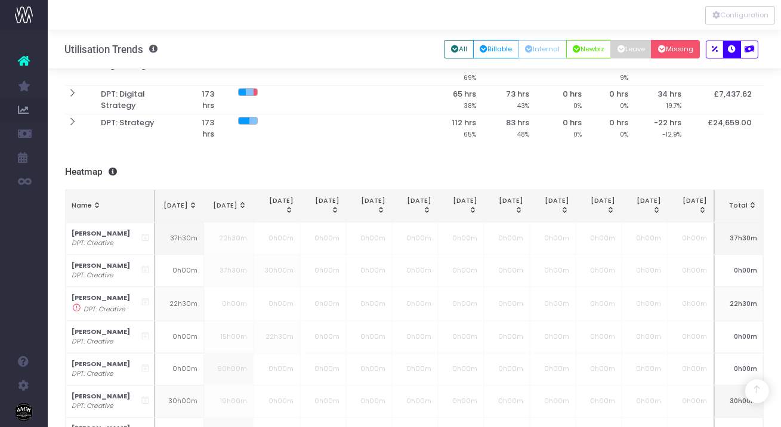
click at [662, 45] on button "Missing" at bounding box center [675, 49] width 49 height 19
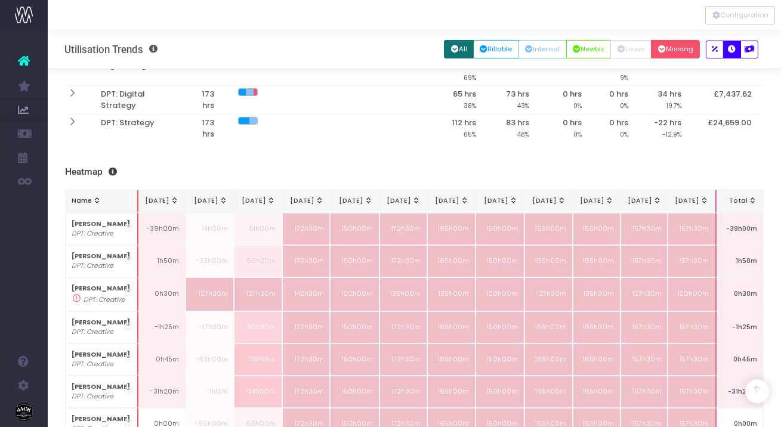
click at [452, 48] on button "All" at bounding box center [459, 49] width 30 height 19
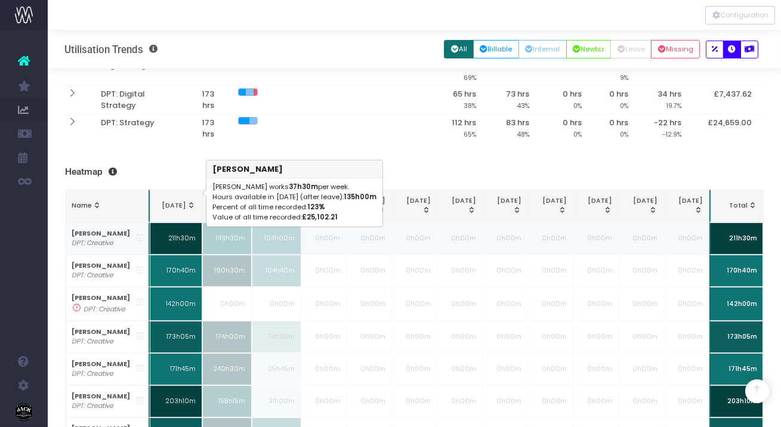
click at [175, 223] on td "211h30m" at bounding box center [176, 239] width 52 height 32
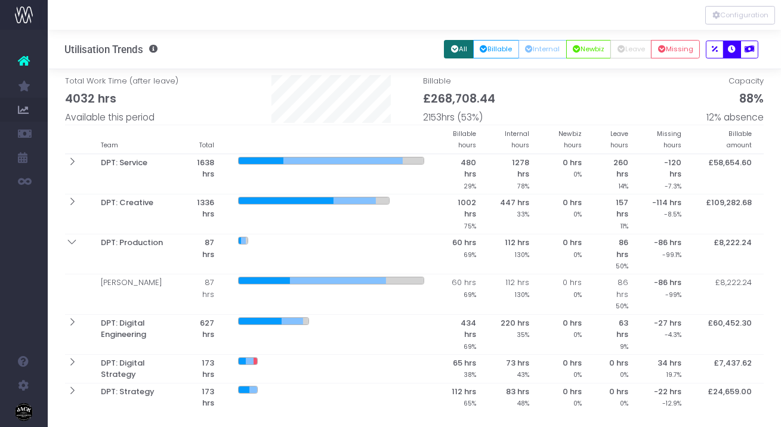
scroll to position [72, 0]
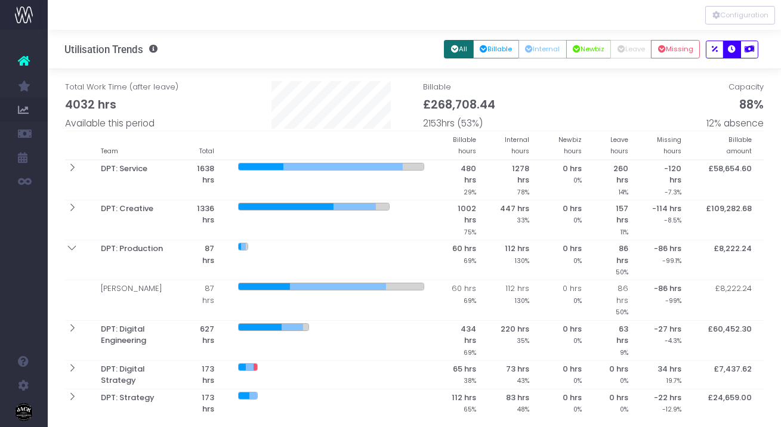
click at [728, 2] on div at bounding box center [414, 15] width 733 height 30
click at [724, 17] on button "Configuration" at bounding box center [740, 15] width 70 height 19
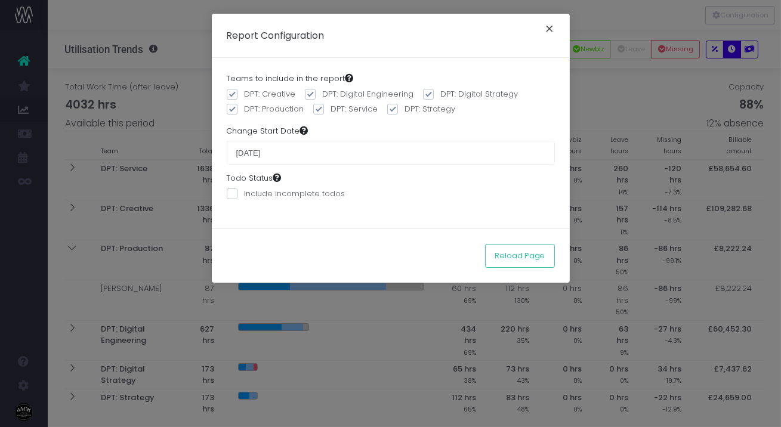
click at [551, 26] on button "×" at bounding box center [550, 30] width 25 height 19
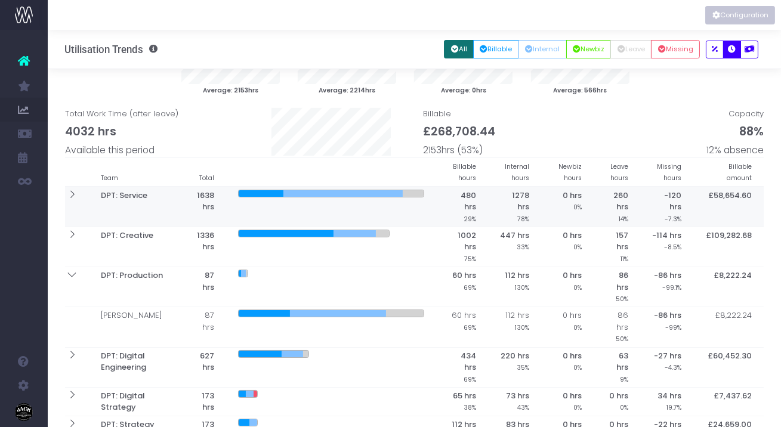
scroll to position [39, 0]
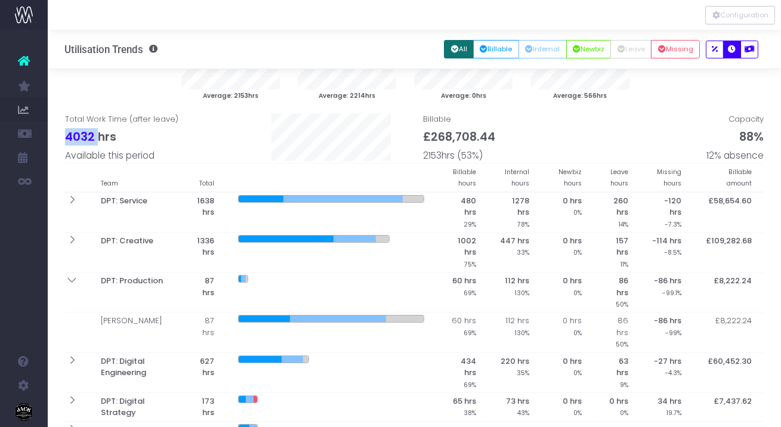
drag, startPoint x: 66, startPoint y: 138, endPoint x: 95, endPoint y: 136, distance: 29.3
click at [95, 136] on span "4032 hrs" at bounding box center [90, 136] width 51 height 17
copy span "4032"
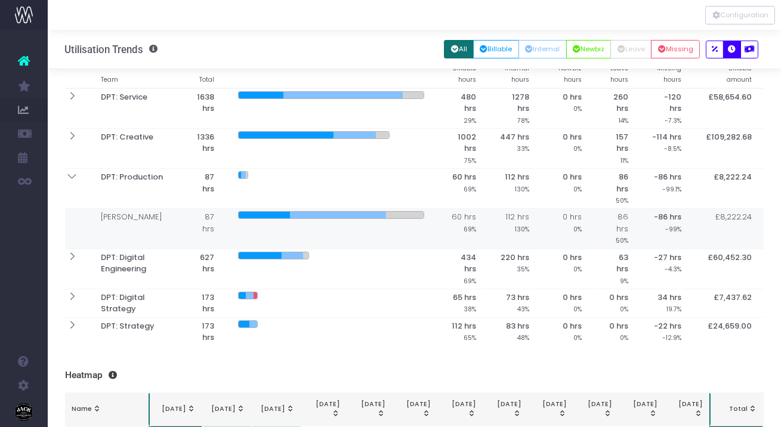
scroll to position [165, 0]
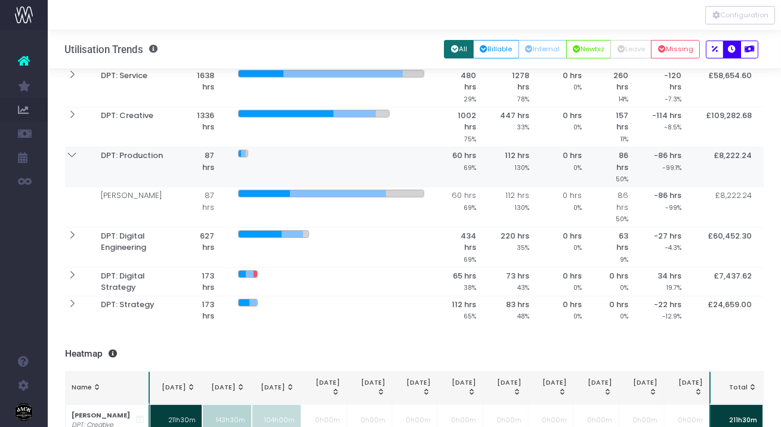
click at [67, 154] on icon at bounding box center [72, 155] width 10 height 10
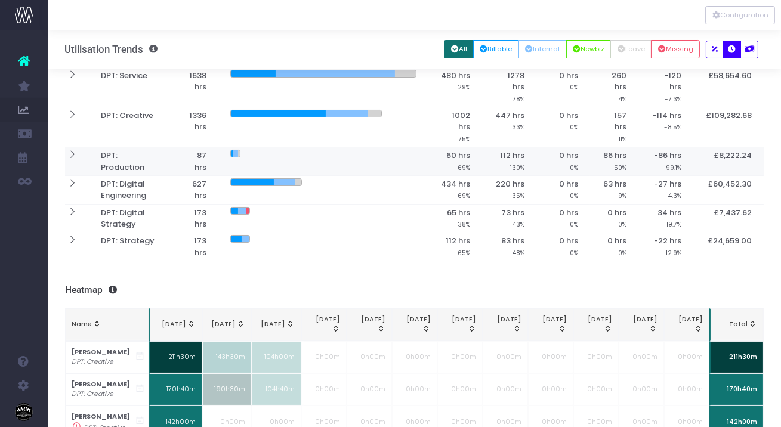
click at [67, 154] on icon at bounding box center [72, 155] width 10 height 10
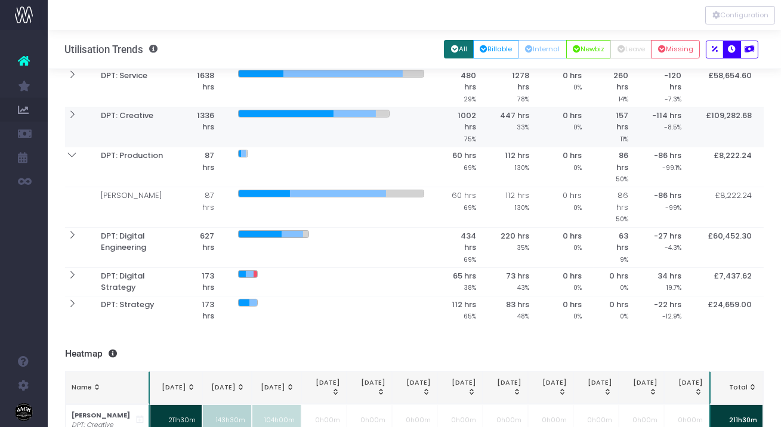
click at [75, 121] on th at bounding box center [77, 127] width 24 height 40
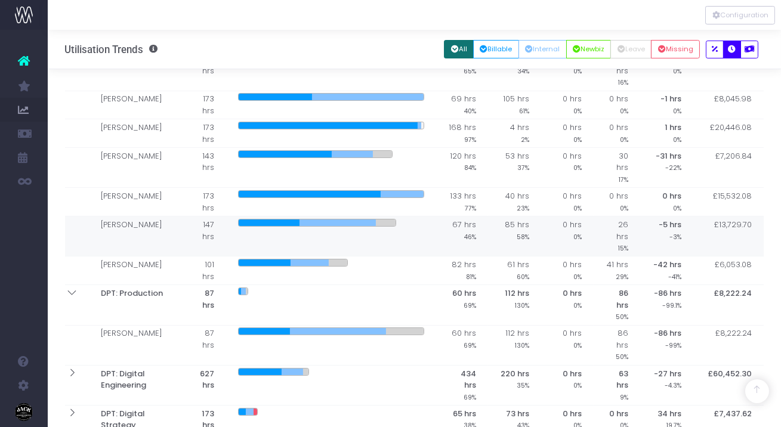
scroll to position [331, 0]
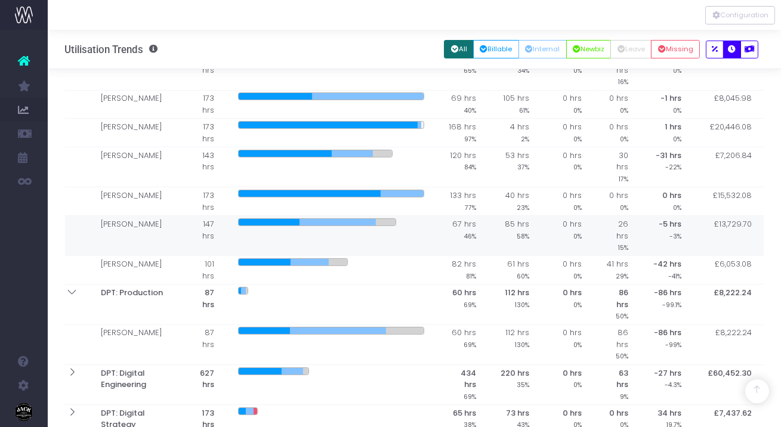
click at [614, 218] on span "26 hrs" at bounding box center [617, 229] width 23 height 23
drag, startPoint x: 616, startPoint y: 187, endPoint x: 637, endPoint y: 188, distance: 20.9
click at [637, 216] on td "26 hrs 15%" at bounding box center [617, 236] width 47 height 40
click at [655, 216] on th "-5 hrs -3%" at bounding box center [666, 236] width 53 height 40
click at [663, 218] on span "-5 hrs" at bounding box center [670, 224] width 23 height 12
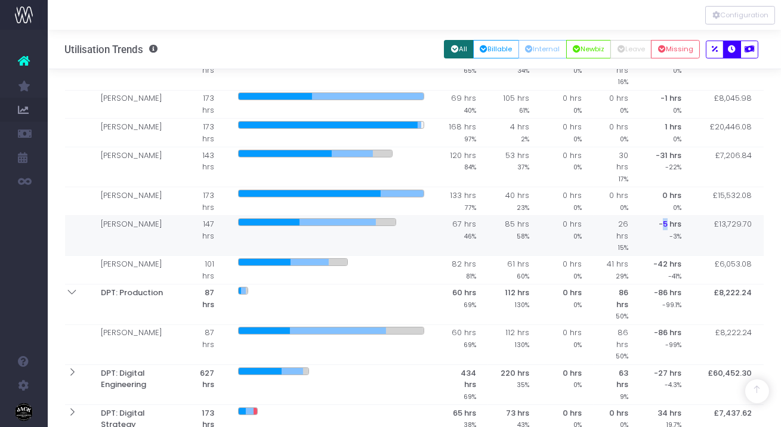
click at [663, 218] on span "-5 hrs" at bounding box center [670, 224] width 23 height 12
click at [619, 258] on span "41 hrs" at bounding box center [617, 264] width 21 height 12
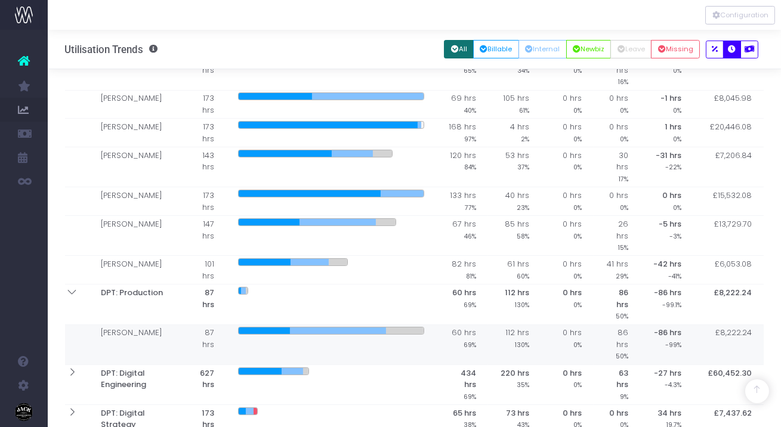
click at [671, 327] on span "-86 hrs" at bounding box center [667, 333] width 27 height 12
click at [608, 325] on td "86 hrs 50%" at bounding box center [617, 345] width 47 height 40
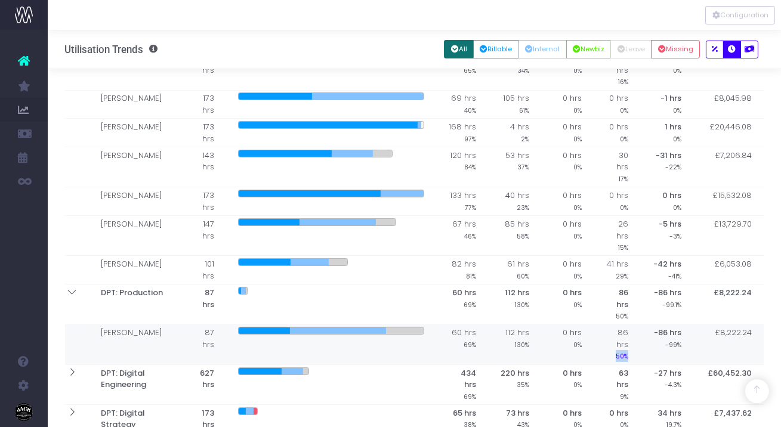
click at [608, 325] on td "86 hrs 50%" at bounding box center [617, 345] width 47 height 40
click at [609, 325] on td "86 hrs 50%" at bounding box center [617, 345] width 47 height 40
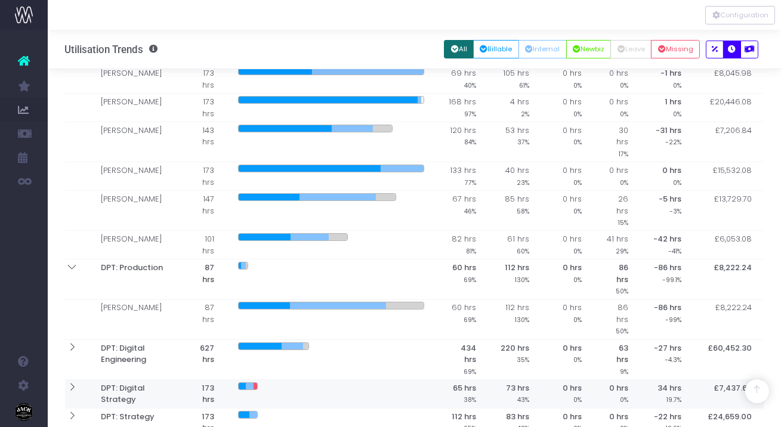
scroll to position [357, 0]
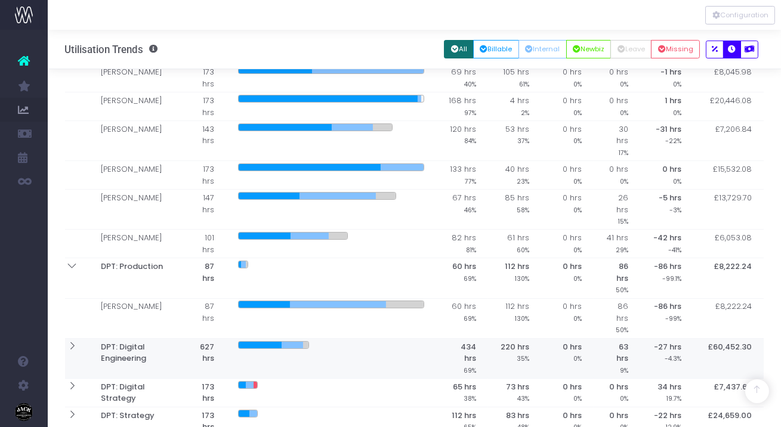
click at [76, 341] on icon at bounding box center [72, 346] width 10 height 10
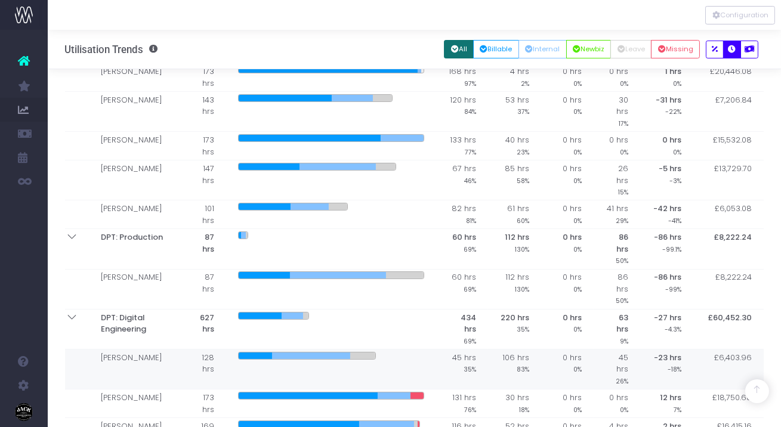
scroll to position [387, 0]
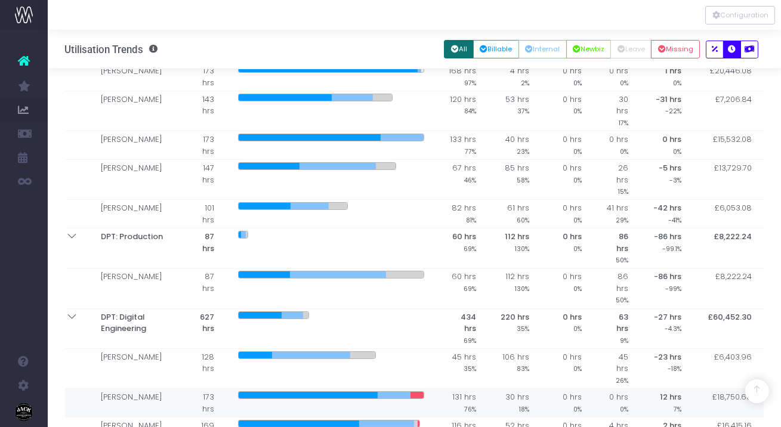
click at [663, 392] on span "12 hrs" at bounding box center [670, 398] width 21 height 12
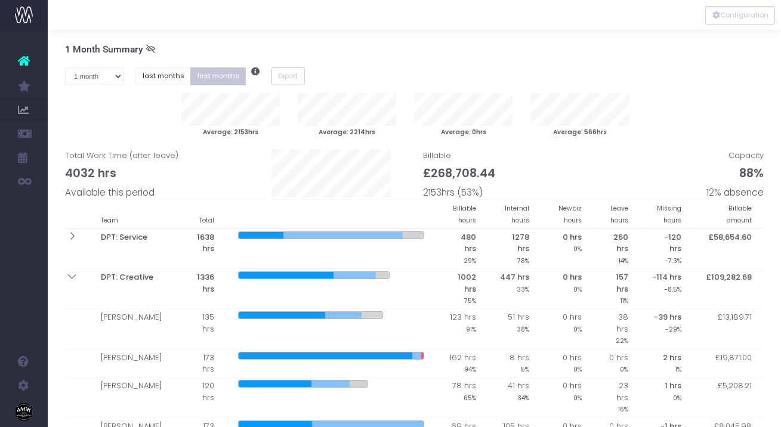
scroll to position [0, 0]
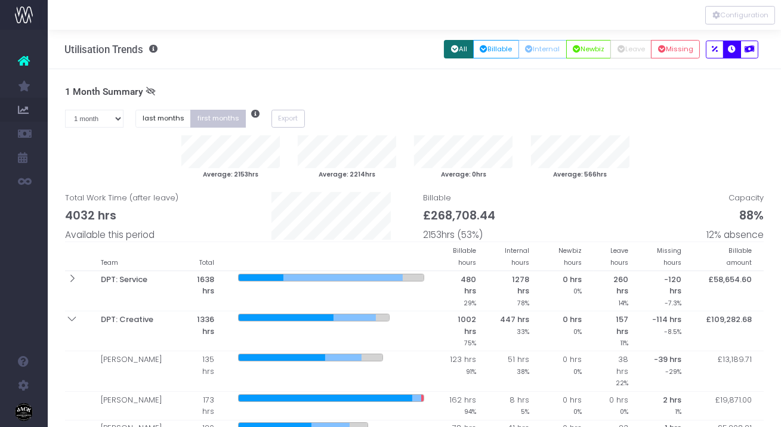
click at [149, 90] on icon at bounding box center [151, 92] width 10 height 10
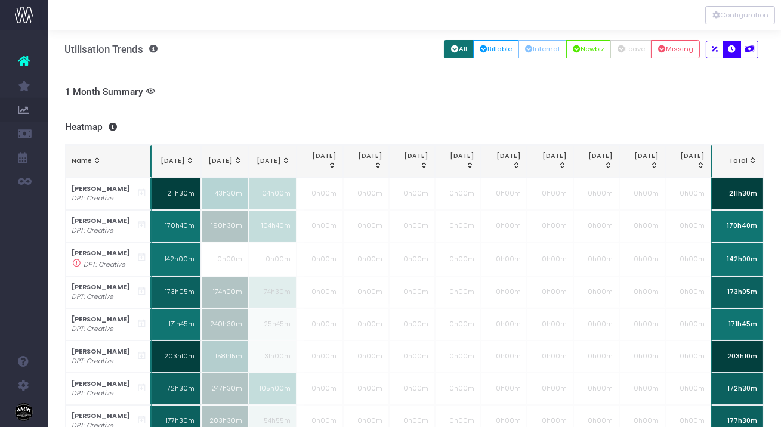
click at [149, 90] on icon at bounding box center [151, 92] width 10 height 10
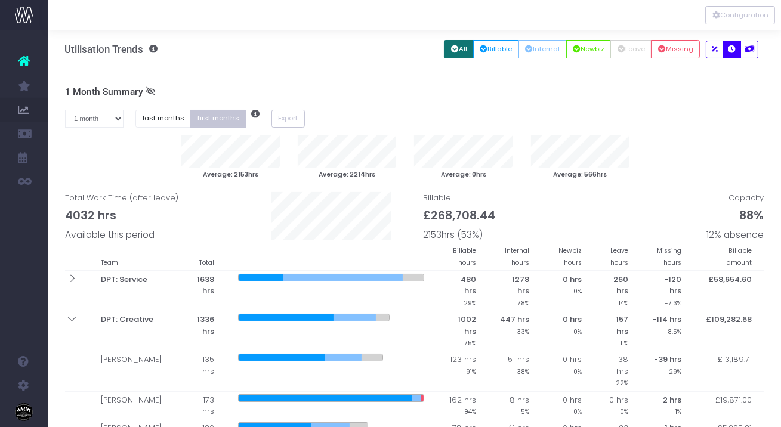
drag, startPoint x: 405, startPoint y: 232, endPoint x: 399, endPoint y: 231, distance: 6.1
click at [401, 232] on span at bounding box center [324, 217] width 179 height 50
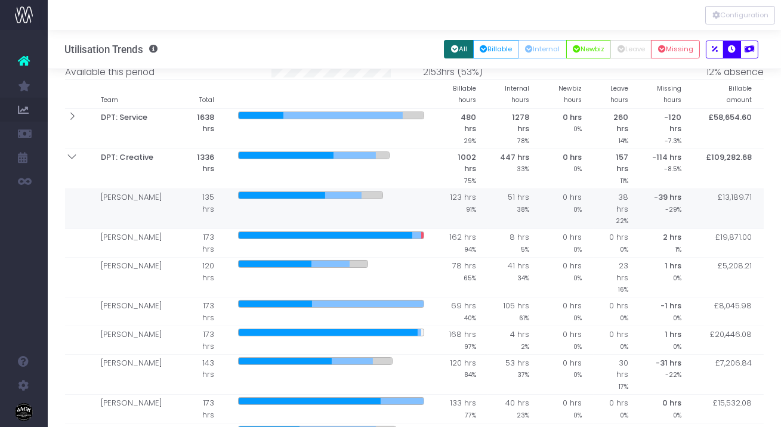
scroll to position [131, 0]
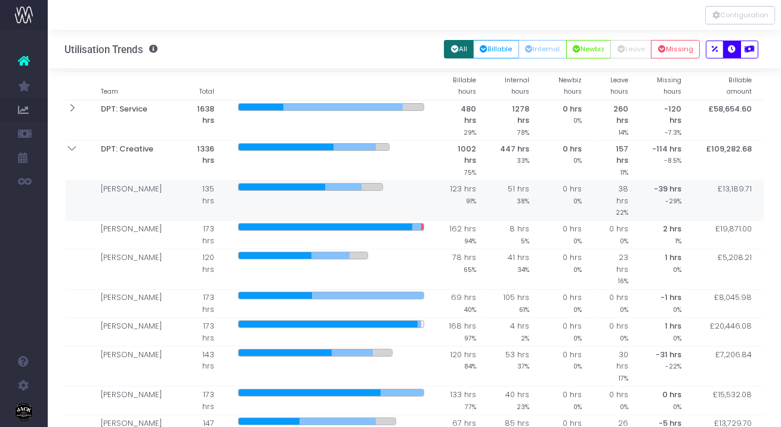
click at [601, 186] on td "38 hrs 22%" at bounding box center [617, 201] width 47 height 40
click at [606, 186] on span "38 hrs" at bounding box center [617, 194] width 23 height 23
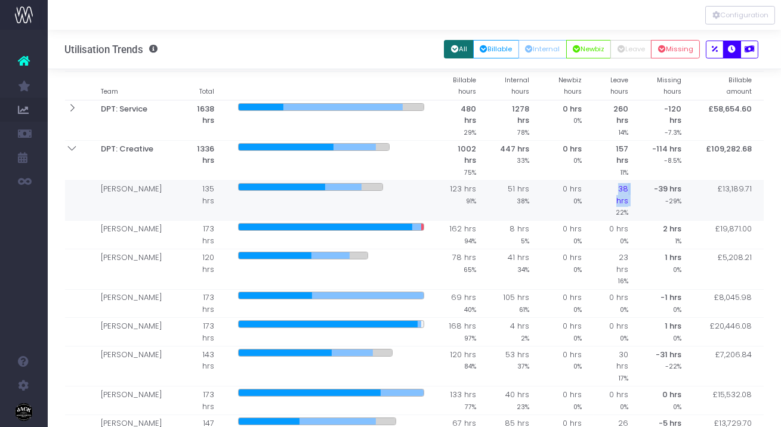
click at [606, 186] on span "38 hrs" at bounding box center [617, 194] width 23 height 23
click at [649, 186] on th "-39 hrs -29%" at bounding box center [666, 201] width 53 height 40
